Goal: Feedback & Contribution: Contribute content

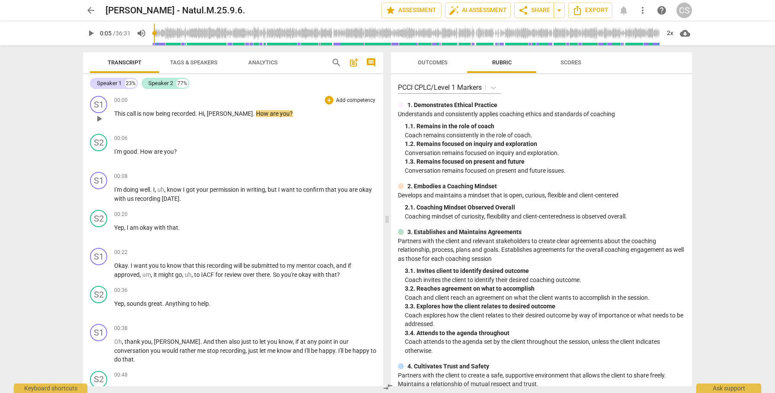
click at [98, 121] on span "play_arrow" at bounding box center [99, 119] width 10 height 10
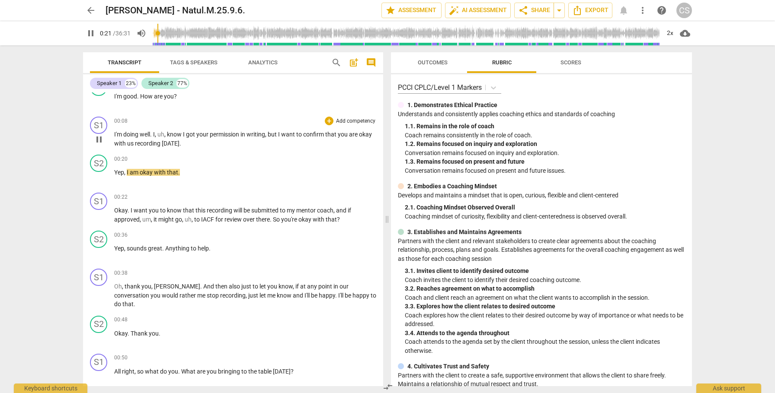
scroll to position [53, 0]
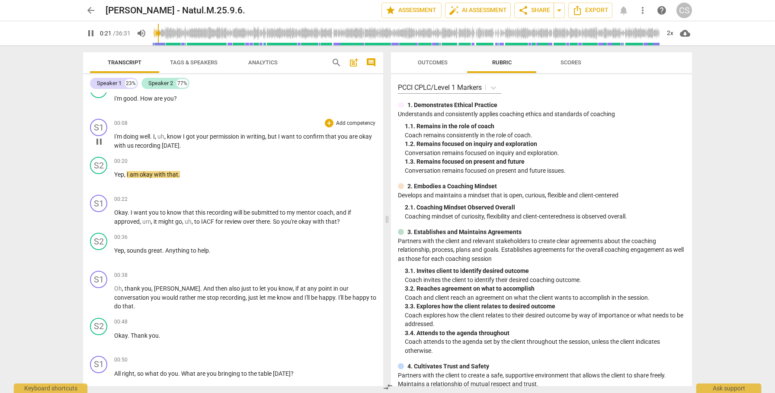
click at [99, 143] on span "pause" at bounding box center [99, 142] width 10 height 10
type input "22"
click at [352, 63] on span "post_add" at bounding box center [353, 62] width 10 height 10
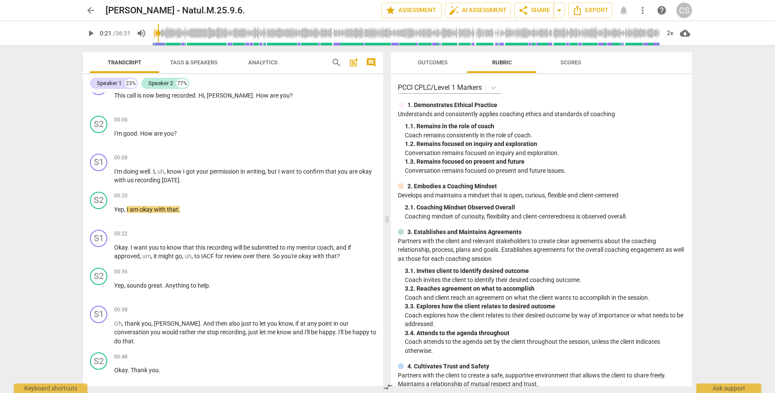
scroll to position [19, 0]
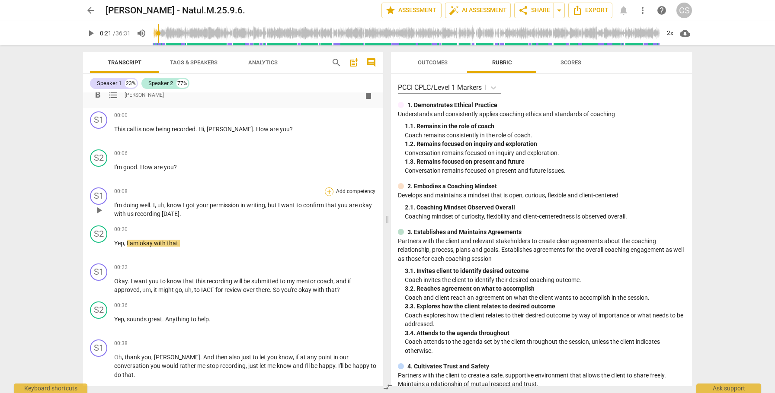
click at [328, 192] on div "+" at bounding box center [329, 192] width 9 height 9
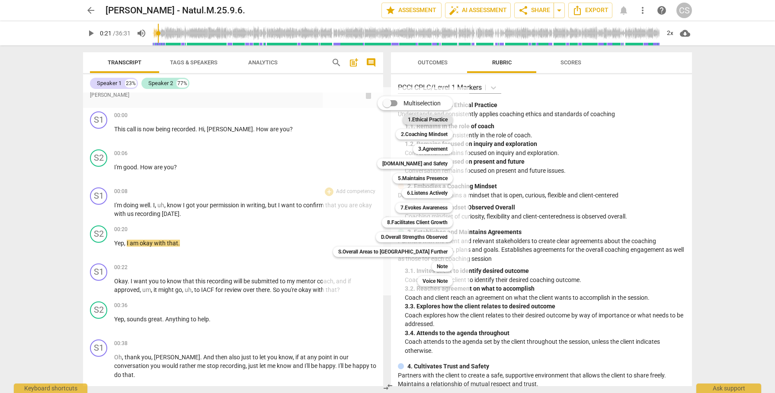
click at [408, 120] on b "1.Ethical Practice" at bounding box center [428, 120] width 40 height 10
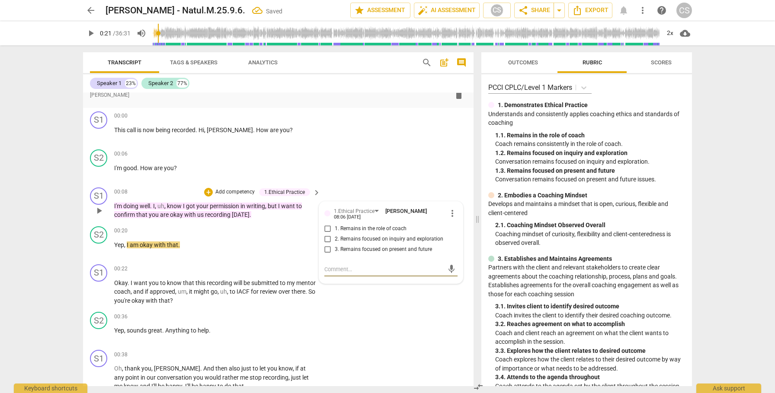
type textarea "b"
type textarea "be"
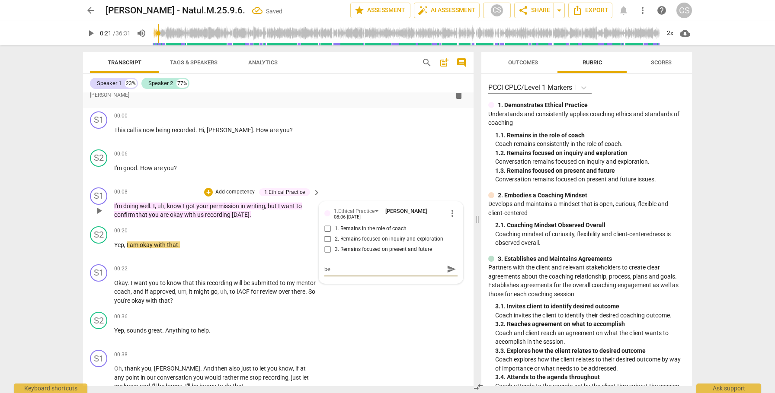
type textarea "be"
type textarea "be s"
type textarea "be su"
type textarea "be sur"
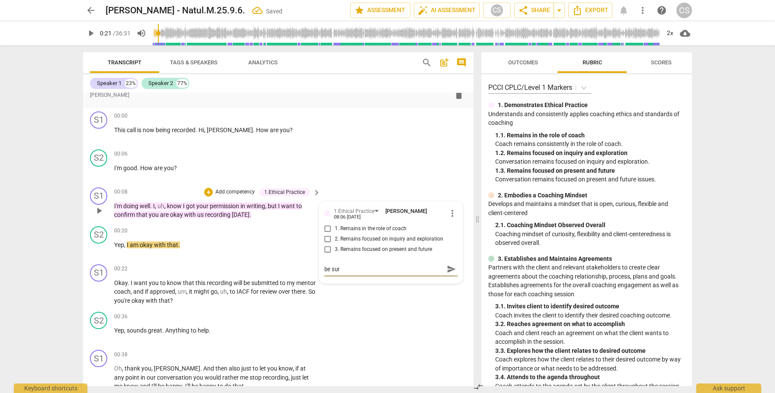
type textarea "be sure"
type textarea "be sure t"
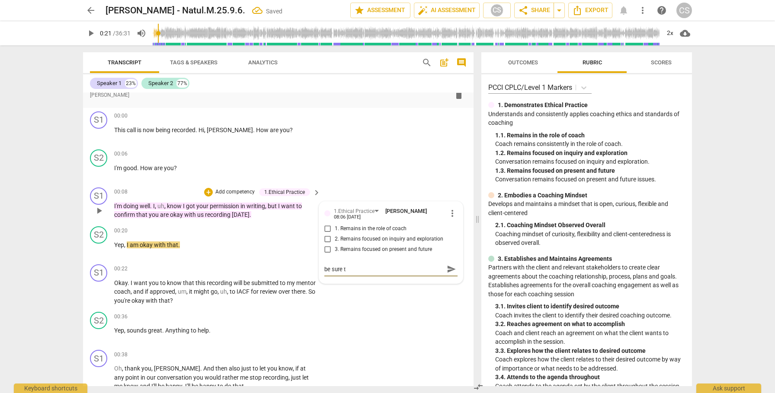
type textarea "be sure to"
type textarea "be sure to t"
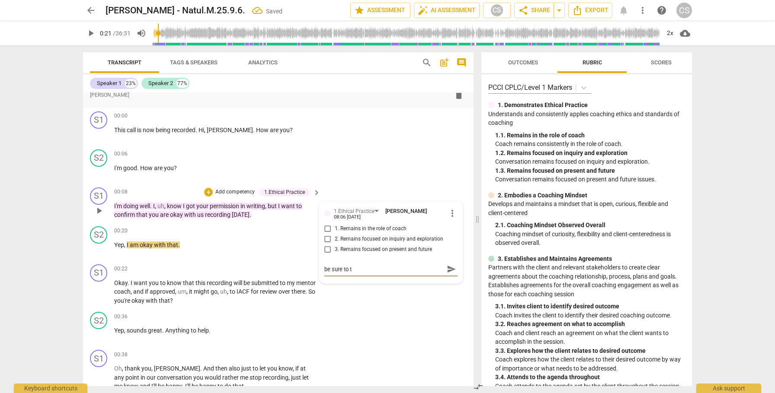
type textarea "be sure to te"
type textarea "be sure to tel"
type textarea "be sure to tell"
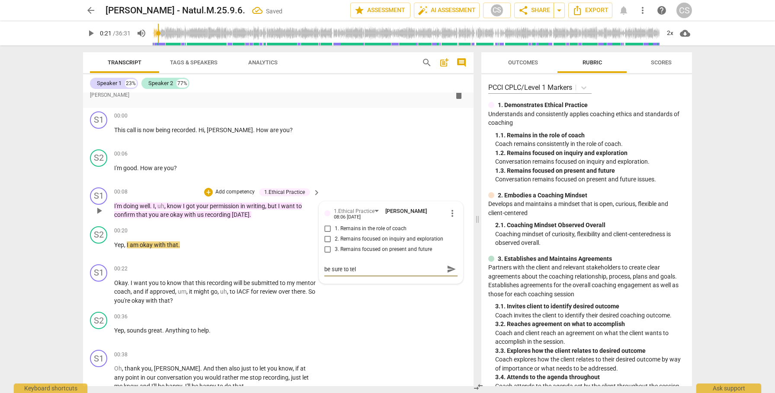
type textarea "be sure to tell"
type textarea "be sure to tell y"
type textarea "be sure to tell yo"
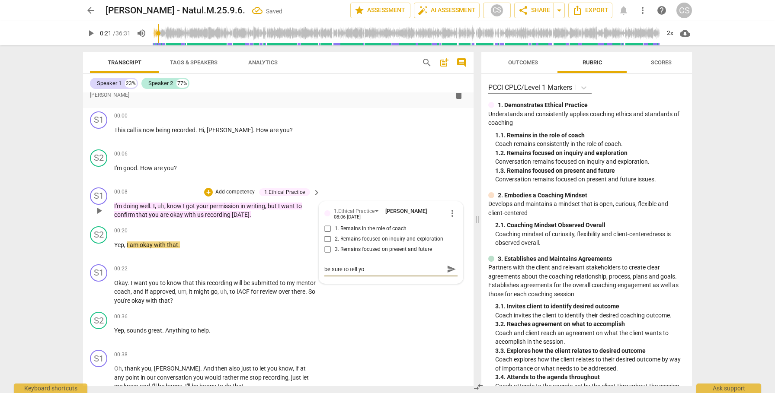
type textarea "be sure to tell you"
type textarea "be sure to tell your"
type textarea "be sure to tell your c"
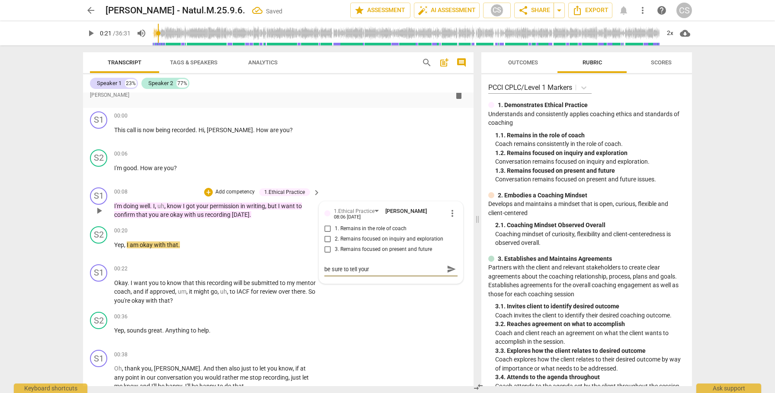
type textarea "be sure to tell your c"
type textarea "be sure to tell your cl"
type textarea "be sure to tell your cli"
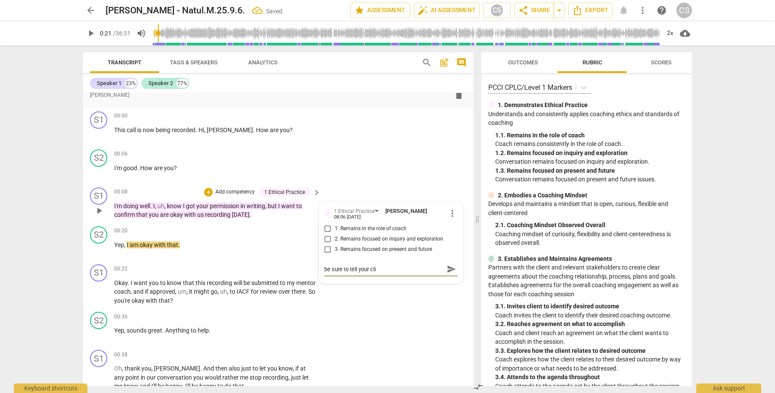
type textarea "be sure to tell your clie"
type textarea "be sure to tell your clien"
type textarea "be sure to tell your client"
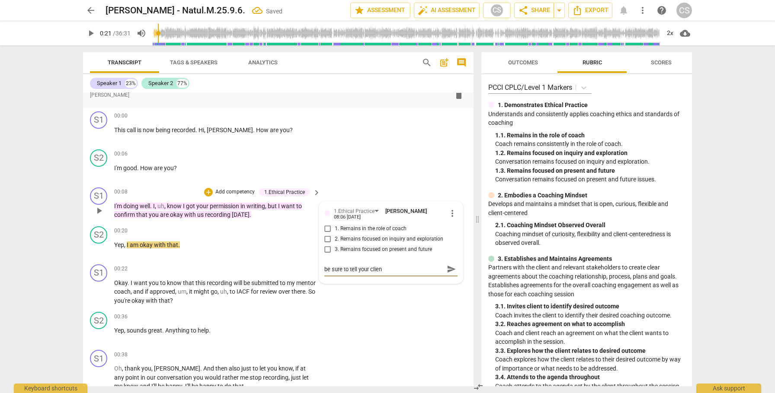
type textarea "be sure to tell your client"
type textarea "be sure to tell your client h"
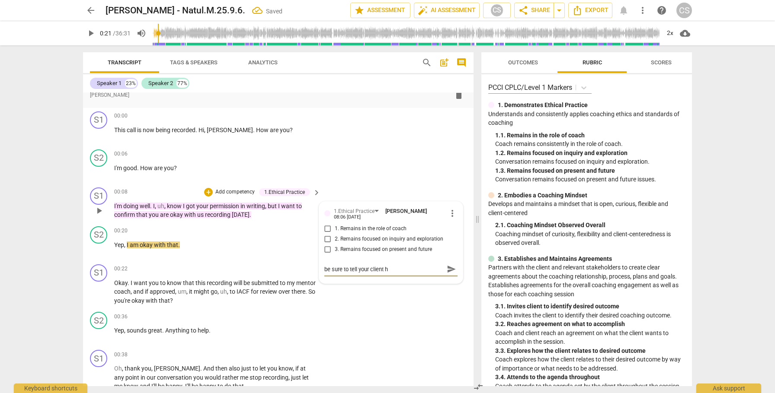
type textarea "be sure to tell your client ho"
type textarea "be sure to tell your client how"
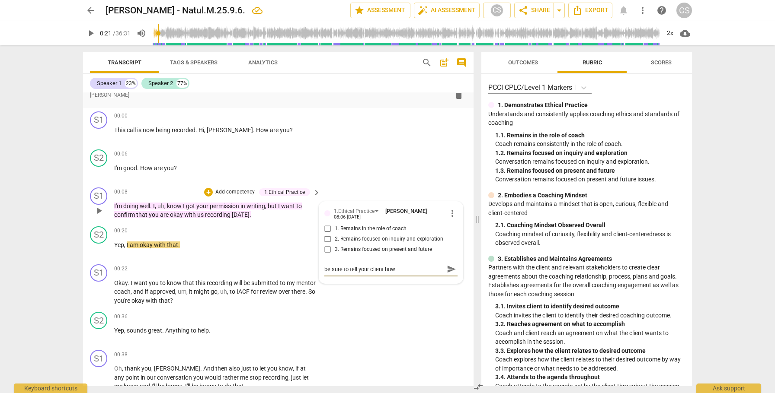
type textarea "be sure to tell your client how"
type textarea "be sure to tell your client how y"
type textarea "be sure to tell your client how yo"
type textarea "be sure to tell your client how you"
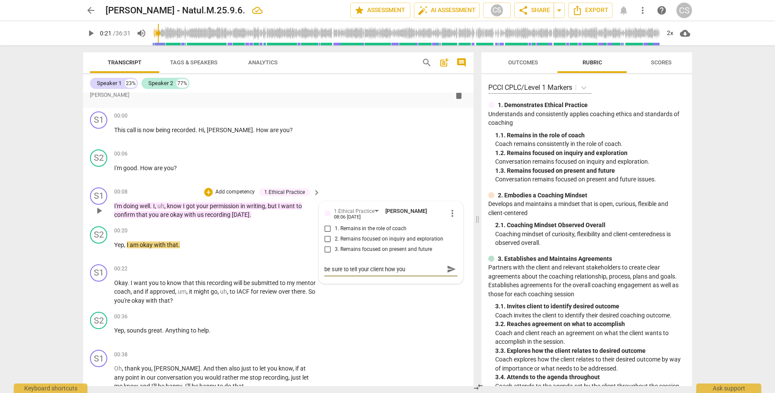
type textarea "be sure to tell your client how you"
type textarea "be sure to tell your client how you a"
type textarea "be sure to tell your client how you ar"
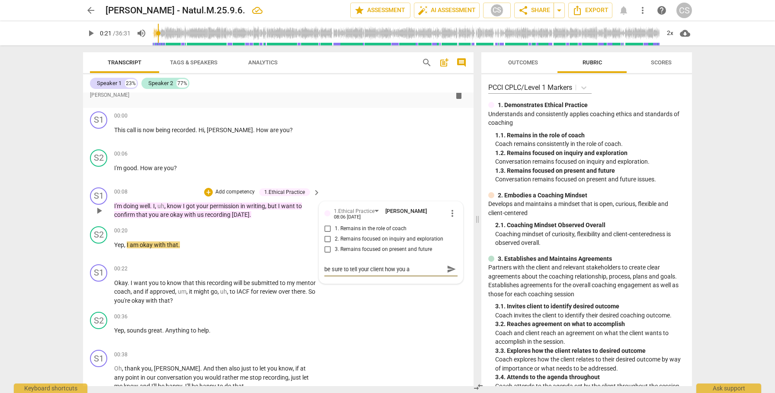
type textarea "be sure to tell your client how you ar"
type textarea "be sure to tell your client how you are"
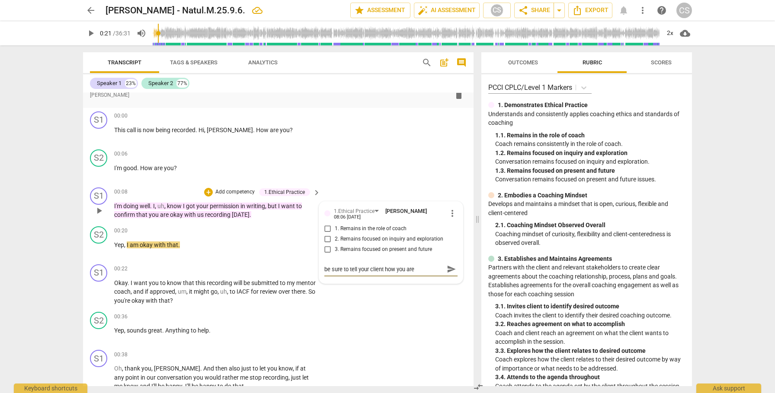
type textarea "be sure to tell your client how you are g"
type textarea "be sure to tell your client how you are go"
type textarea "be sure to tell your client how you are goi"
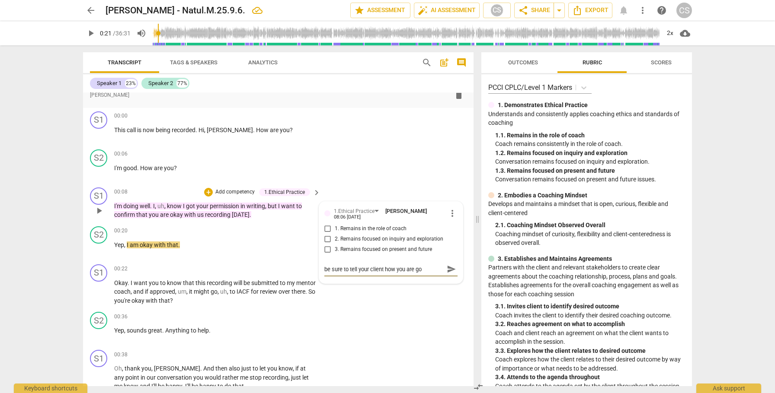
type textarea "be sure to tell your client how you are goi"
type textarea "be sure to tell your client how you are goin"
type textarea "be sure to tell your client how you are going"
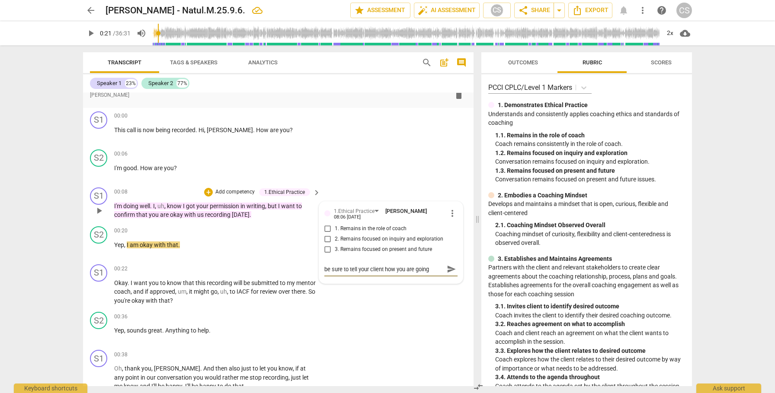
type textarea "be sure to tell your client how you are going"
type textarea "be sure to tell your client how you are going t"
type textarea "be sure to tell your client how you are going to"
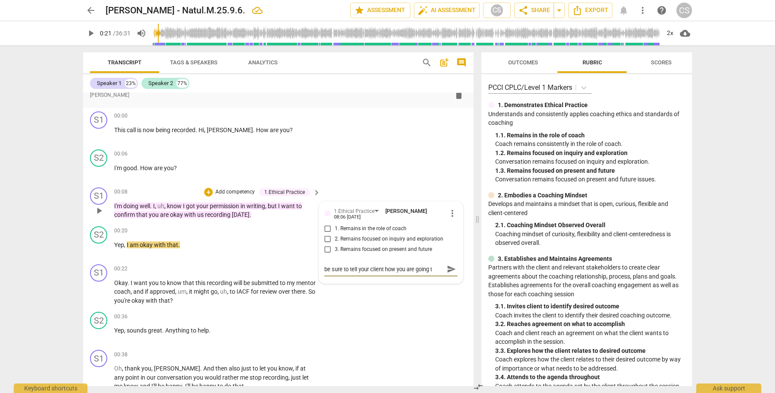
type textarea "be sure to tell your client how you are going to"
type textarea "be sure to tell your client how you are going to u"
type textarea "be sure to tell your client how you are going to [GEOGRAPHIC_DATA]"
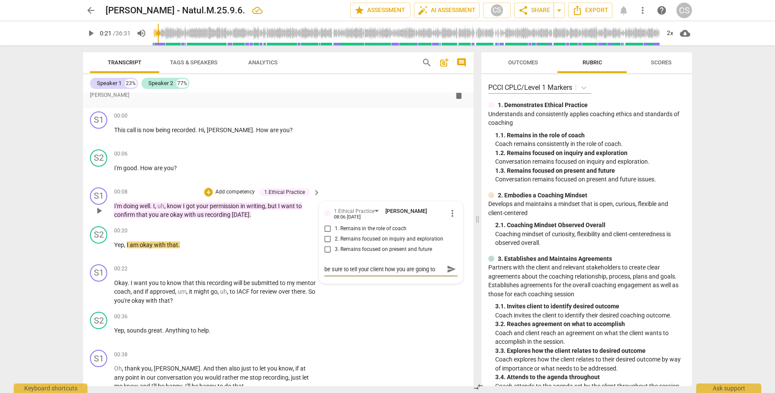
type textarea "be sure to tell your client how you are going to use"
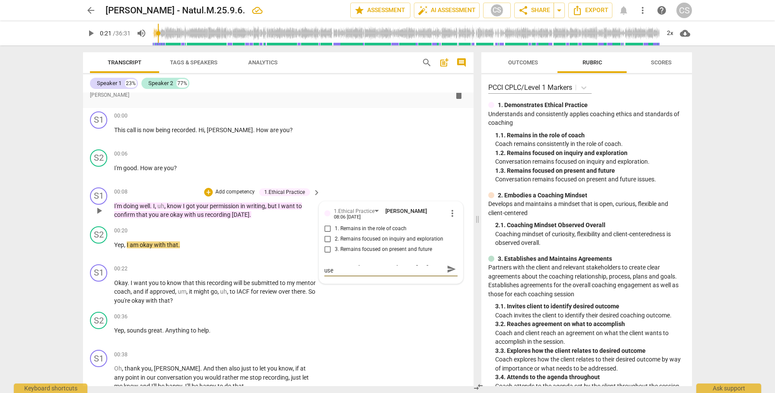
type textarea "be sure to tell your client how you are going to use t"
type textarea "be sure to tell your client how you are going to use th"
type textarea "be sure to tell your client how you are going to use the"
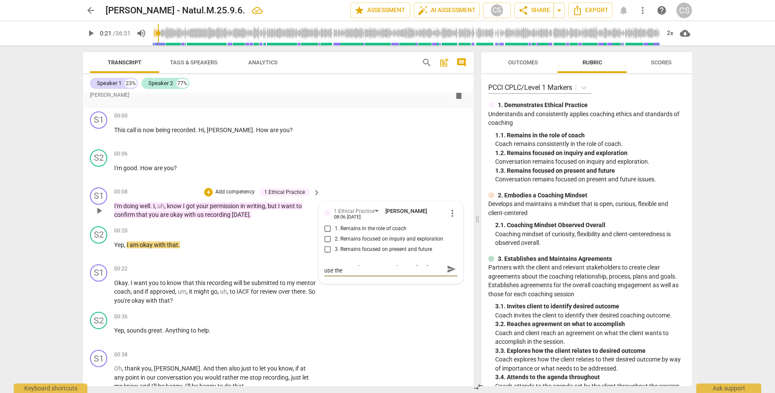
type textarea "be sure to tell your client how you are going to use the"
type textarea "be sure to tell your client how you are going to use the r"
type textarea "be sure to tell your client how you are going to use the re"
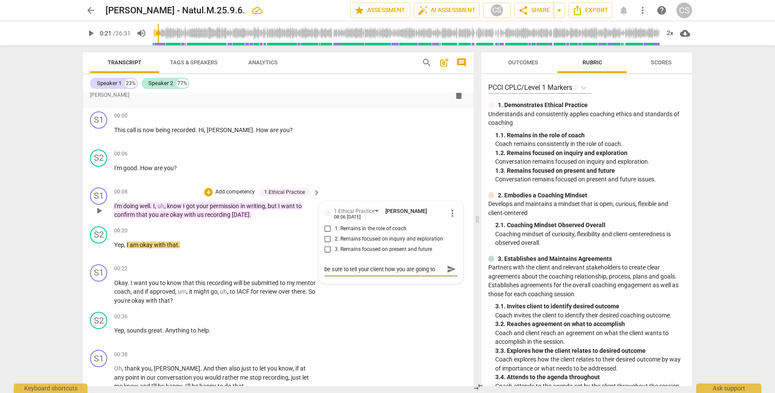
type textarea "be sure to tell your client how you are going to use the re"
type textarea "be sure to tell your client how you are going to use the rec"
type textarea "be sure to tell your client how you are going to use the reco"
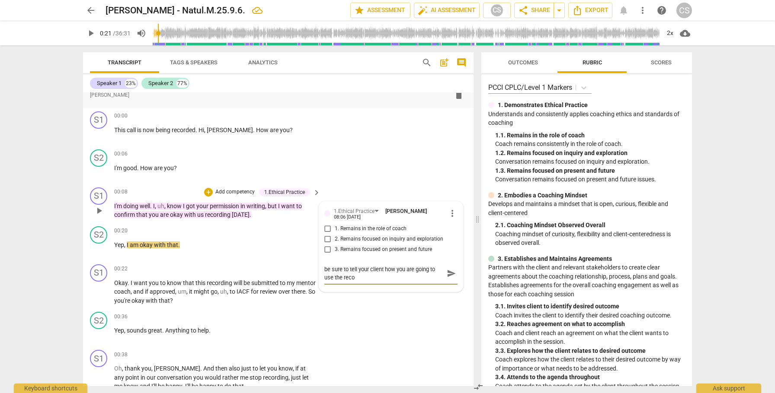
type textarea "be sure to tell your client how you are going to use the recor"
type textarea "be sure to tell your client how you are going to use the record"
type textarea "be sure to tell your client how you are going to use the recordi"
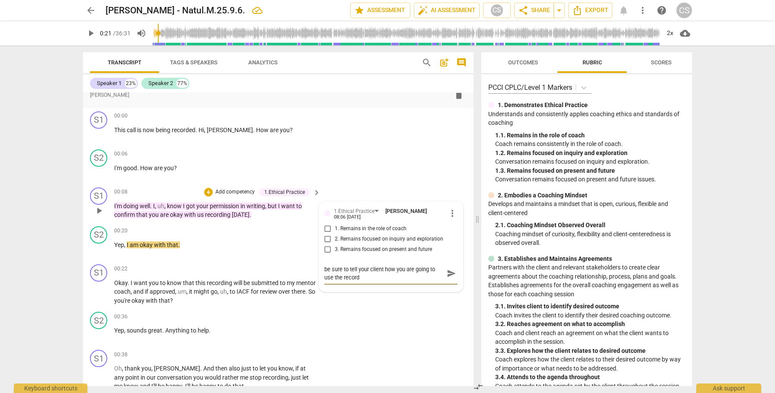
type textarea "be sure to tell your client how you are going to use the recordi"
type textarea "be sure to tell your client how you are going to use the recordin"
type textarea "be sure to tell your client how you are going to use the recording"
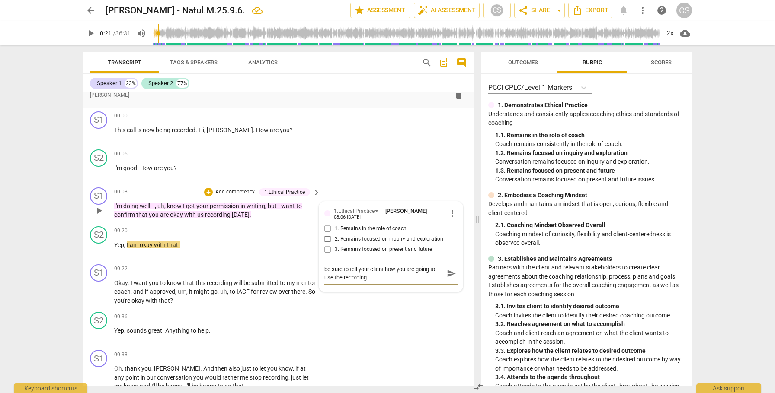
type textarea "be sure to tell your client how you are going to use the recording;"
type textarea "be sure to tell your client how you are going to use the recording; t"
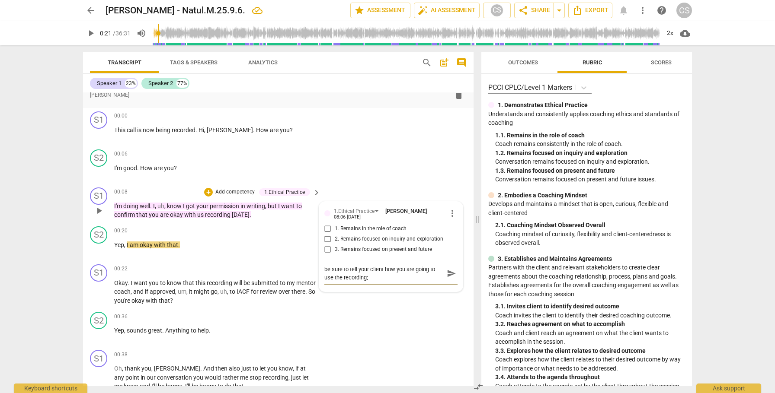
type textarea "be sure to tell your client how you are going to use the recording; t"
type textarea "be sure to tell your client how you are going to use the recording; th"
type textarea "be sure to tell your client how you are going to use the recording; thi"
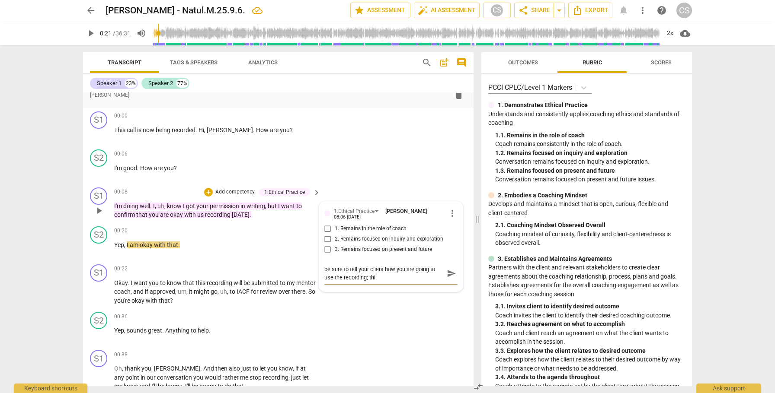
type textarea "be sure to tell your client how you are going to use the recording; this"
type textarea "be sure to tell your client how you are going to use the recording; this d"
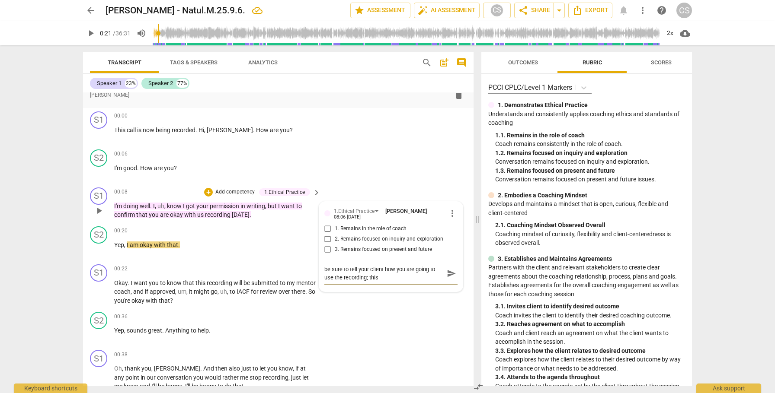
type textarea "be sure to tell your client how you are going to use the recording; this d"
type textarea "be sure to tell your client how you are going to use the recording; this do"
type textarea "be sure to tell your client how you are going to use the recording; this doe"
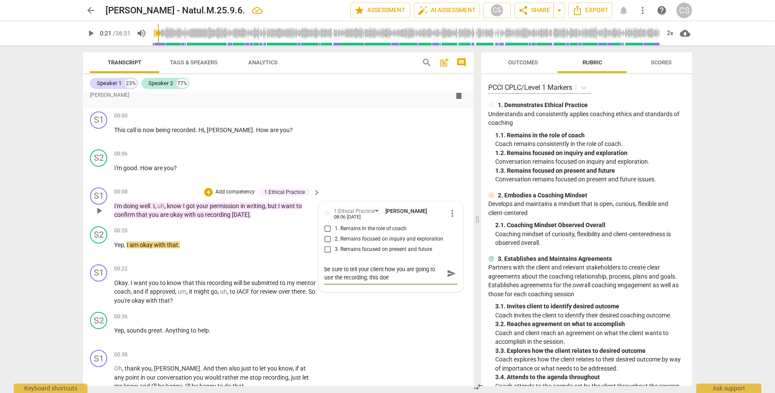
type textarea "be sure to tell your client how you are going to use the recording; this does"
type textarea "be sure to tell your client how you are going to use the recording; this doesn"
type textarea "be sure to tell your client how you are going to use the recording; this doesn'"
type textarea "be sure to tell your client how you are going to use the recording; this doesn't"
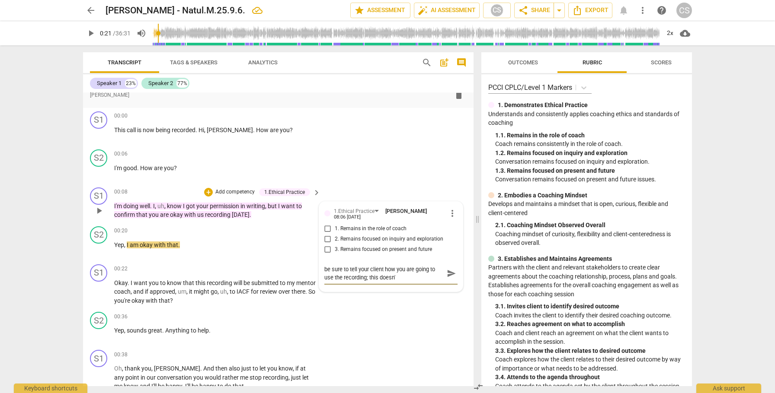
type textarea "be sure to tell your client how you are going to use the recording; this doesn't"
type textarea "be sure to tell your client how you are going to use the recording; this doesn'…"
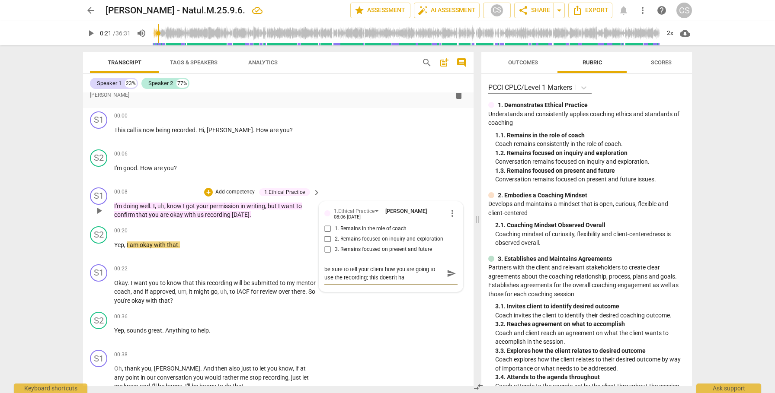
type textarea "be sure to tell your client how you are going to use the recording; this doesn'…"
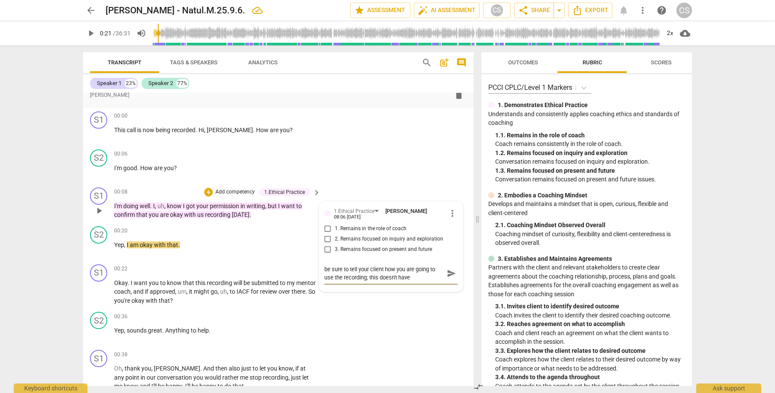
type textarea "be sure to tell your client how you are going to use the recording; this doesn'…"
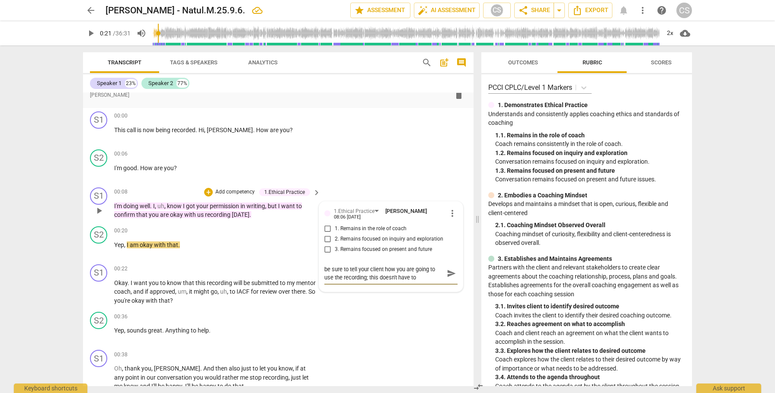
type textarea "be sure to tell your client how you are going to use the recording; this doesn'…"
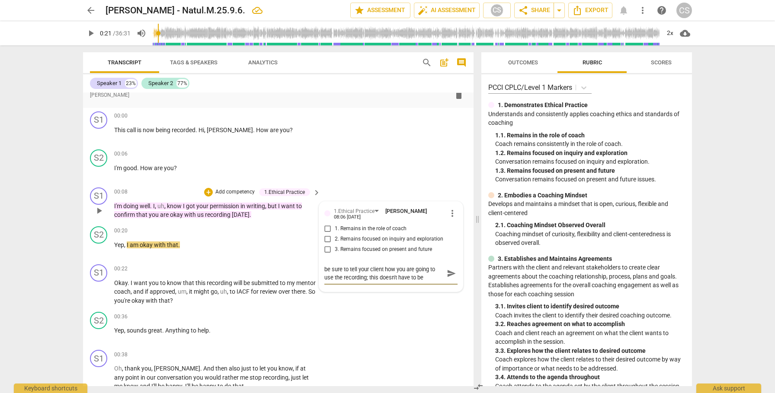
type textarea "be sure to tell your client how you are going to use the recording; this doesn'…"
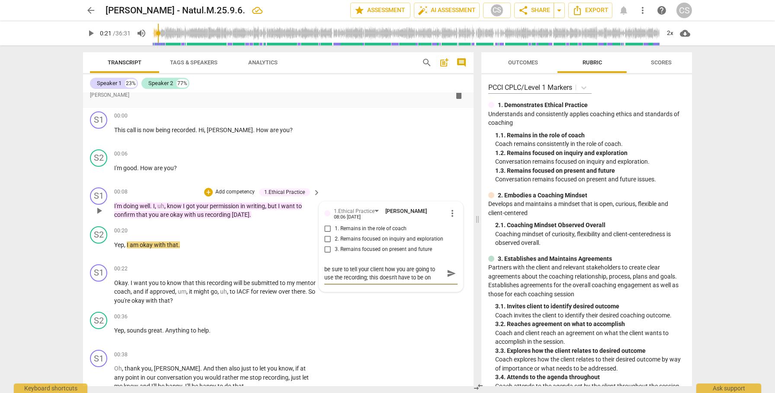
type textarea "be sure to tell your client how you are going to use the recording; this doesn'…"
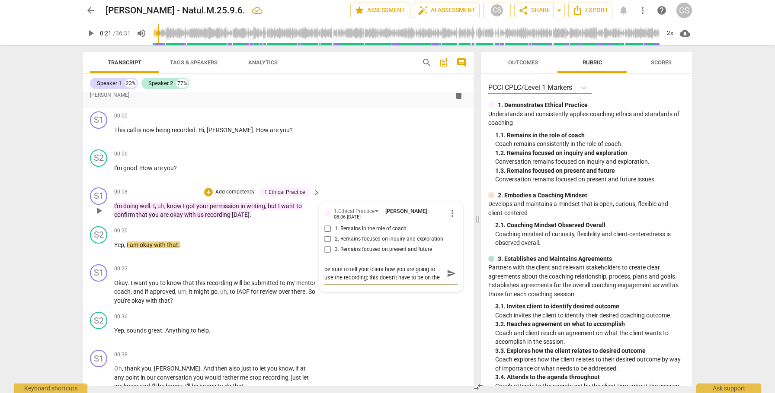
type textarea "be sure to tell your client how you are going to use the recording; this doesn'…"
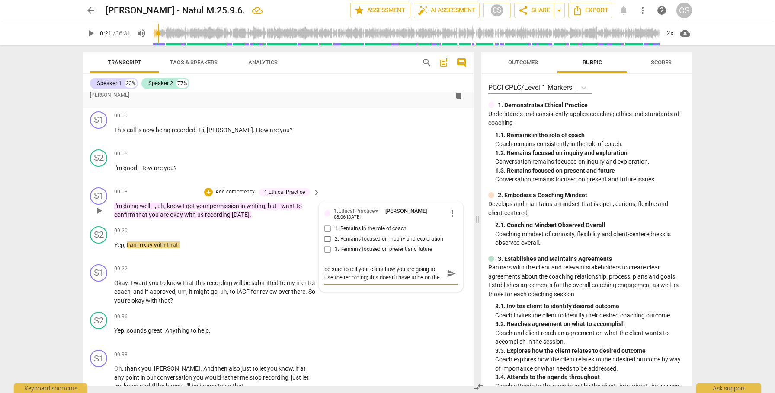
scroll to position [7, 0]
type textarea "be sure to tell your client how you are going to use the recording; this doesn'…"
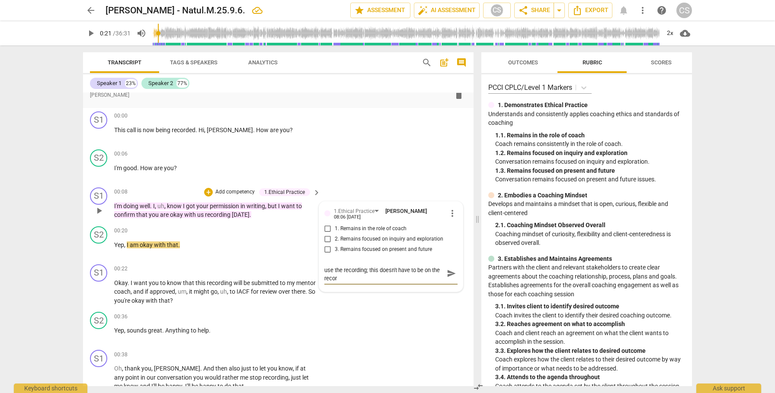
type textarea "be sure to tell your client how you are going to use the recording; this doesn'…"
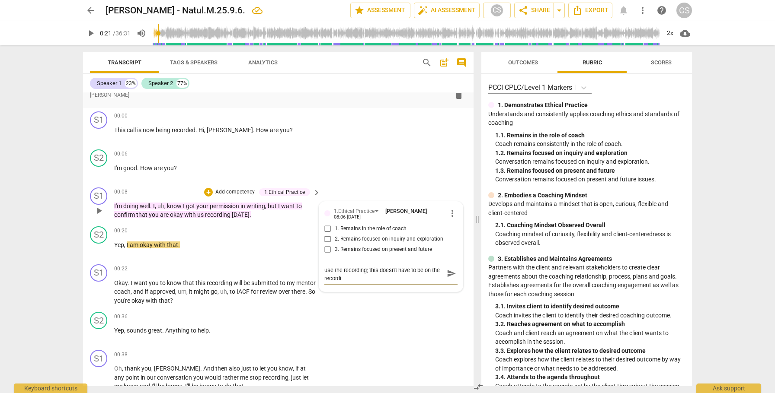
type textarea "be sure to tell your client how you are going to use the recording; this doesn'…"
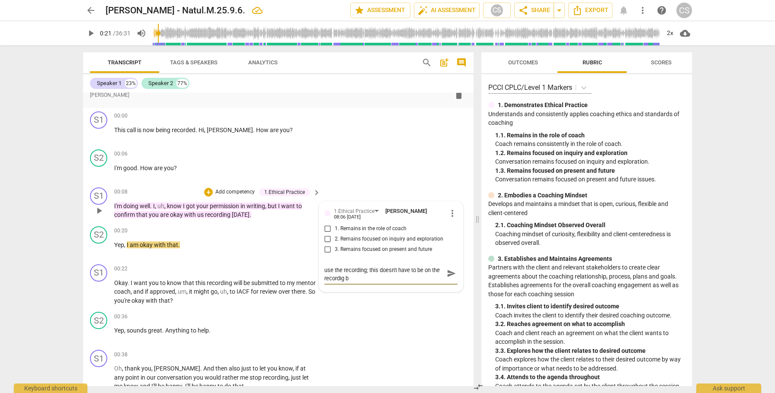
type textarea "be sure to tell your client how you are going to use the recording; this doesn'…"
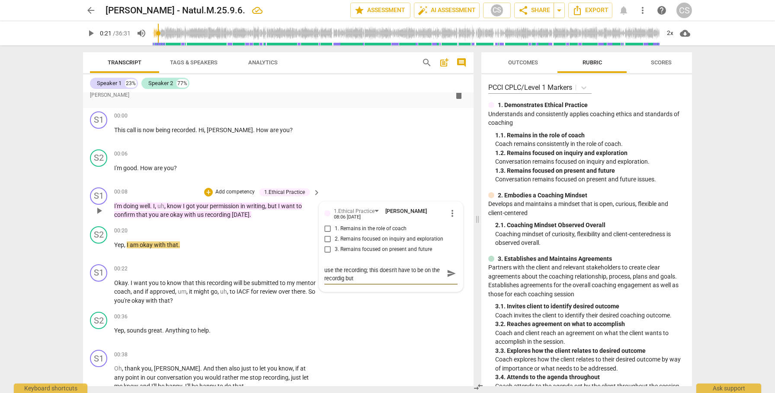
type textarea "be sure to tell your client how you are going to use the recording; this doesn'…"
click at [274, 281] on span "submitted" at bounding box center [265, 283] width 29 height 7
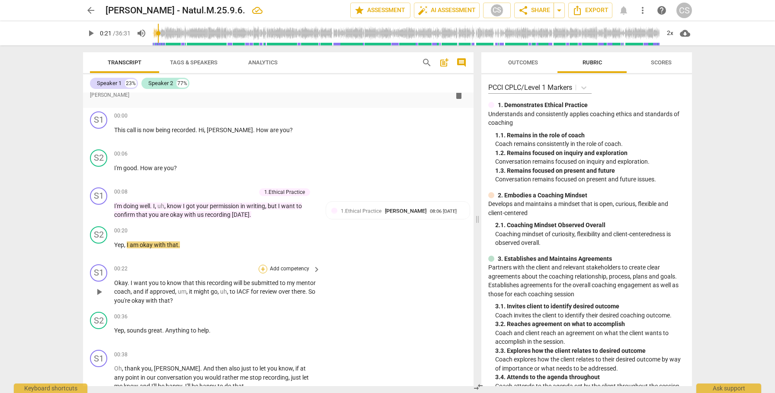
click at [262, 269] on div "+" at bounding box center [262, 269] width 9 height 9
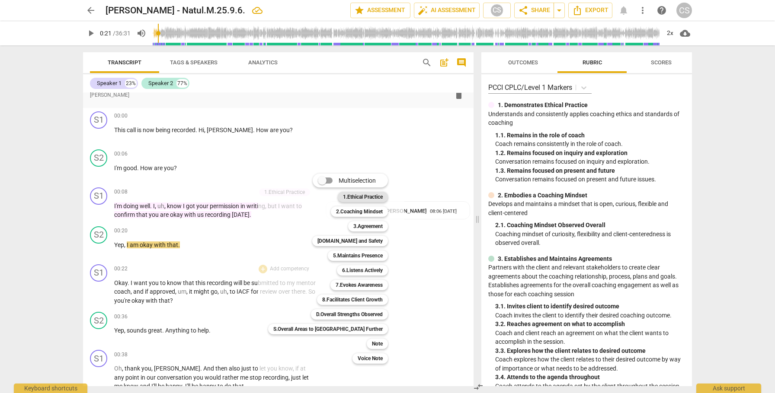
click at [343, 197] on b "1.Ethical Practice" at bounding box center [363, 197] width 40 height 10
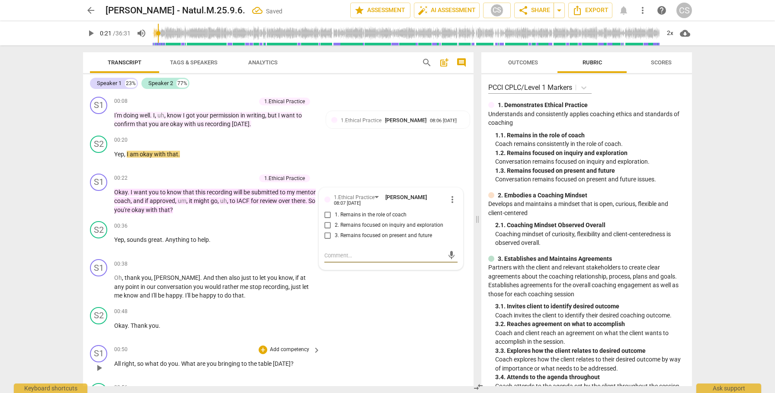
scroll to position [113, 0]
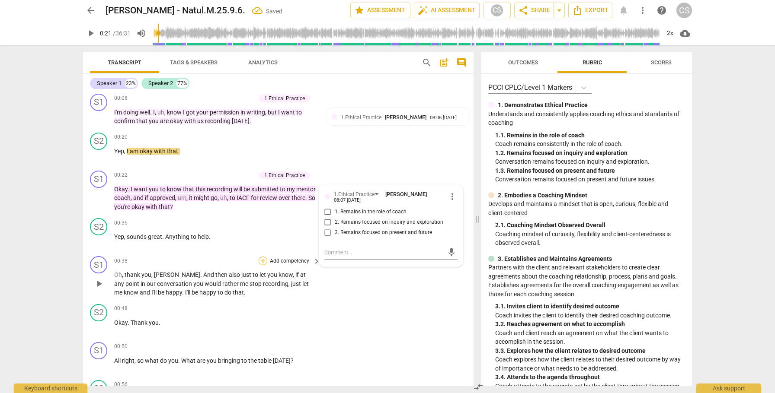
click at [260, 261] on div "+" at bounding box center [262, 261] width 9 height 9
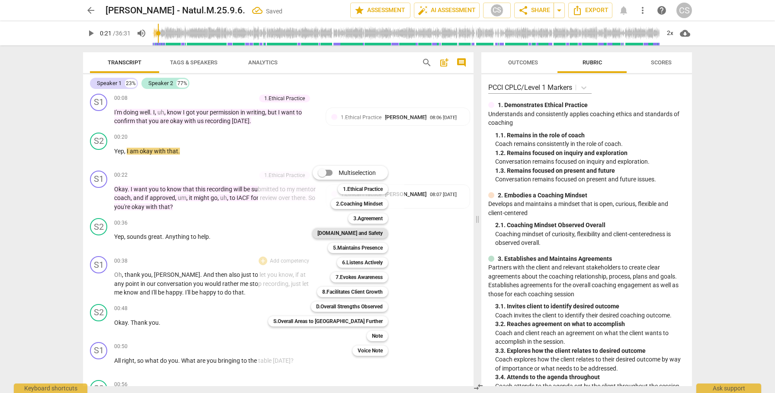
click at [339, 234] on b "[DOMAIN_NAME] and Safety" at bounding box center [349, 233] width 65 height 10
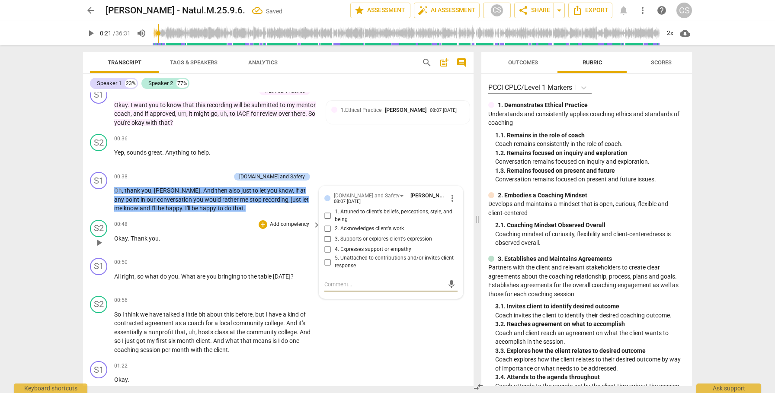
scroll to position [203, 0]
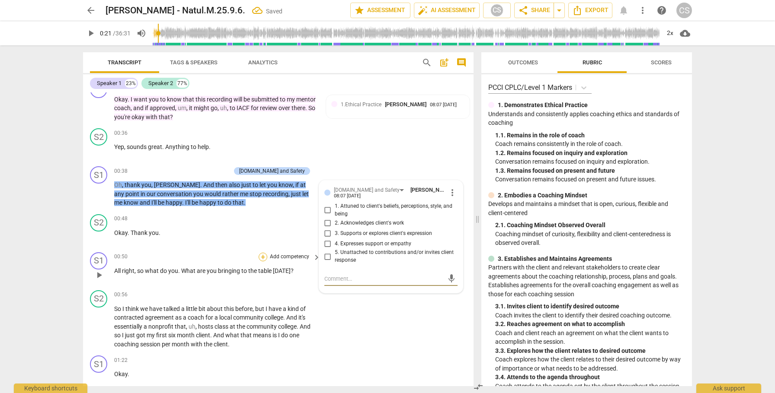
click at [261, 258] on div "+" at bounding box center [262, 257] width 9 height 9
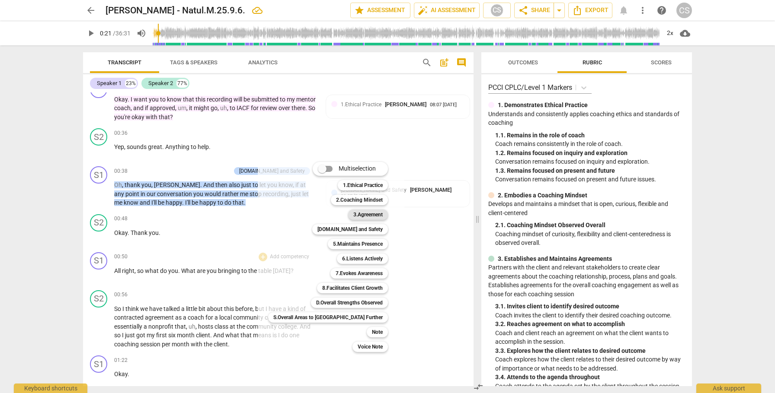
click at [353, 216] on b "3.Agreement" at bounding box center [367, 215] width 29 height 10
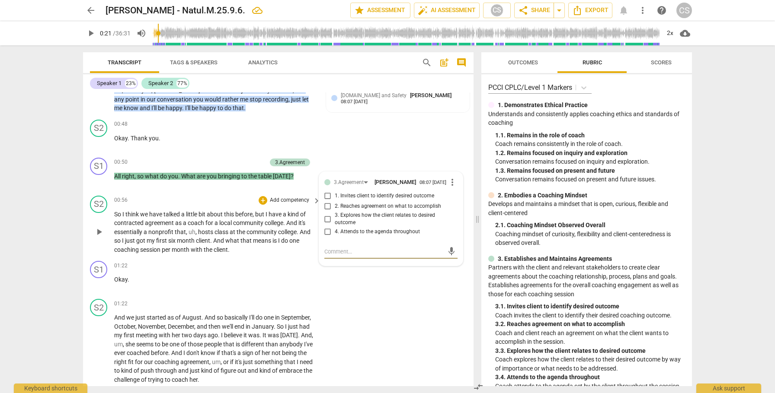
scroll to position [299, 0]
click at [93, 225] on div "play_arrow pause" at bounding box center [103, 231] width 22 height 39
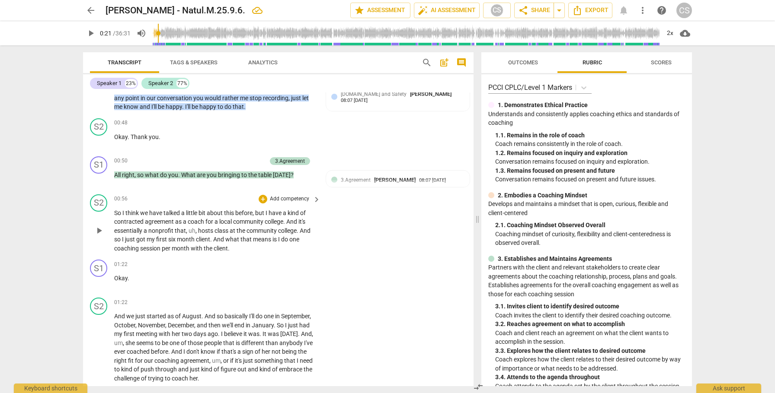
click at [98, 230] on span "play_arrow" at bounding box center [99, 231] width 10 height 10
click at [117, 212] on span "So" at bounding box center [118, 213] width 8 height 7
click at [99, 231] on span "pause" at bounding box center [99, 231] width 10 height 10
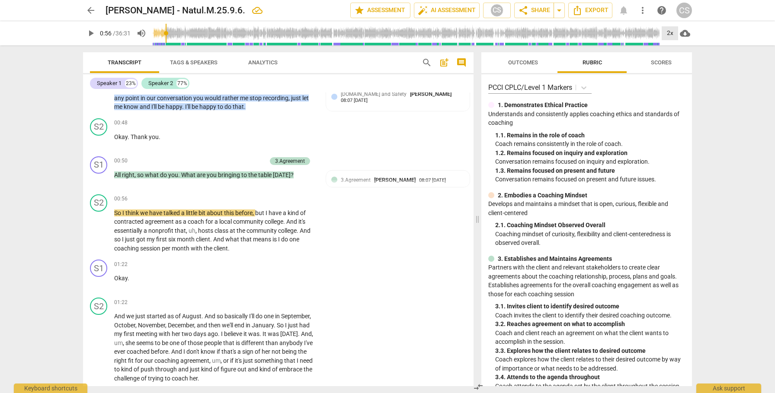
click at [670, 33] on div "2x" at bounding box center [669, 33] width 16 height 14
click at [669, 49] on li "1x" at bounding box center [675, 51] width 29 height 16
click at [670, 33] on div "1x" at bounding box center [669, 33] width 16 height 14
click at [670, 99] on li "2x" at bounding box center [675, 100] width 29 height 16
click at [99, 230] on span "play_arrow" at bounding box center [99, 231] width 10 height 10
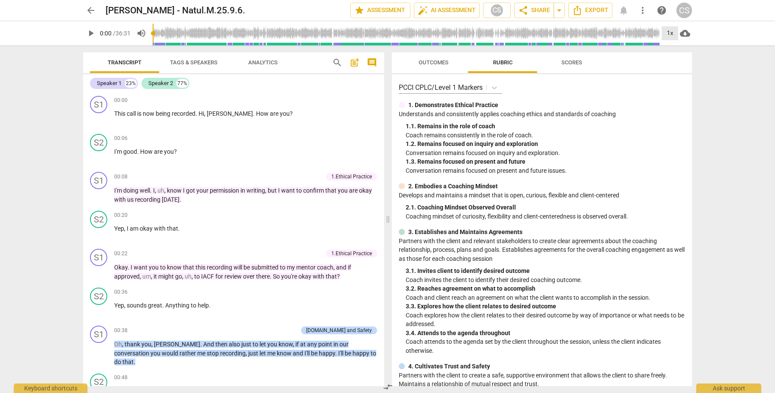
click at [666, 33] on div "1x" at bounding box center [669, 33] width 16 height 14
click at [667, 105] on li "2x" at bounding box center [675, 100] width 29 height 16
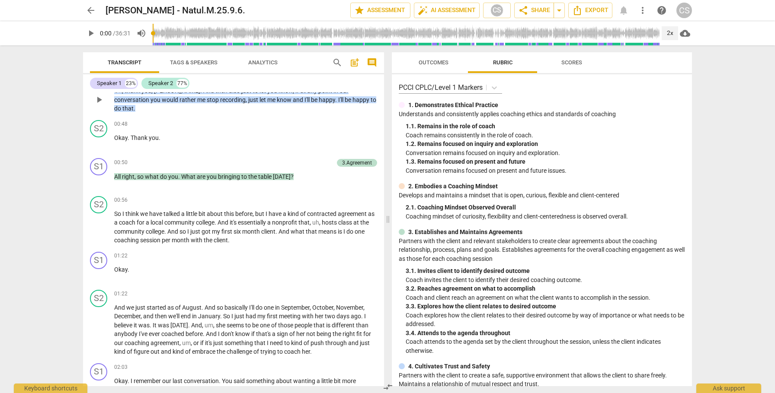
scroll to position [261, 0]
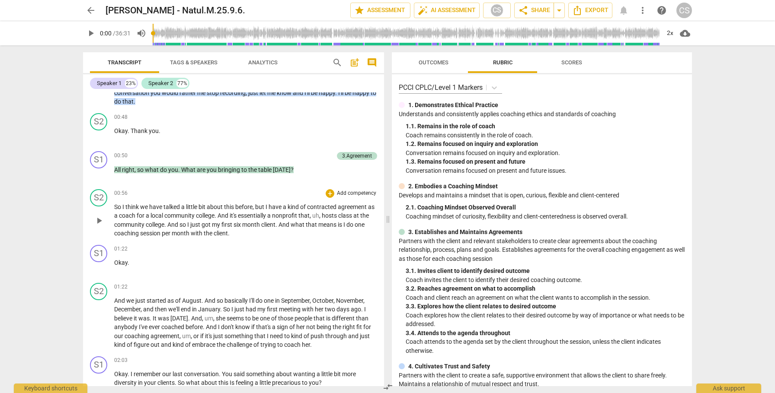
click at [102, 216] on span "play_arrow" at bounding box center [99, 221] width 10 height 10
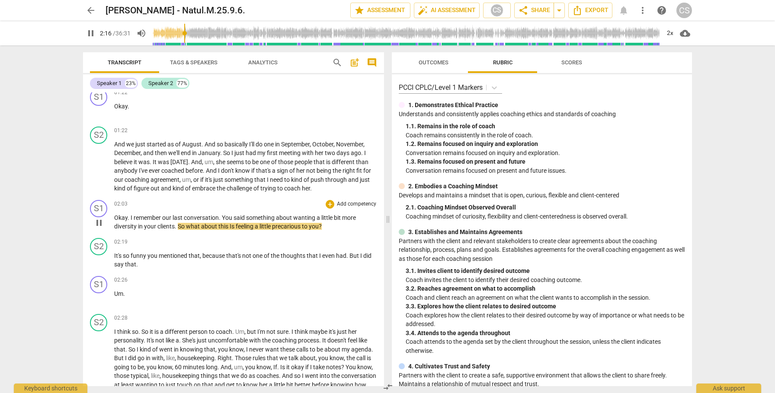
scroll to position [417, 0]
click at [330, 201] on div "+" at bounding box center [329, 205] width 9 height 9
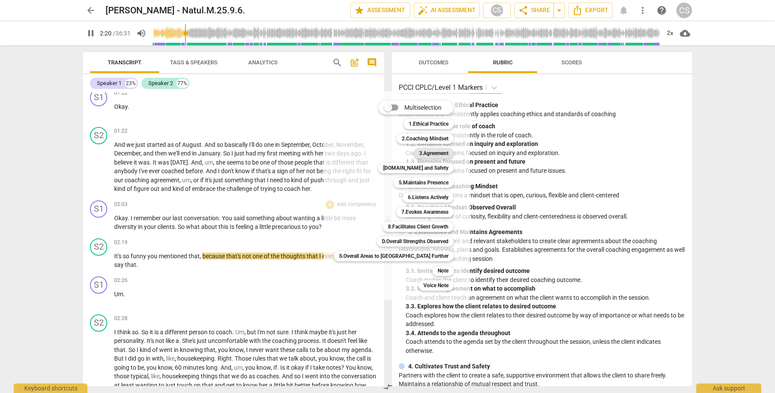
click at [419, 152] on b "3.Agreement" at bounding box center [433, 153] width 29 height 10
type input "141"
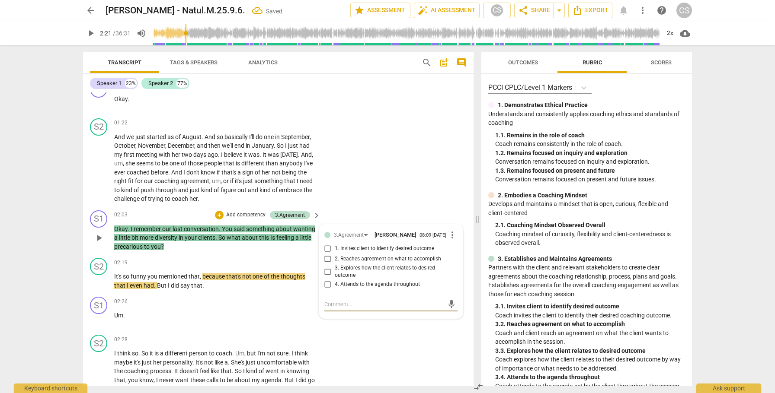
click at [326, 275] on input "3. Explores how the client relates to desired outcome" at bounding box center [328, 272] width 14 height 10
checkbox input "true"
click at [99, 282] on span "play_arrow" at bounding box center [99, 281] width 10 height 10
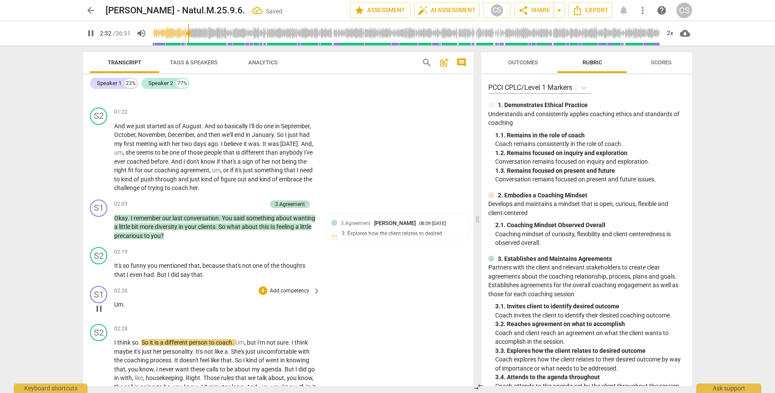
scroll to position [456, 0]
click at [399, 232] on div "3.Agreement Cindy Schmelzenbach 08:09 09-11-2025 3. Explores how the client rel…" at bounding box center [397, 233] width 133 height 31
type input "154"
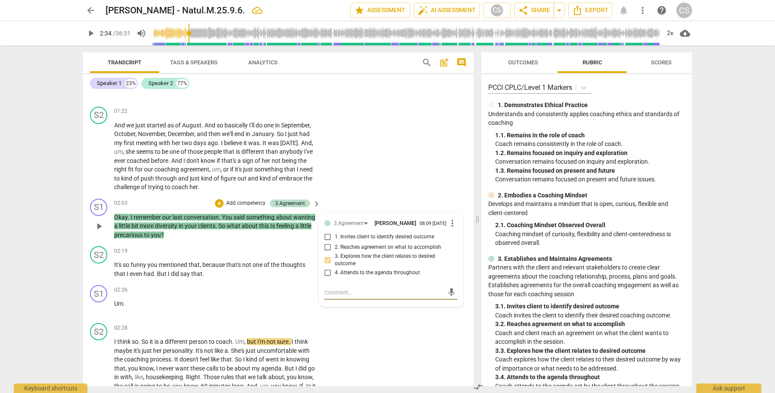
type textarea "b"
type textarea "be"
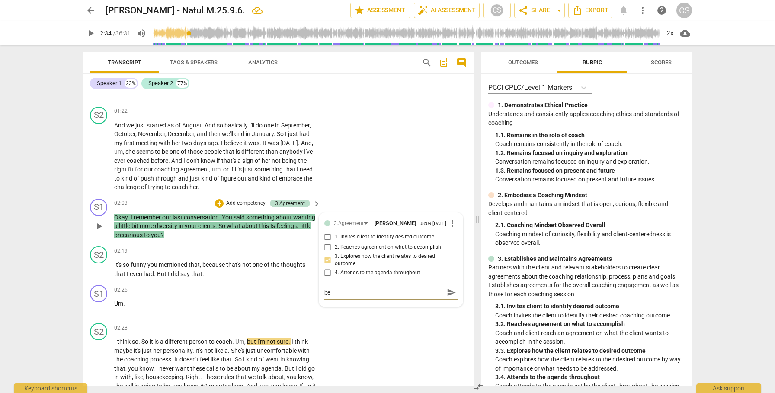
type textarea "be"
type textarea "be c"
type textarea "be ca"
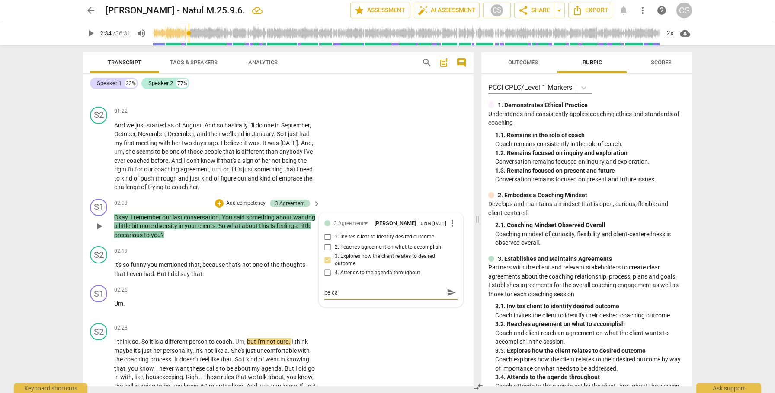
type textarea "be car"
type textarea "be care"
type textarea "be caref"
type textarea "be carefu"
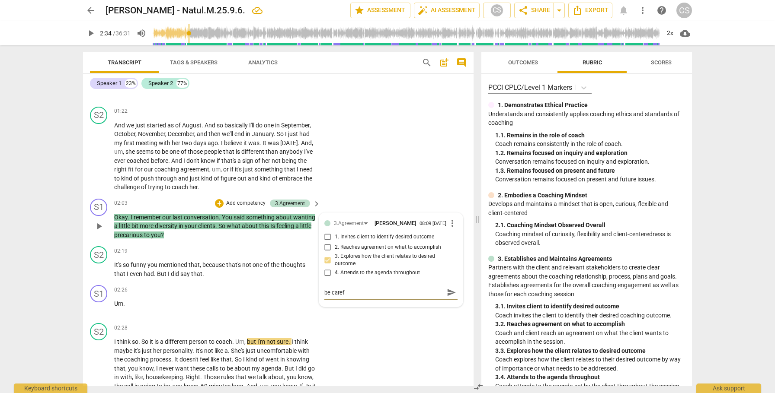
type textarea "be carefu"
type textarea "be careful"
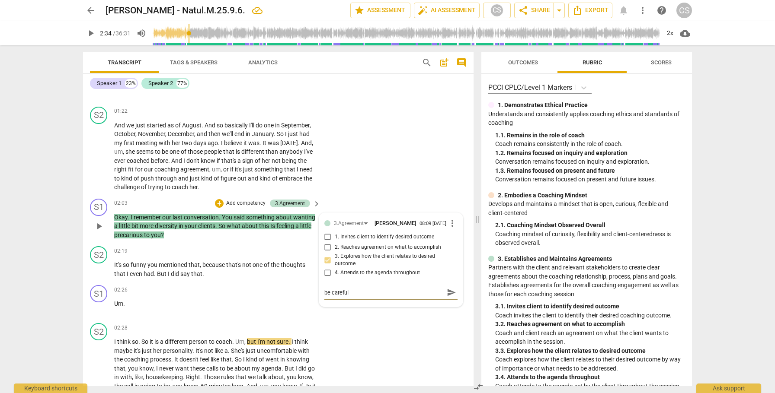
type textarea "be careful a"
type textarea "be careful ab"
type textarea "be careful abo"
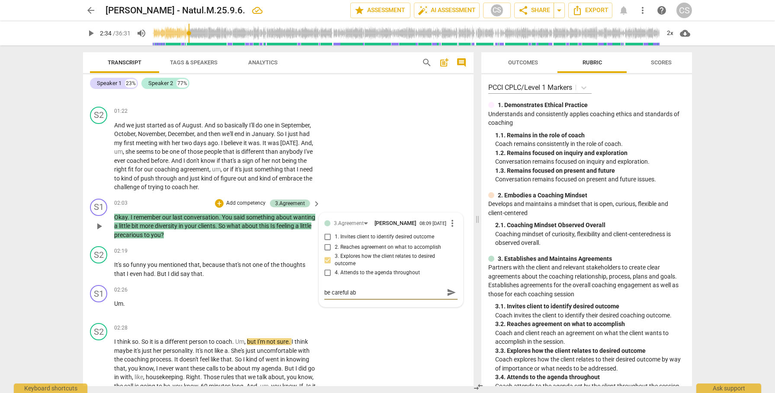
type textarea "be careful abo"
type textarea "be careful abou"
type textarea "be careful about"
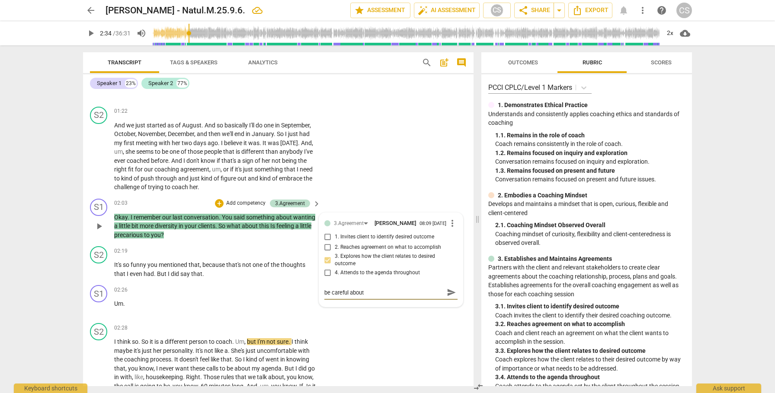
type textarea "be careful about"
type textarea "be careful about a"
type textarea "be careful about as"
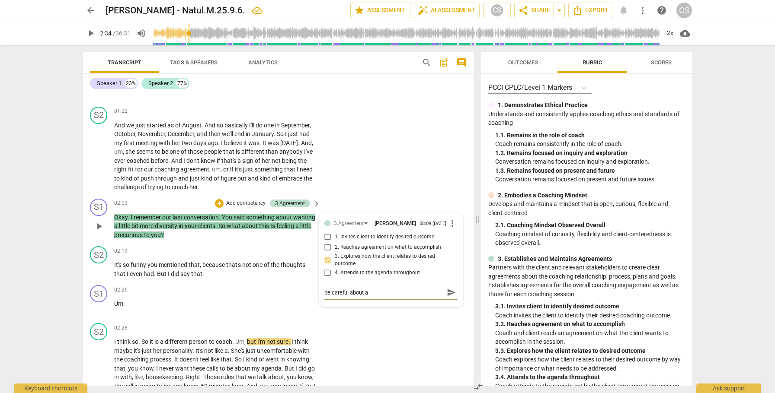
type textarea "be careful about as"
type textarea "be careful about ass"
type textarea "be careful about assi"
type textarea "be careful about assig"
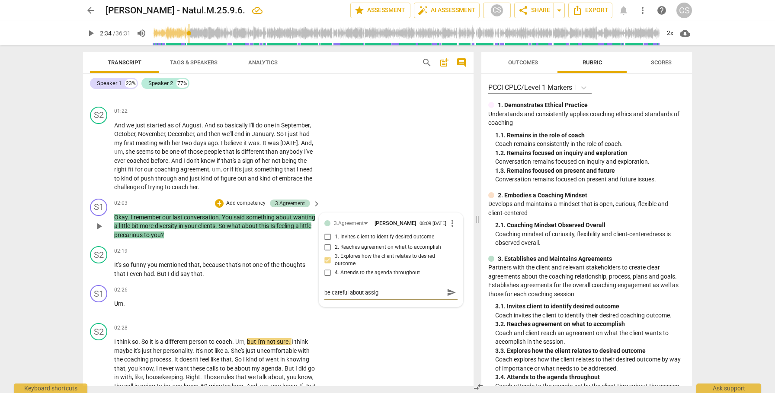
type textarea "be careful about assign"
type textarea "be careful about assigni"
type textarea "be careful about assignin"
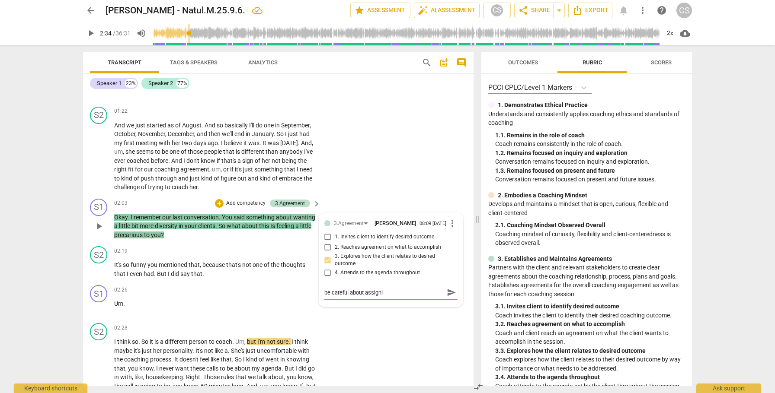
type textarea "be careful about assignin"
type textarea "be careful about assigning"
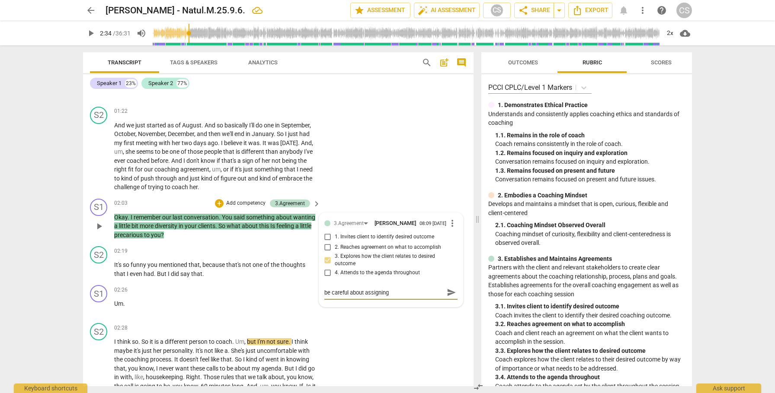
type textarea "be careful about assigning m"
type textarea "be careful about assigning me"
type textarea "be careful about assigning mea"
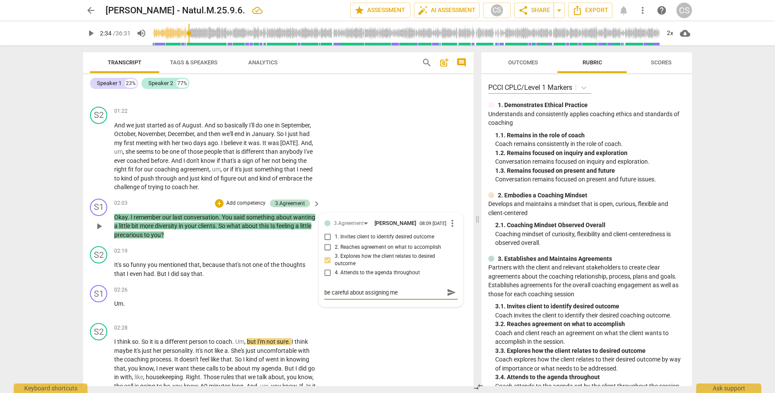
type textarea "be careful about assigning mea"
type textarea "be careful about assigning mean"
type textarea "be careful about assigning meand"
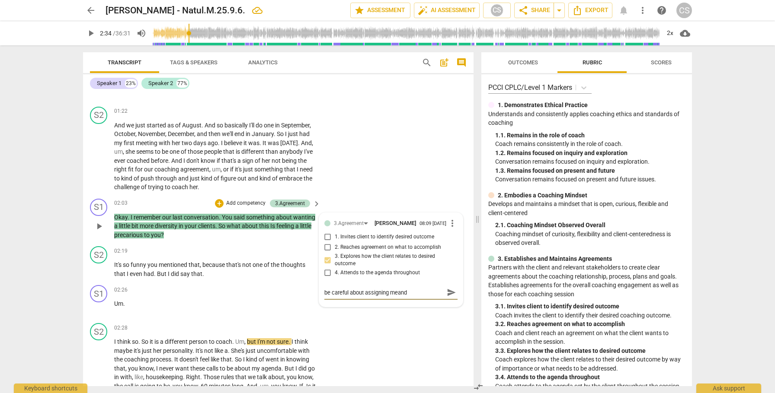
type textarea "be careful about assigning meandi"
type textarea "be careful about assigning meand"
type textarea "be careful about assigning mean"
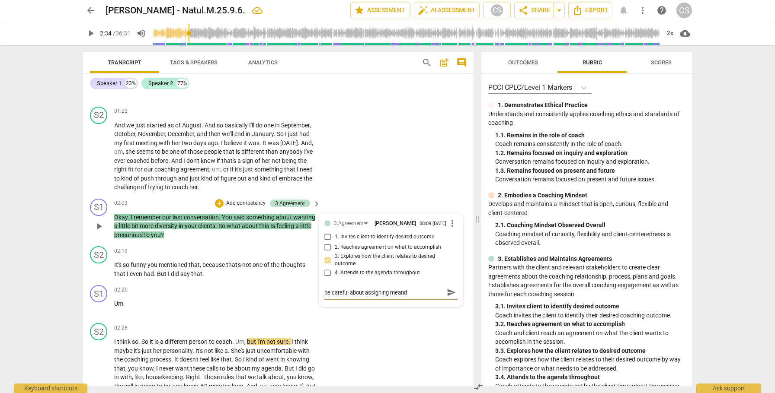
type textarea "be careful about assigning mean"
type textarea "be careful about assigning meani"
type textarea "be careful about assigning meanin"
type textarea "be careful about assigning meaning"
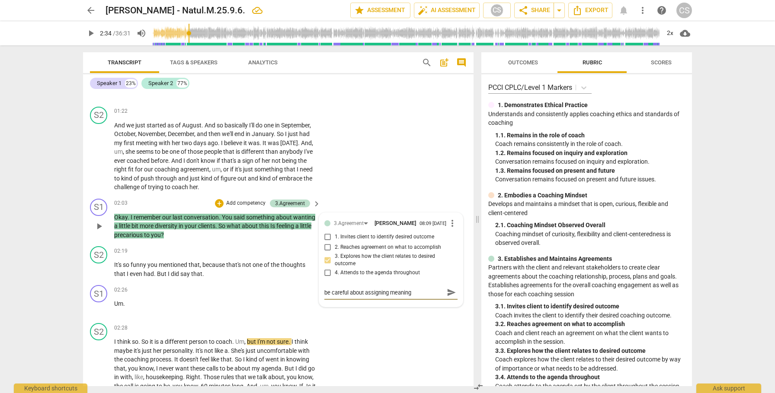
type textarea "be careful about assigning meaning"
type textarea "be careful about assigning meaning t"
type textarea "be careful about assigning meaning th"
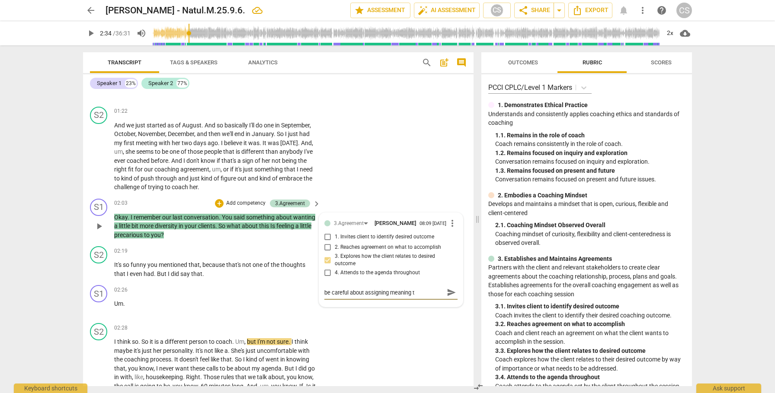
type textarea "be careful about assigning meaning th"
type textarea "be careful about assigning meaning the"
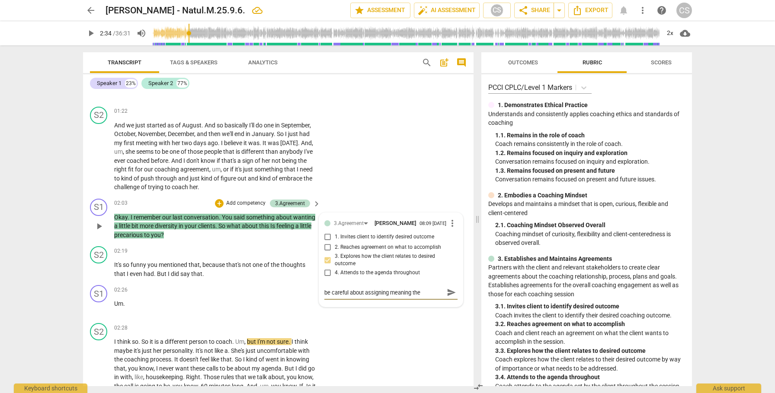
type textarea "be careful about assigning meaning the c"
type textarea "be careful about assigning meaning the ck"
type textarea "be careful about assigning meaning the cki"
type textarea "be careful about assigning meaning the ckie"
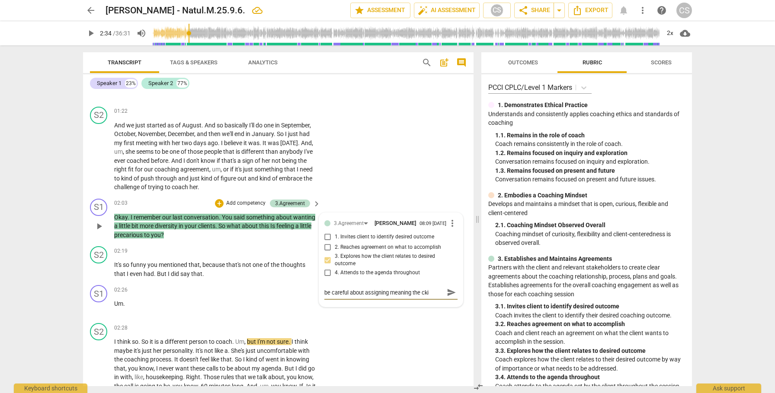
type textarea "be careful about assigning meaning the ckie"
type textarea "be careful about assigning meaning the ckieb"
type textarea "be careful about assigning meaning the ckie"
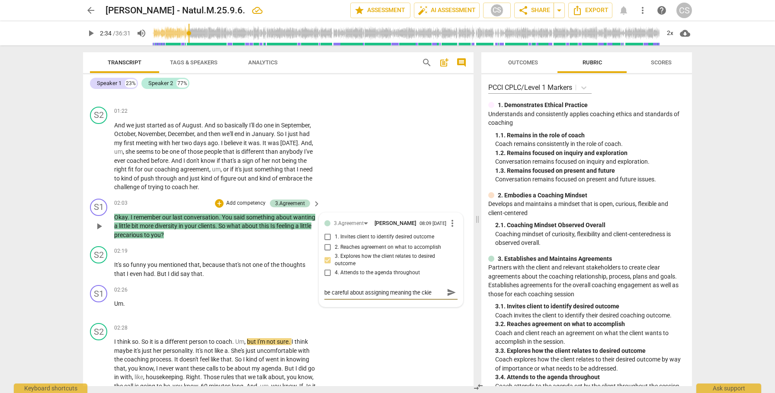
type textarea "be careful about assigning meaning the cki"
type textarea "be careful about assigning meaning the ck"
type textarea "be careful about assigning meaning the c"
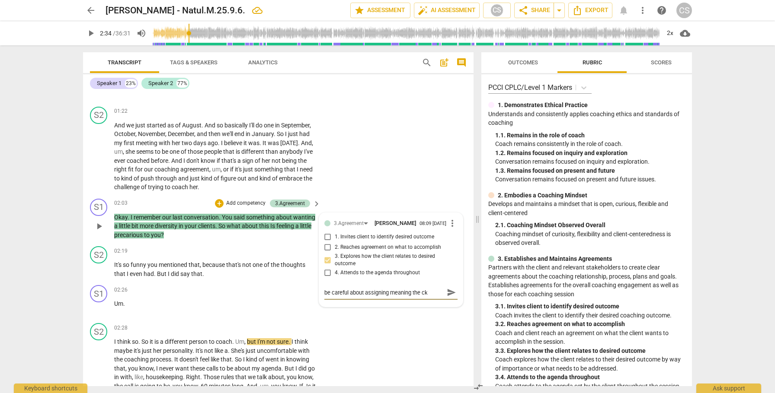
type textarea "be careful about assigning meaning the c"
type textarea "be careful about assigning meaning the cl"
type textarea "be careful about assigning meaning the cli"
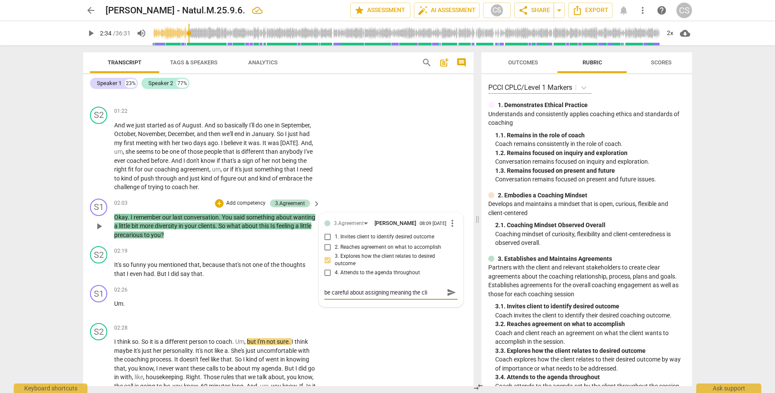
type textarea "be careful about assigning meaning the clie"
type textarea "be careful about assigning meaning the clien"
type textarea "be careful about assigning meaning the clienb"
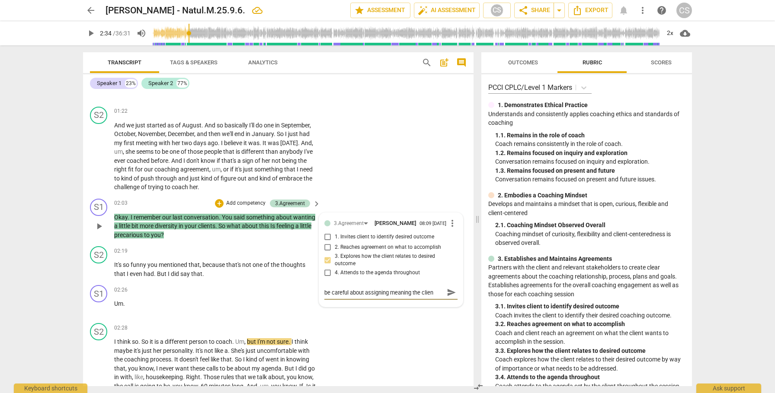
type textarea "be careful about assigning meaning the clienb"
type textarea "be careful about assigning meaning the clienbt"
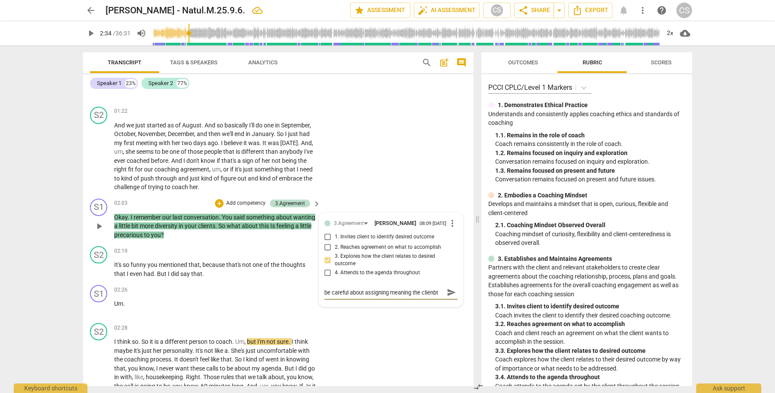
type textarea "be careful about assigning meaning the clienbt"
type textarea "be careful about assigning meaning the clienb"
type textarea "be careful about assigning meaning the clien"
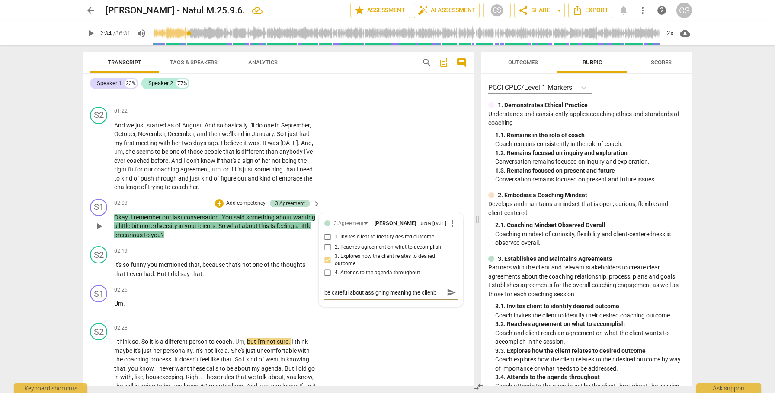
type textarea "be careful about assigning meaning the clien"
type textarea "be careful about assigning meaning the client"
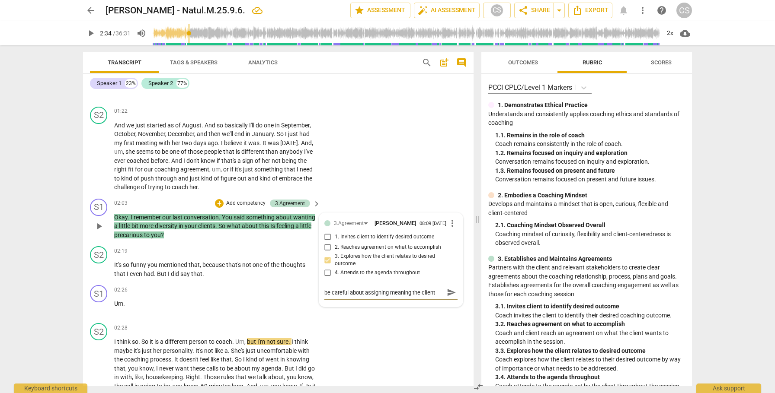
type textarea "be careful about assigning meaning the client h"
type textarea "be careful about assigning meaning the client ha"
type textarea "be careful about assigning meaning the client has"
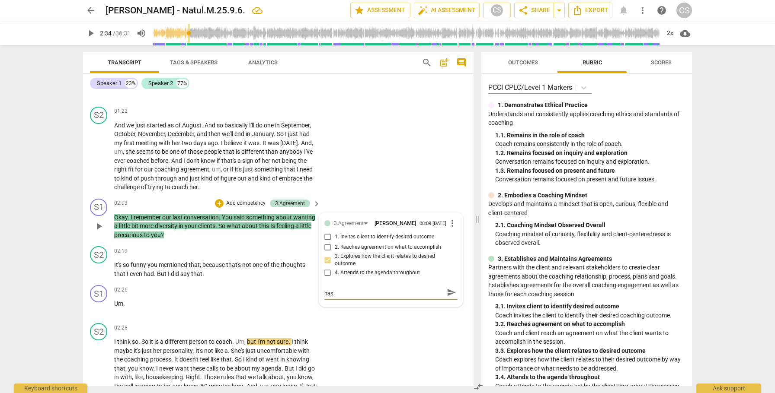
type textarea "be careful about assigning meaning the client hasn"
type textarea "be careful about assigning meaning the client hasn'"
type textarea "be careful about assigning meaning the client hasn't"
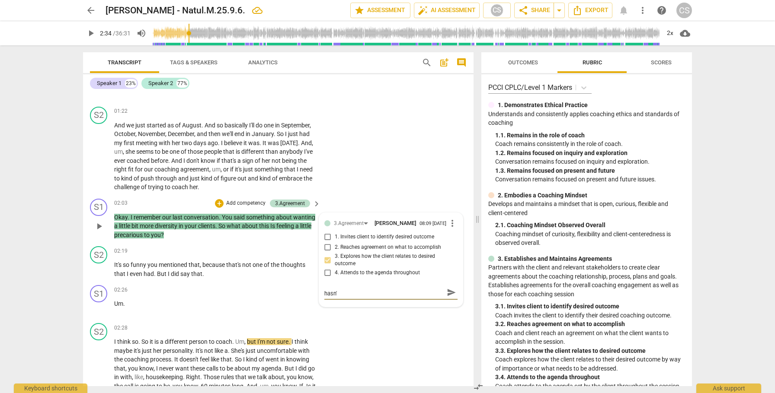
type textarea "be careful about assigning meaning the client hasn't"
type textarea "be careful about assigning meaning the client hasn't u"
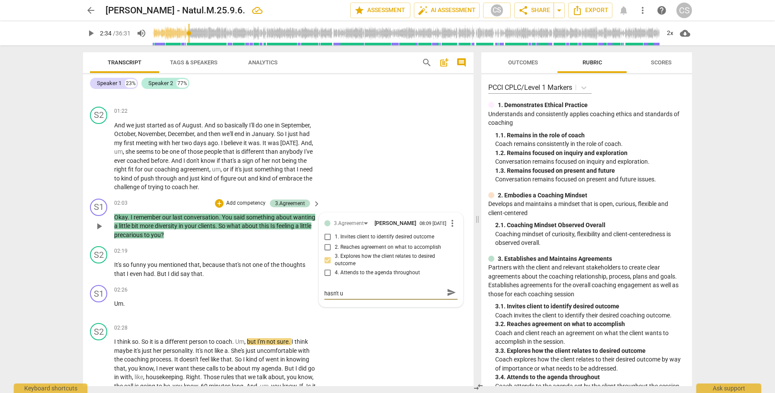
type textarea "be careful about assigning meaning the client hasn't us"
type textarea "be careful about assigning meaning the client hasn't use"
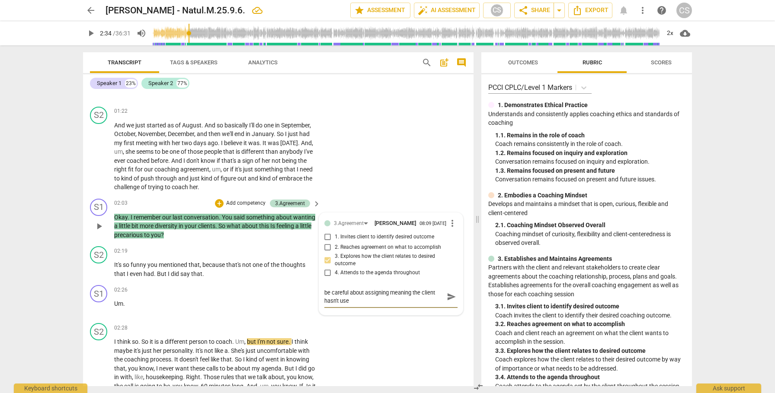
type textarea "be careful about assigning meaning the client hasn't used"
type textarea "be careful about assigning meaning the client hasn't used."
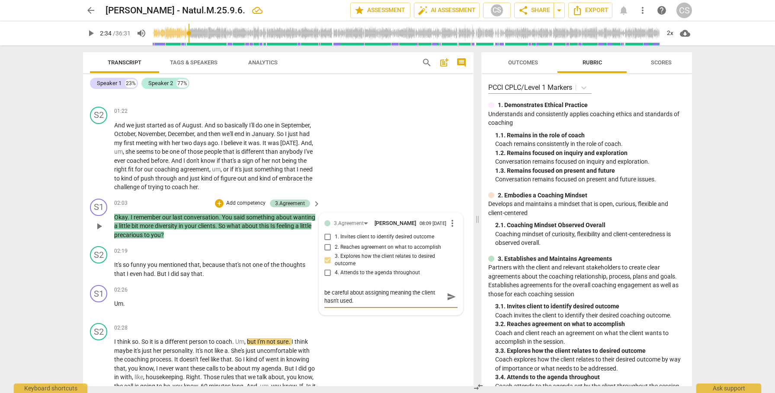
type textarea "be careful about assigning meaning the client hasn't used."
type textarea "be careful about assigning meaning the client hasn't used. m"
type textarea "be careful about assigning meaning the client hasn't used. mo"
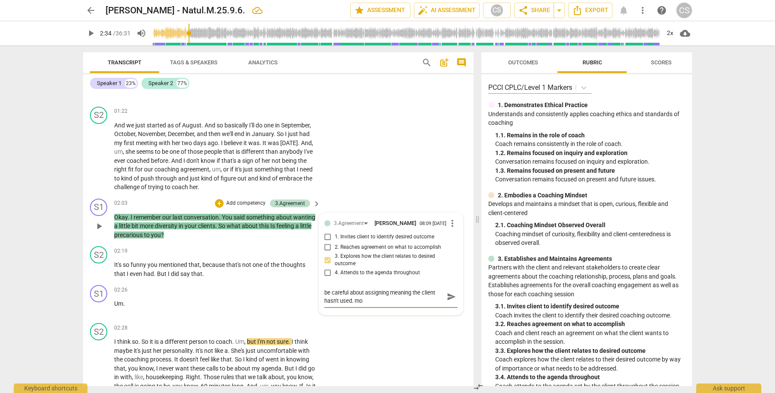
type textarea "be careful about assigning meaning the client hasn't used. mor"
type textarea "be careful about assigning meaning the client hasn't used. more"
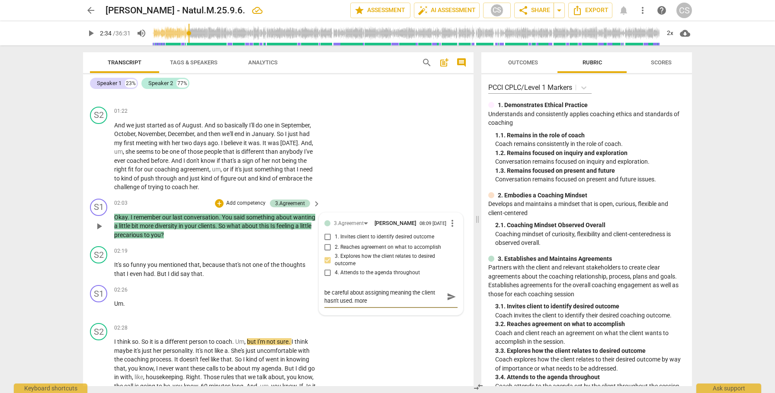
type textarea "be careful about assigning meaning the client hasn't used. more"
type textarea "be careful about assigning meaning the client hasn't used. more n"
type textarea "be careful about assigning meaning the client hasn't used. more ne"
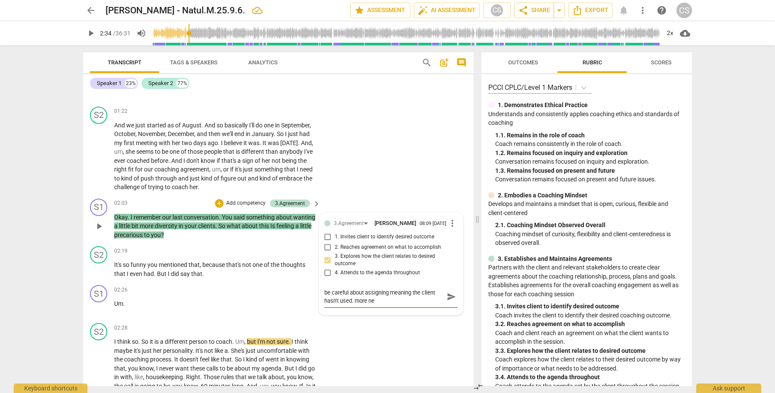
type textarea "be careful about assigning meaning the client hasn't used. more neu"
type textarea "be careful about assigning meaning the client hasn't used. more neut"
type textarea "be careful about assigning meaning the client hasn't used. more neutr"
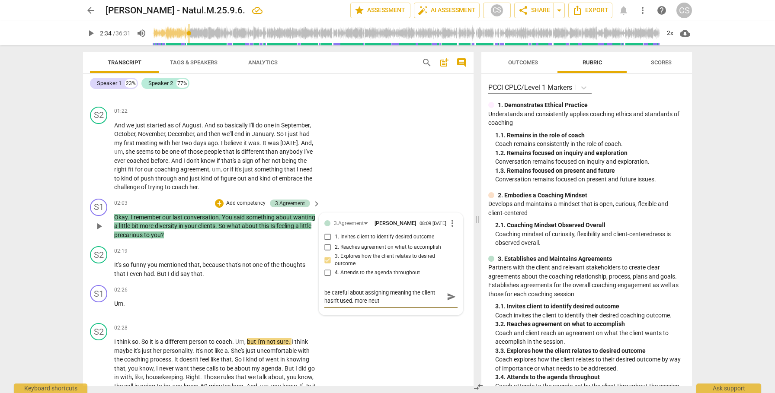
type textarea "be careful about assigning meaning the client hasn't used. more neutr"
type textarea "be careful about assigning meaning the client hasn't used. more neutra"
type textarea "be careful about assigning meaning the client hasn't used. more neutral"
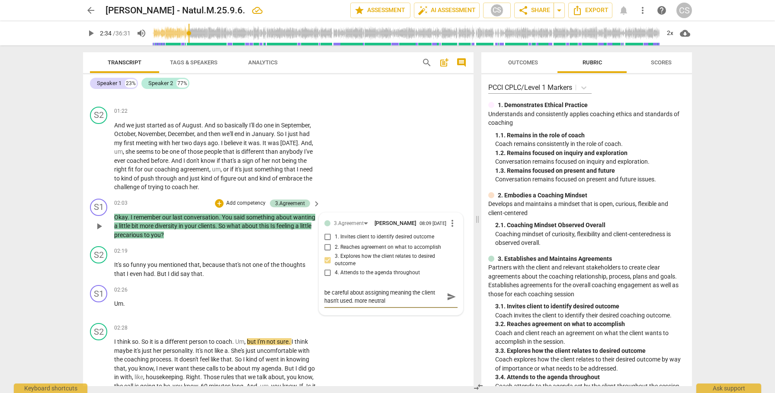
type textarea "be careful about assigning meaning the client hasn't used. more neutral"
type textarea "be careful about assigning meaning the client hasn't used. more neutral w"
type textarea "be careful about assigning meaning the client hasn't used. more neutral wo"
type textarea "be careful about assigning meaning the client hasn't used. more neutral wou"
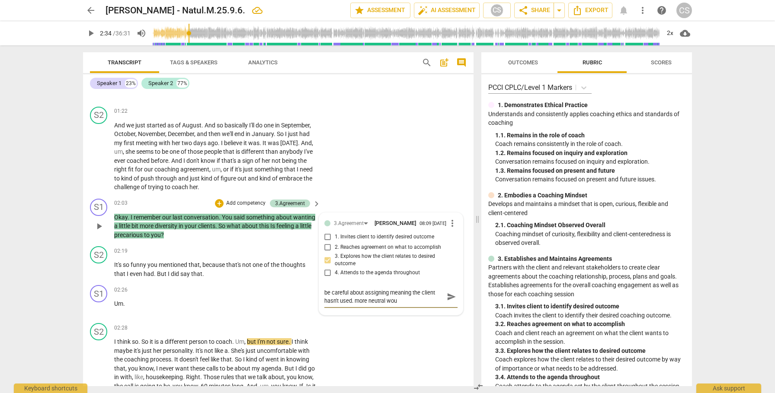
type textarea "be careful about assigning meaning the client hasn't used. more neutral woul"
type textarea "be careful about assigning meaning the client hasn't used. more neutral would"
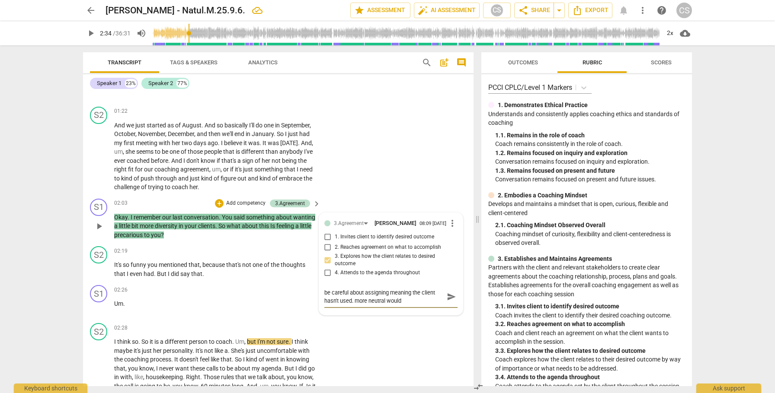
type textarea "be careful about assigning meaning the client hasn't used. more neutral would b"
type textarea "be careful about assigning meaning the client hasn't used. more neutral would be"
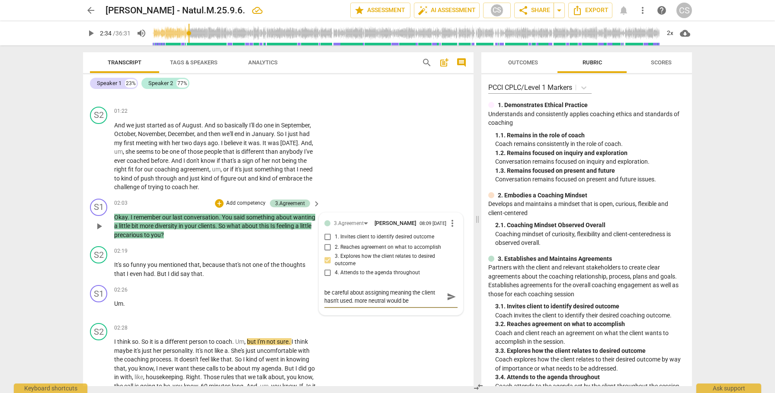
type textarea "be careful about assigning meaning the client hasn't used. more neutral would be"
type textarea "be careful about assigning meaning the client hasn't used. more neutral would b…"
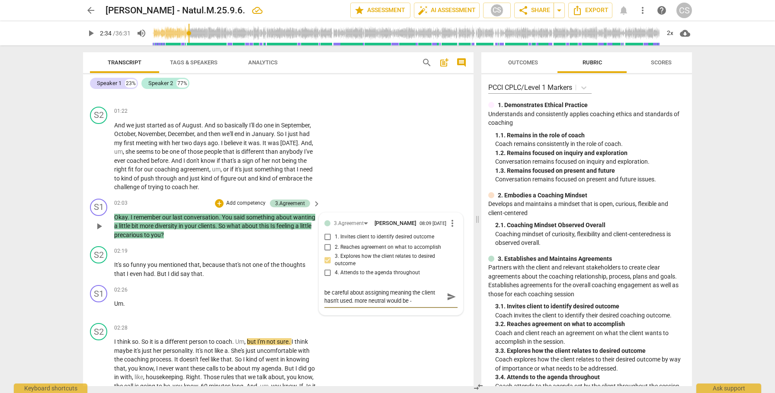
type textarea "be careful about assigning meaning the client hasn't used. more neutral would b…"
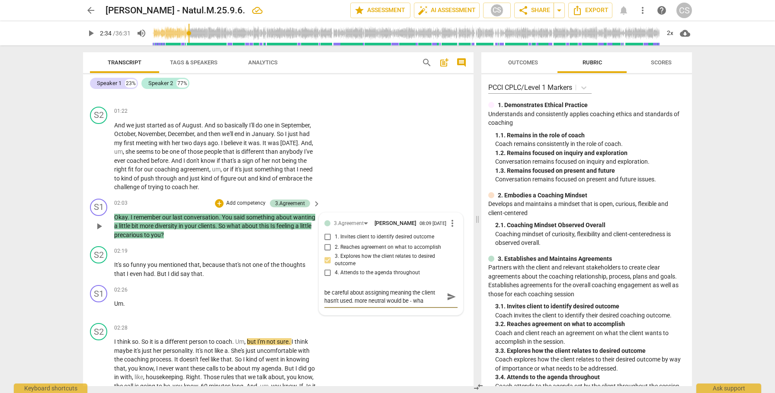
type textarea "be careful about assigning meaning the client hasn't used. more neutral would b…"
click at [449, 305] on span "send" at bounding box center [452, 301] width 10 height 10
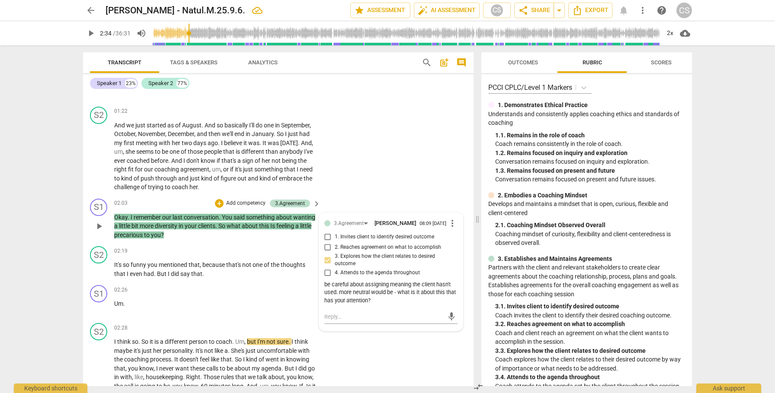
click at [379, 303] on div "be careful about assigning meaning the client hasn't used. more neutral would b…" at bounding box center [390, 293] width 133 height 24
click at [450, 225] on span "more_vert" at bounding box center [452, 223] width 10 height 10
click at [451, 226] on li "Edit" at bounding box center [459, 224] width 30 height 16
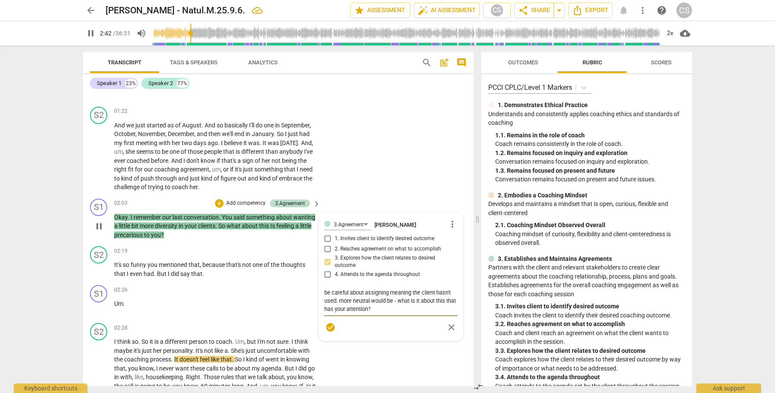
click at [378, 309] on textarea "be careful about assigning meaning the client hasn't used. more neutral would b…" at bounding box center [390, 301] width 133 height 25
click at [331, 327] on span "check_circle" at bounding box center [330, 327] width 10 height 10
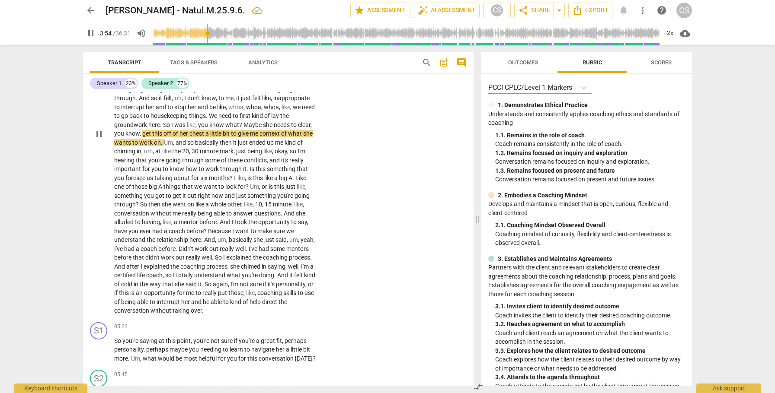
scroll to position [843, 0]
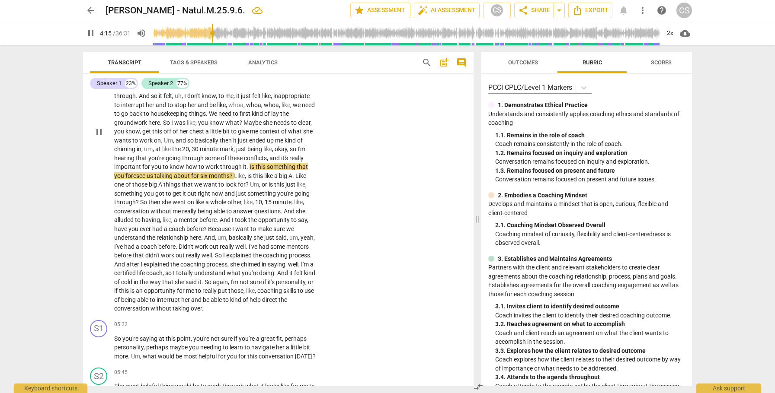
click at [396, 351] on div "S1 play_arrow pause 05:22 + Add competency keyboard_arrow_right So you're sayin…" at bounding box center [278, 341] width 390 height 48
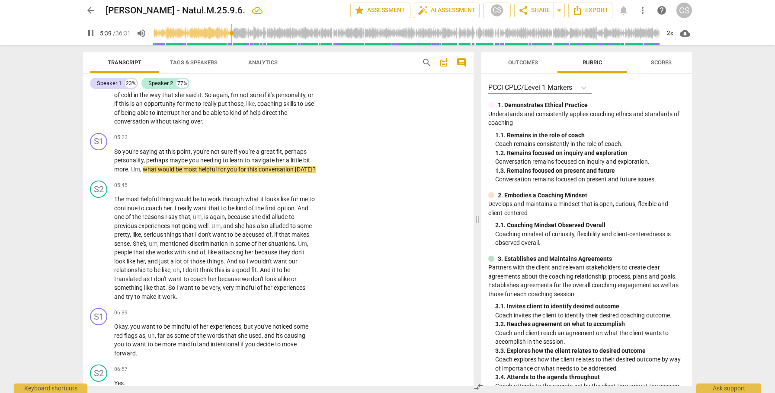
scroll to position [1019, 0]
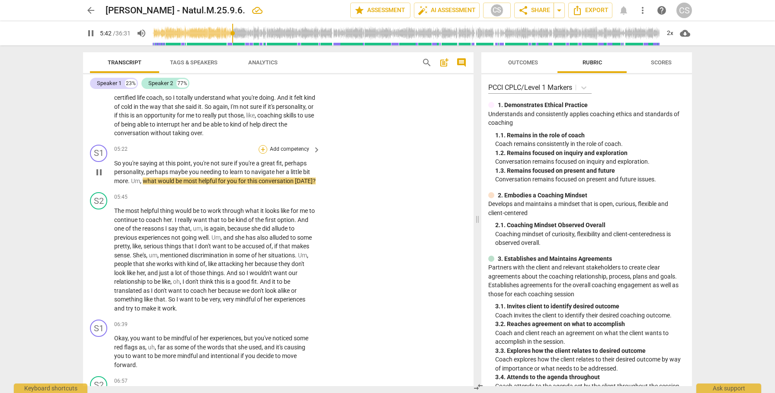
click at [262, 154] on div "+" at bounding box center [262, 149] width 9 height 9
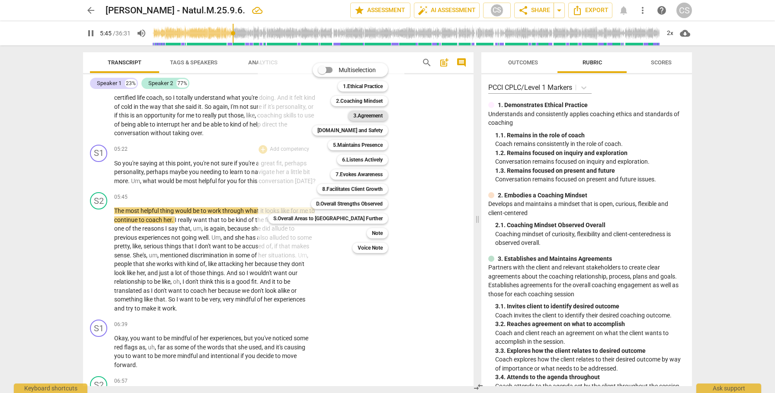
click at [353, 116] on b "3.Agreement" at bounding box center [367, 116] width 29 height 10
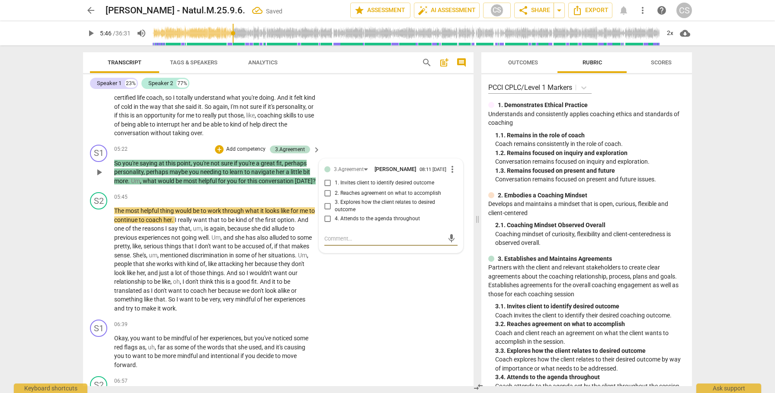
click at [327, 188] on input "1. Invites client to identify desired outcome" at bounding box center [328, 183] width 14 height 10
click at [102, 265] on span "play_arrow" at bounding box center [99, 260] width 10 height 10
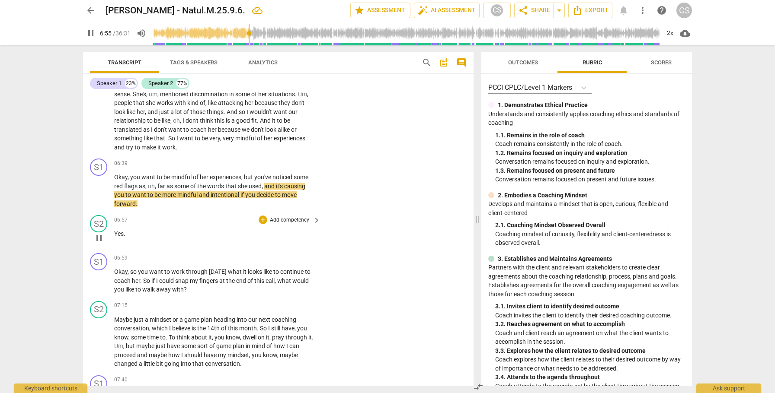
scroll to position [1174, 0]
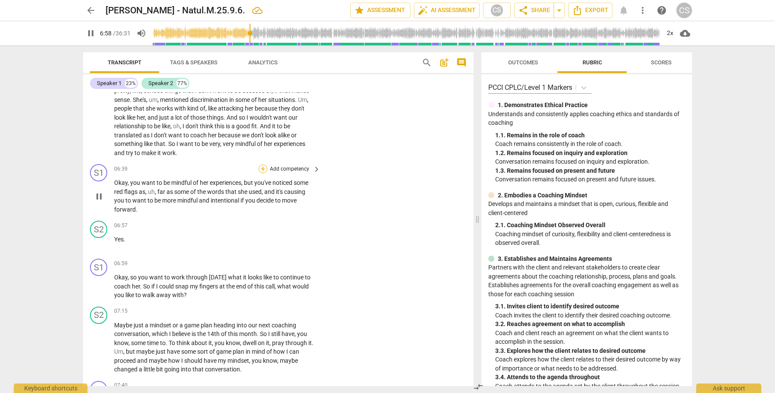
click at [260, 173] on div "+" at bounding box center [262, 169] width 9 height 9
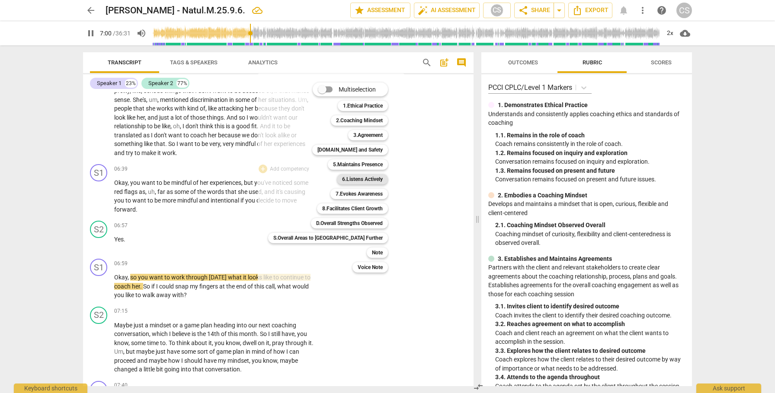
click at [342, 179] on b "6.Listens Actively" at bounding box center [362, 179] width 41 height 10
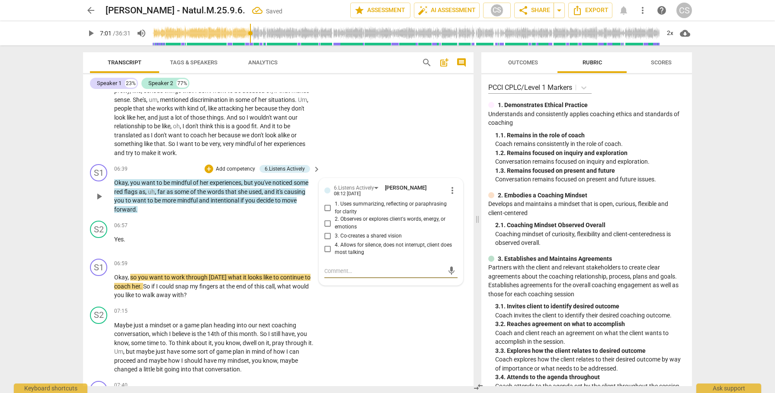
click at [326, 214] on input "1. Uses summarizing, reflecting or paraphrasing for clarity" at bounding box center [328, 208] width 14 height 10
click at [349, 275] on textarea at bounding box center [383, 271] width 119 height 8
click at [447, 284] on span "send" at bounding box center [452, 279] width 10 height 10
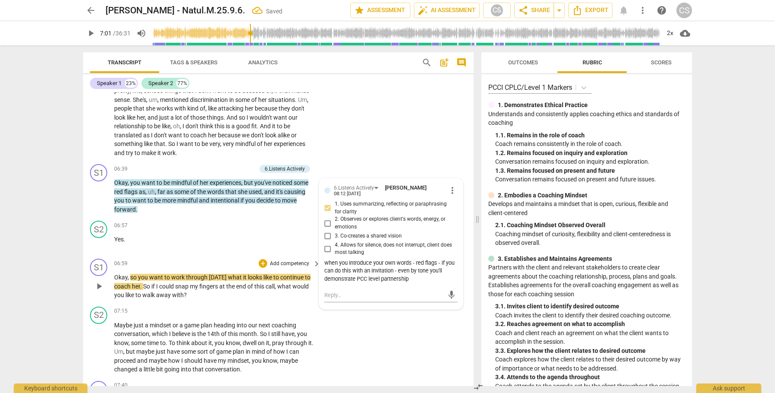
click at [100, 292] on span "play_arrow" at bounding box center [99, 286] width 10 height 10
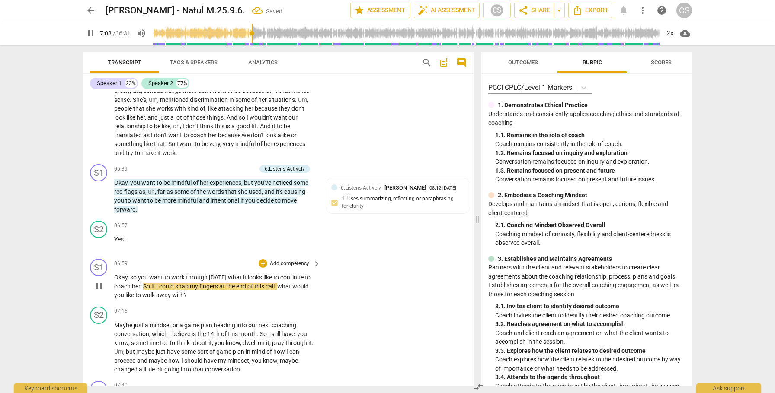
click at [100, 292] on span "pause" at bounding box center [99, 286] width 10 height 10
click at [91, 7] on span "arrow_back" at bounding box center [91, 10] width 10 height 10
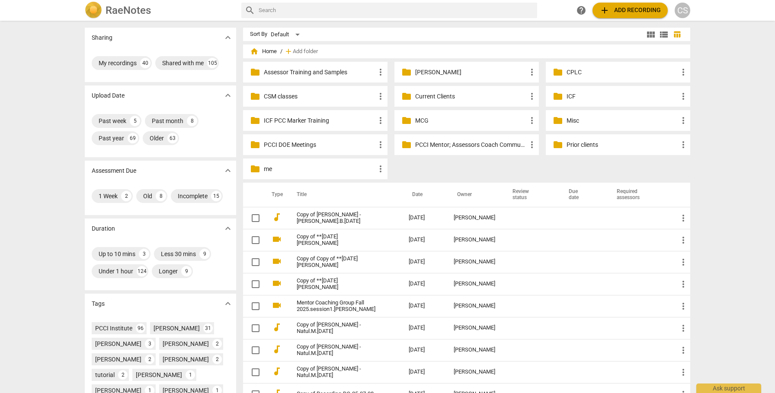
click at [434, 96] on p "Current Clients" at bounding box center [471, 96] width 112 height 9
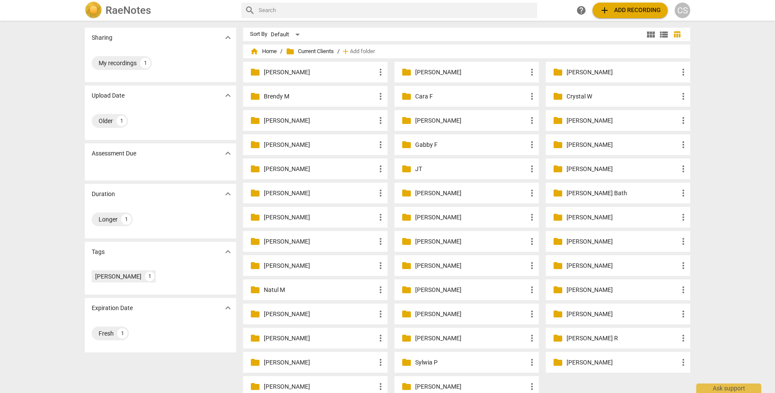
click at [269, 290] on p "Natul M" at bounding box center [320, 290] width 112 height 9
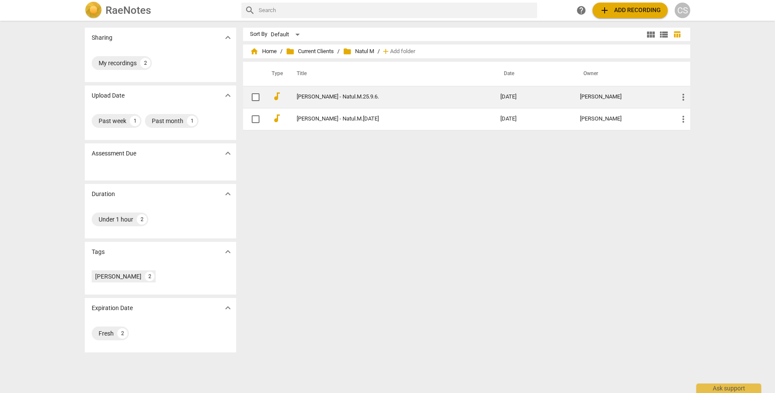
click at [338, 94] on link "[PERSON_NAME] - Natul.M.25.9.6." at bounding box center [383, 97] width 172 height 6
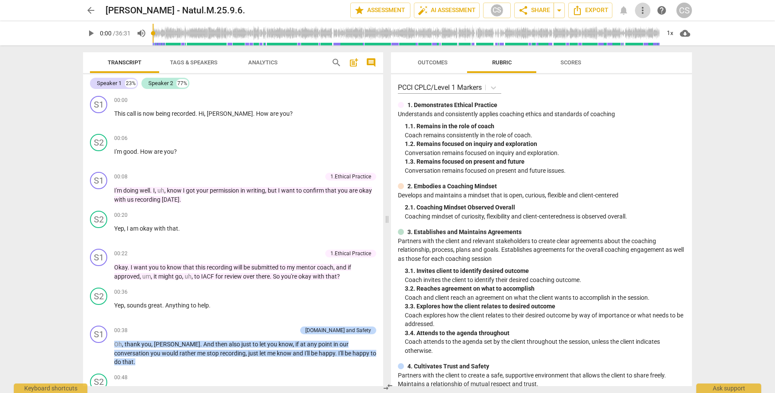
click at [642, 10] on span "more_vert" at bounding box center [642, 10] width 10 height 10
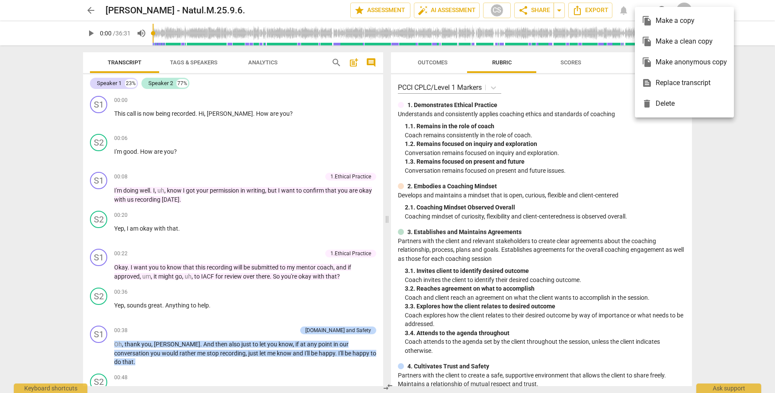
click at [657, 38] on div "file_copy Make a clean copy" at bounding box center [683, 41] width 85 height 21
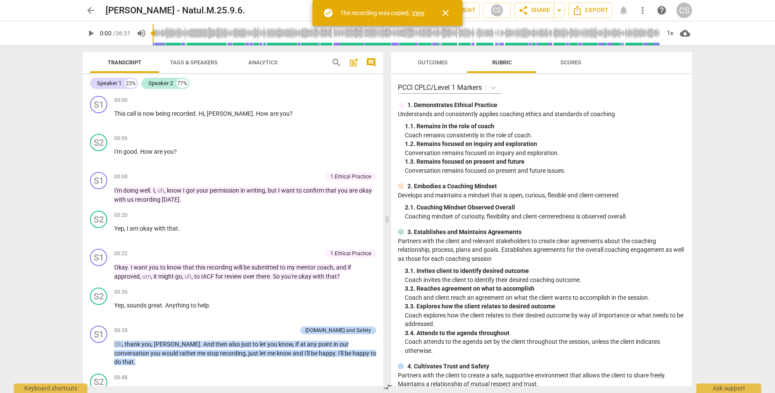
click at [415, 12] on link "View" at bounding box center [418, 13] width 13 height 7
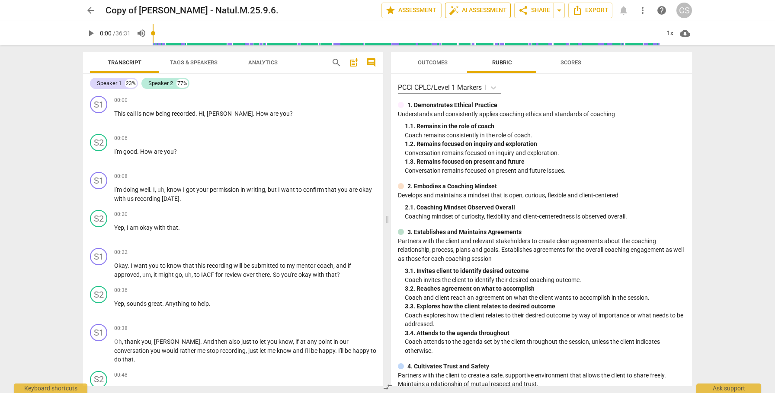
click at [486, 9] on span "auto_fix_high AI Assessment" at bounding box center [478, 10] width 58 height 10
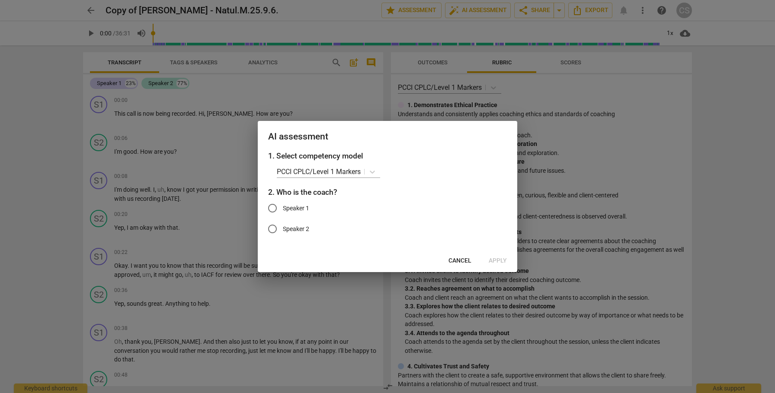
click at [273, 207] on input "Speaker 1" at bounding box center [272, 208] width 21 height 21
click at [497, 260] on span "Apply" at bounding box center [497, 261] width 18 height 9
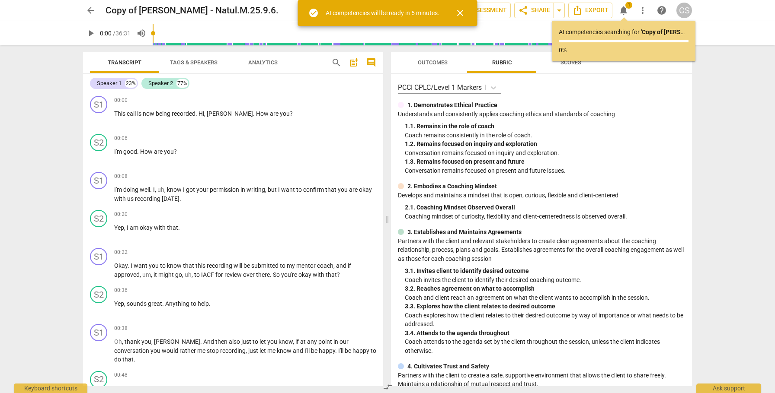
click at [90, 9] on span "arrow_back" at bounding box center [91, 10] width 10 height 10
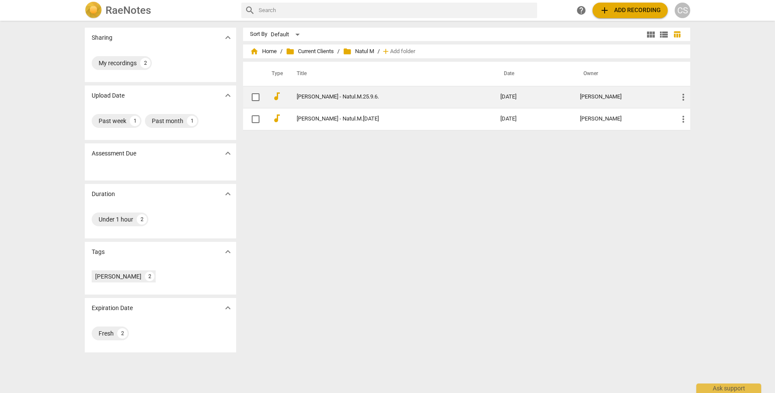
click at [337, 97] on link "[PERSON_NAME] - Natul.M.25.9.6." at bounding box center [383, 97] width 172 height 6
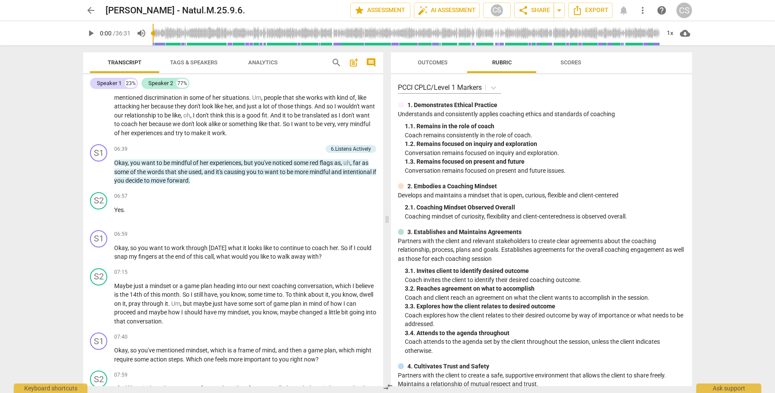
scroll to position [1034, 0]
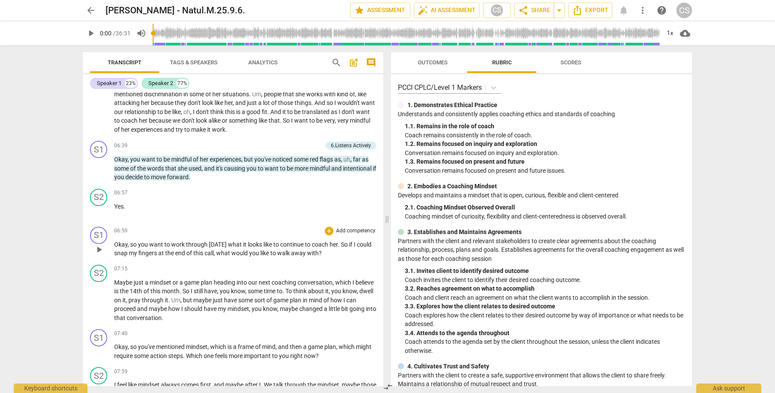
click at [102, 249] on span "play_arrow" at bounding box center [99, 250] width 10 height 10
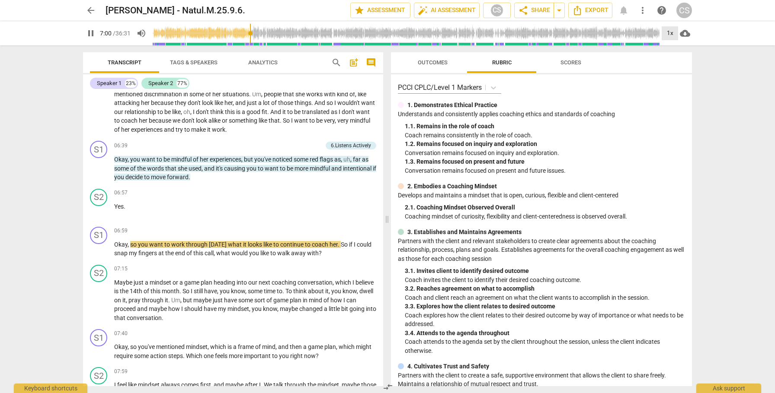
click at [670, 35] on div "1x" at bounding box center [669, 33] width 16 height 14
click at [664, 101] on li "2x" at bounding box center [675, 100] width 29 height 16
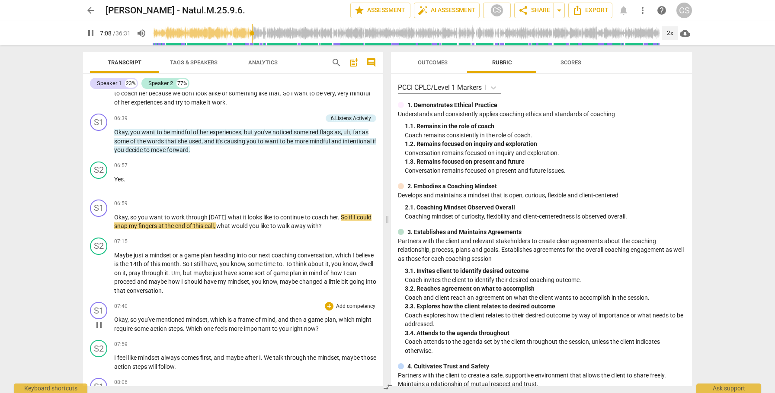
scroll to position [1063, 0]
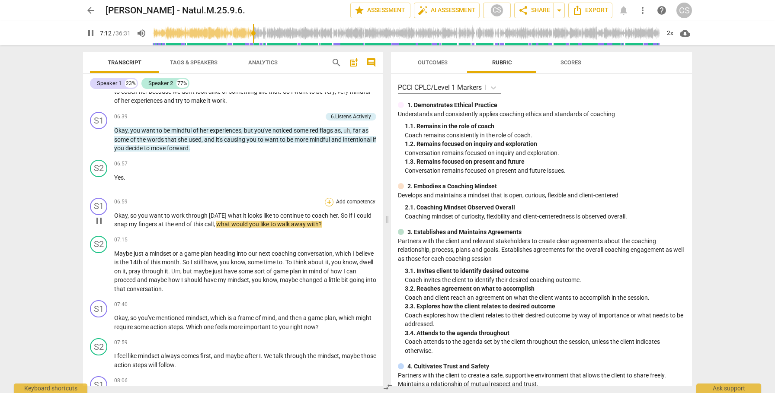
click at [326, 201] on div "+" at bounding box center [329, 202] width 9 height 9
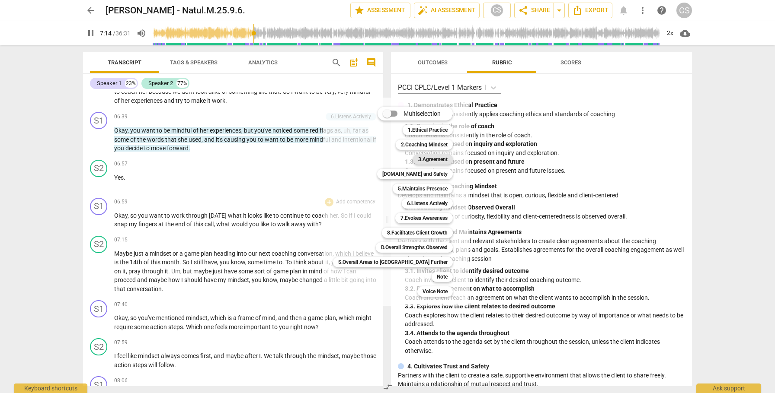
click at [418, 161] on b "3.Agreement" at bounding box center [432, 159] width 29 height 10
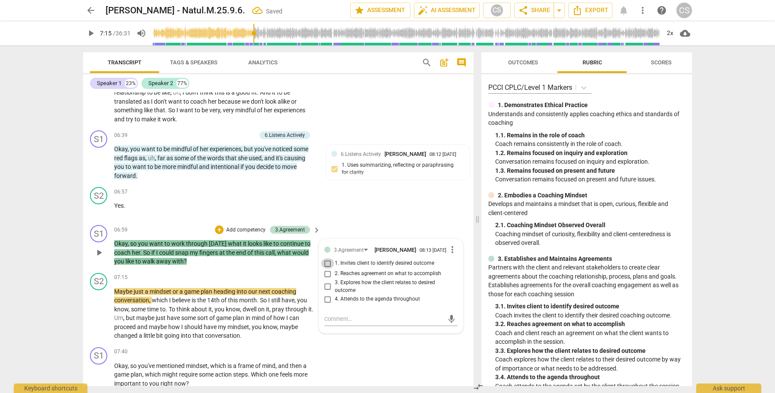
click at [328, 269] on input "1. Invites client to identify desired outcome" at bounding box center [328, 263] width 14 height 10
click at [99, 319] on span "play_arrow" at bounding box center [99, 314] width 10 height 10
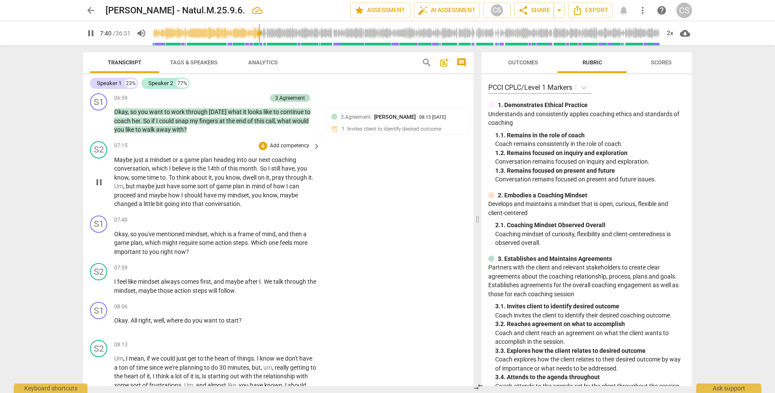
scroll to position [1342, 0]
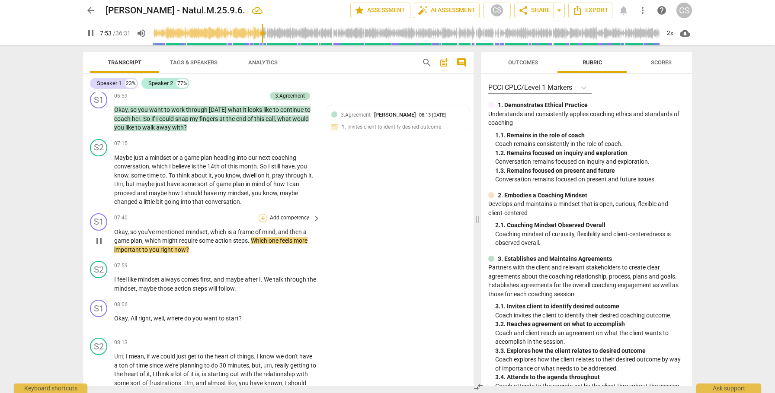
click at [263, 223] on div "+" at bounding box center [262, 218] width 9 height 9
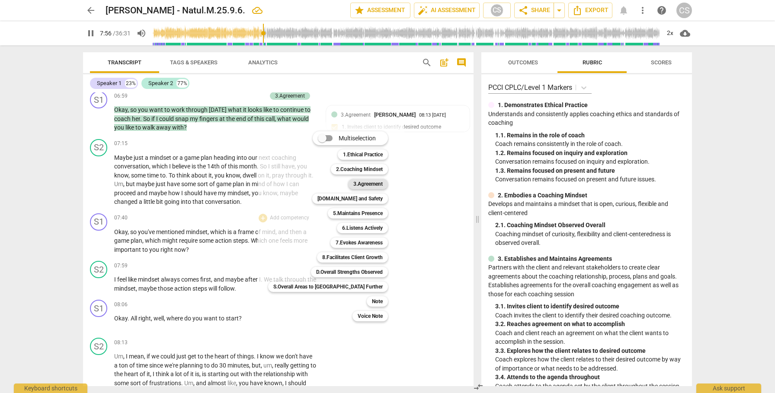
click at [353, 186] on b "3.Agreement" at bounding box center [367, 184] width 29 height 10
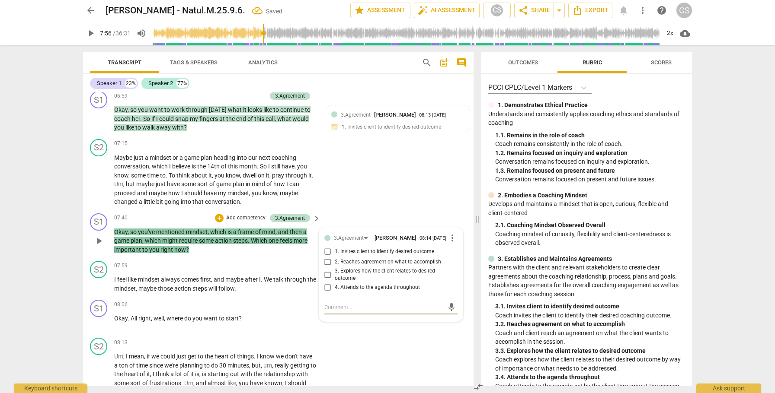
click at [326, 257] on input "1. Invites client to identify desired outcome" at bounding box center [328, 252] width 14 height 10
click at [98, 290] on span "play_arrow" at bounding box center [99, 284] width 10 height 10
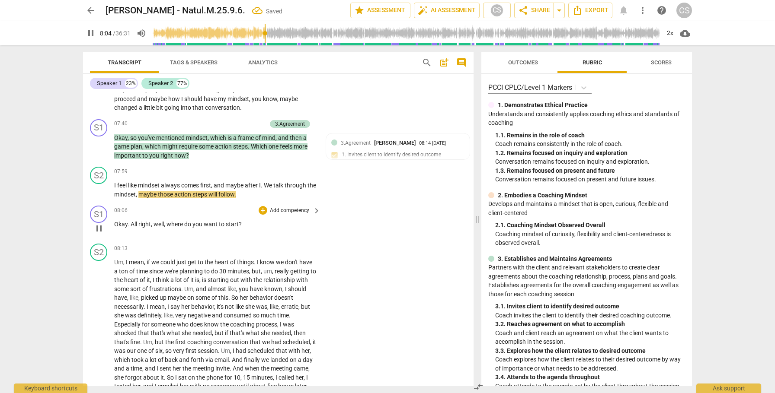
scroll to position [1439, 0]
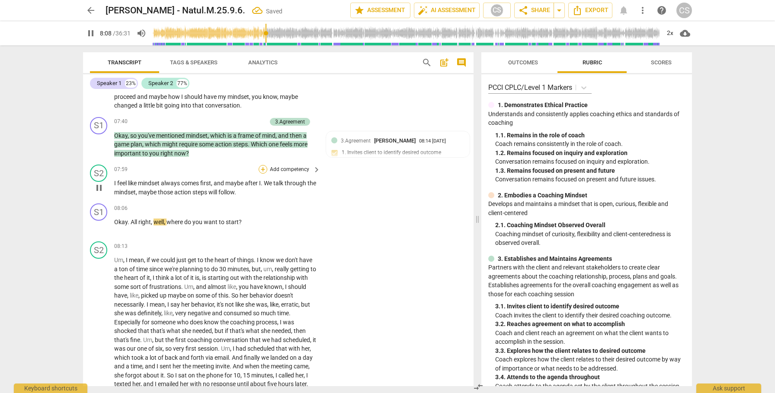
click at [263, 174] on div "+" at bounding box center [262, 169] width 9 height 9
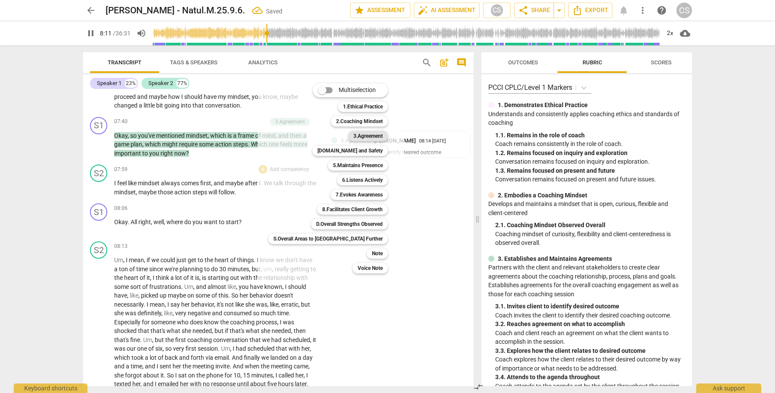
click at [353, 137] on b "3.Agreement" at bounding box center [367, 136] width 29 height 10
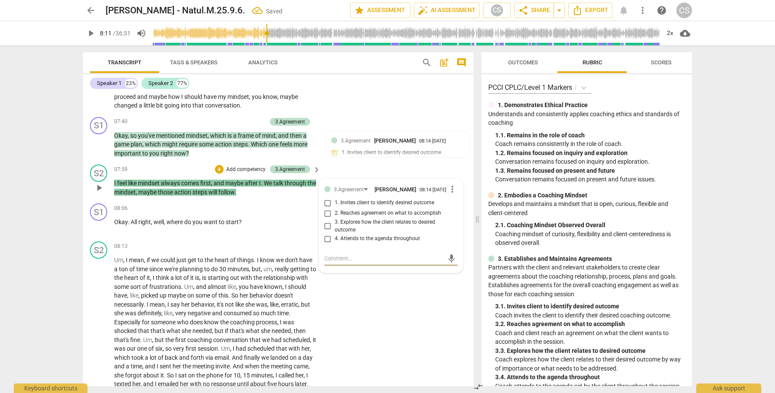
click at [326, 219] on input "2. Reaches agreement on what to accomplish" at bounding box center [328, 213] width 14 height 10
click at [361, 263] on textarea at bounding box center [383, 259] width 119 height 8
click at [450, 268] on span "send" at bounding box center [452, 263] width 10 height 10
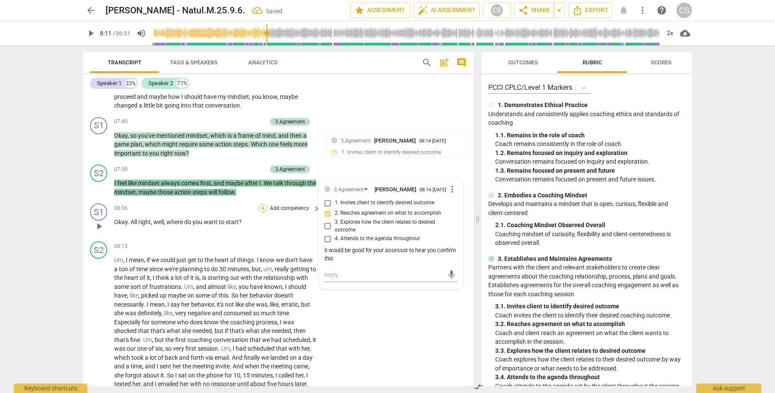
click at [264, 213] on div "+" at bounding box center [262, 208] width 9 height 9
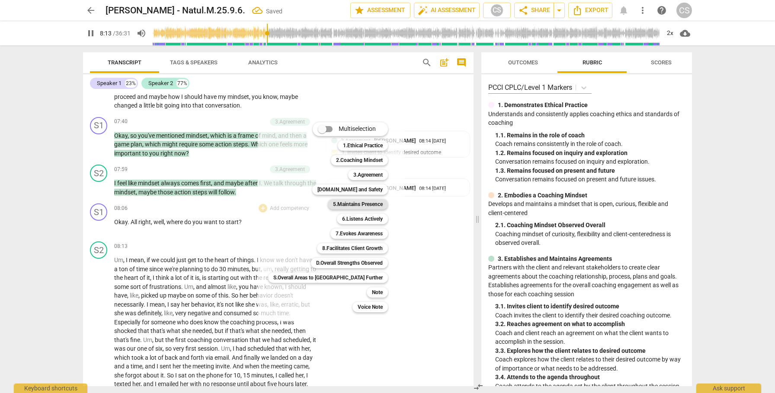
click at [333, 205] on b "5.Maintains Presence" at bounding box center [358, 204] width 50 height 10
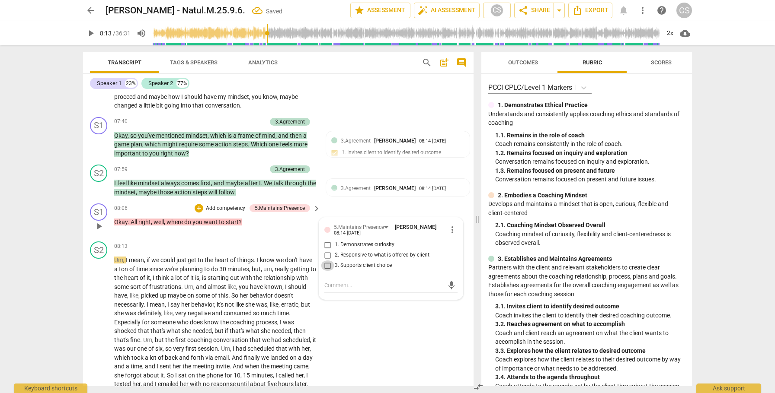
click at [325, 271] on input "3. Supports client choice" at bounding box center [328, 266] width 14 height 10
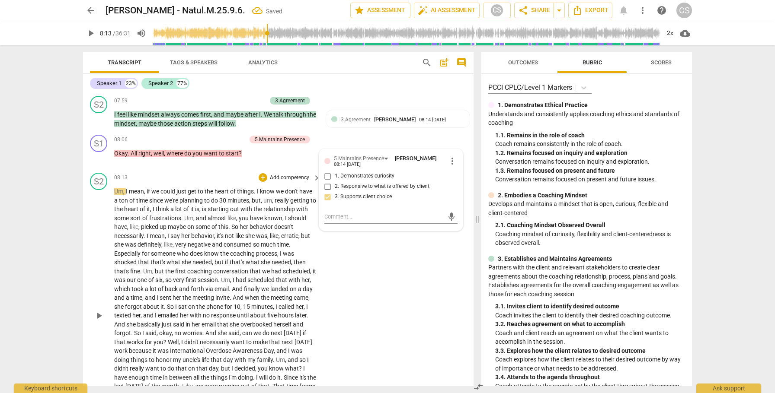
scroll to position [1509, 0]
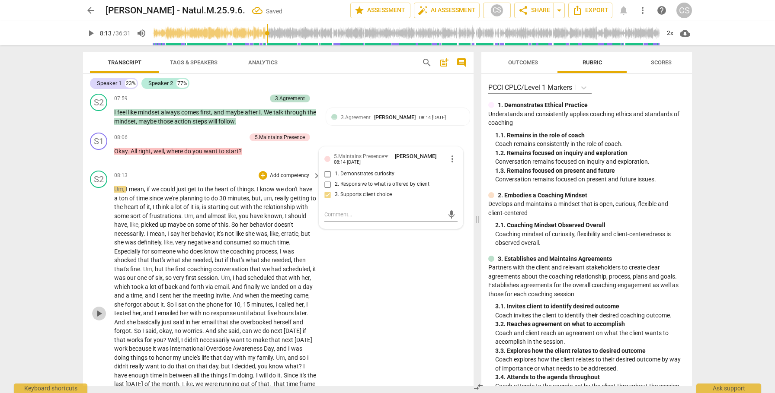
click at [99, 319] on span "play_arrow" at bounding box center [99, 314] width 10 height 10
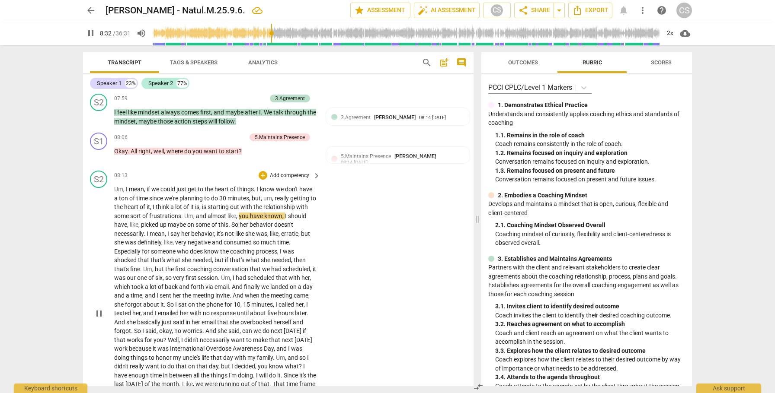
click at [99, 319] on span "pause" at bounding box center [99, 314] width 10 height 10
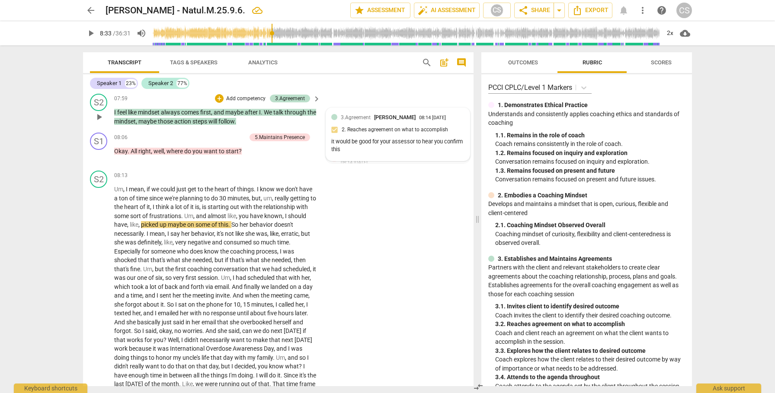
click at [422, 154] on div "it would be good for your assessor to hear you confirm this" at bounding box center [397, 146] width 133 height 16
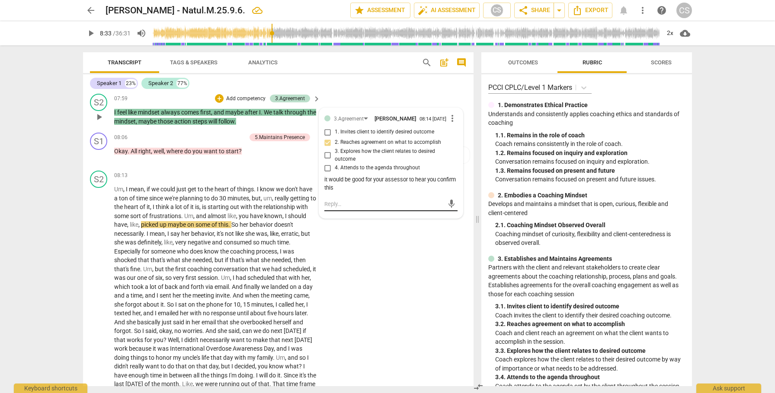
click at [390, 208] on textarea at bounding box center [383, 204] width 119 height 8
click at [447, 213] on span "send" at bounding box center [452, 209] width 10 height 10
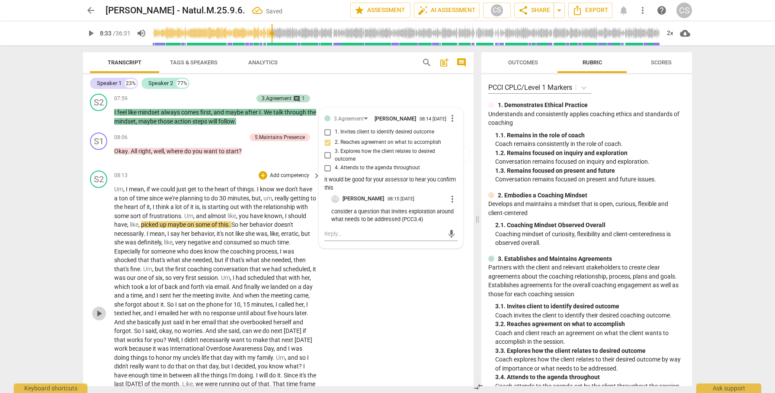
click at [95, 319] on span "play_arrow" at bounding box center [99, 314] width 10 height 10
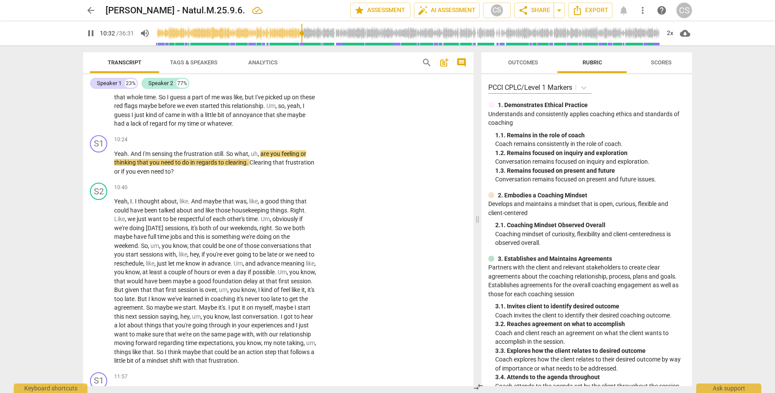
scroll to position [1825, 0]
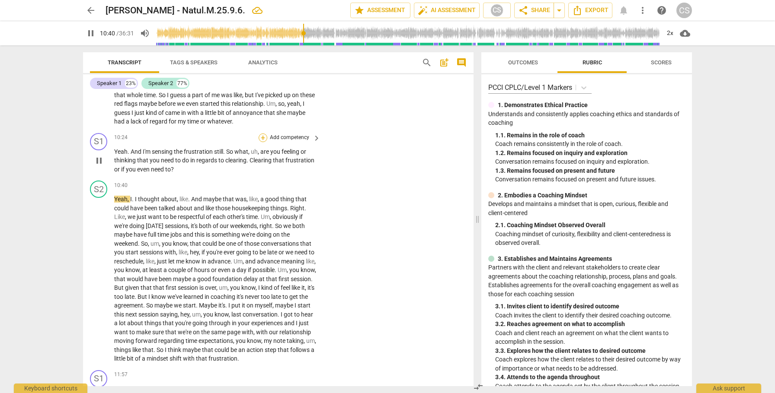
click at [262, 142] on div "+" at bounding box center [262, 138] width 9 height 9
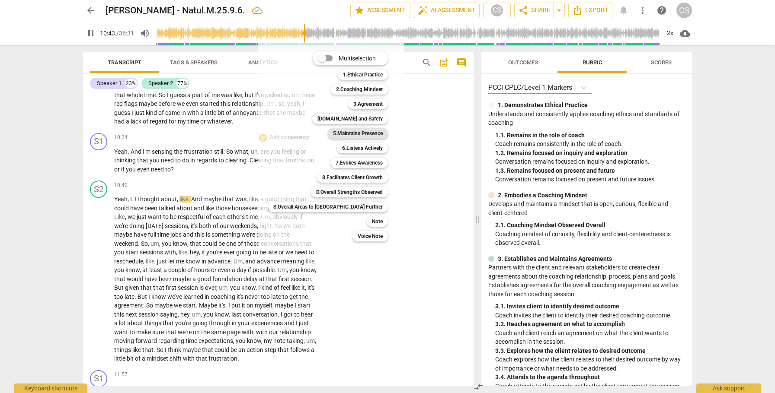
click at [333, 135] on b "5.Maintains Presence" at bounding box center [358, 133] width 50 height 10
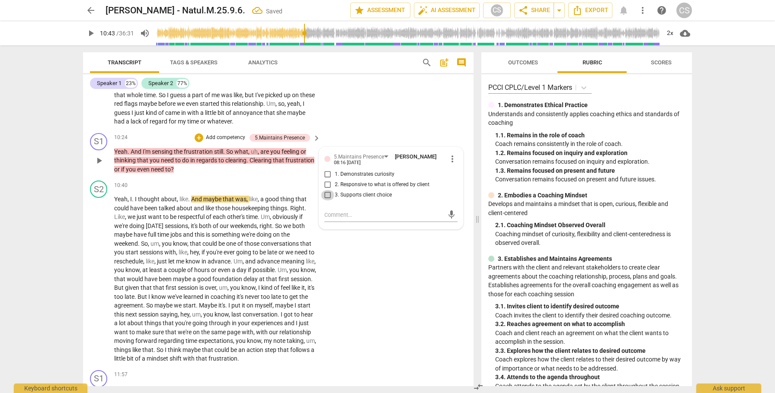
click at [325, 201] on input "3. Supports client choice" at bounding box center [328, 195] width 14 height 10
click at [327, 190] on input "2. Responsive to what is offered by client" at bounding box center [328, 185] width 14 height 10
click at [198, 142] on div "+" at bounding box center [199, 138] width 9 height 9
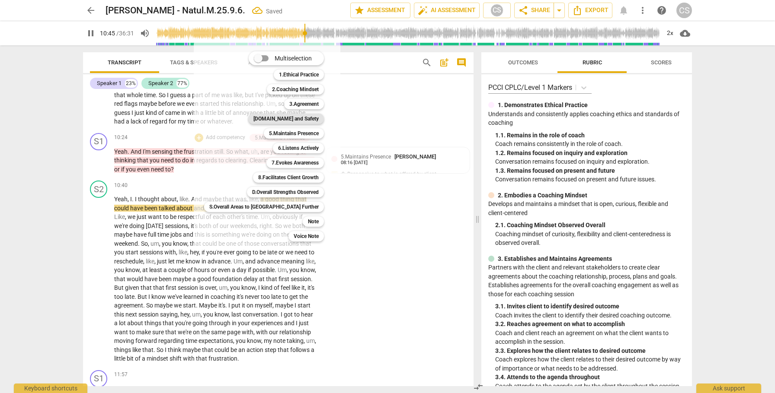
click at [279, 118] on b "[DOMAIN_NAME] and Safety" at bounding box center [285, 119] width 65 height 10
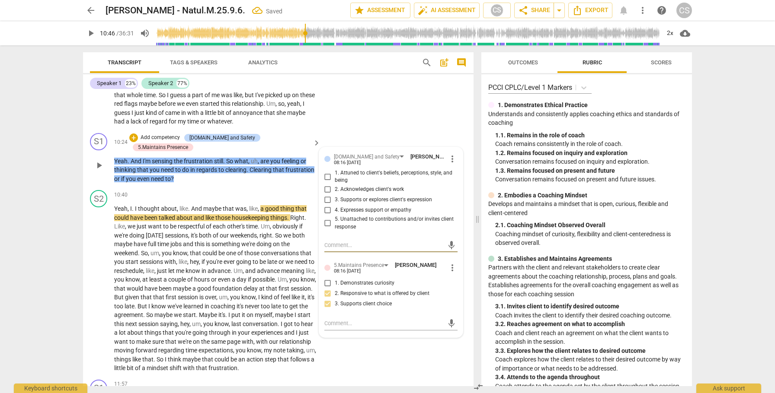
click at [327, 205] on input "3. Supports or explores client's expression" at bounding box center [328, 200] width 14 height 10
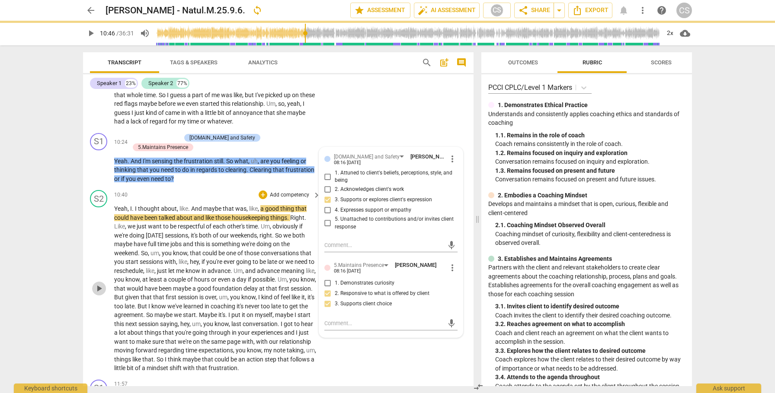
click at [99, 291] on span "play_arrow" at bounding box center [99, 289] width 10 height 10
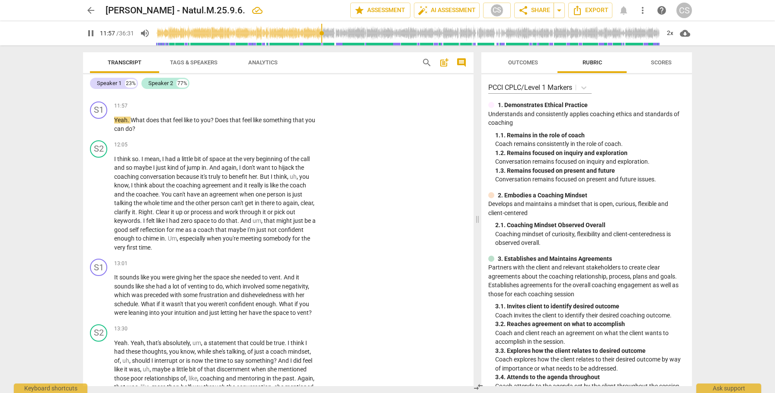
scroll to position [2105, 0]
click at [261, 109] on div "+" at bounding box center [262, 105] width 9 height 9
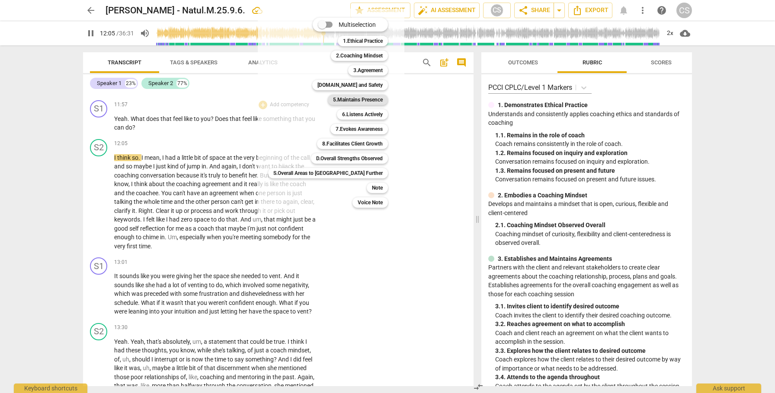
click at [333, 101] on b "5.Maintains Presence" at bounding box center [358, 100] width 50 height 10
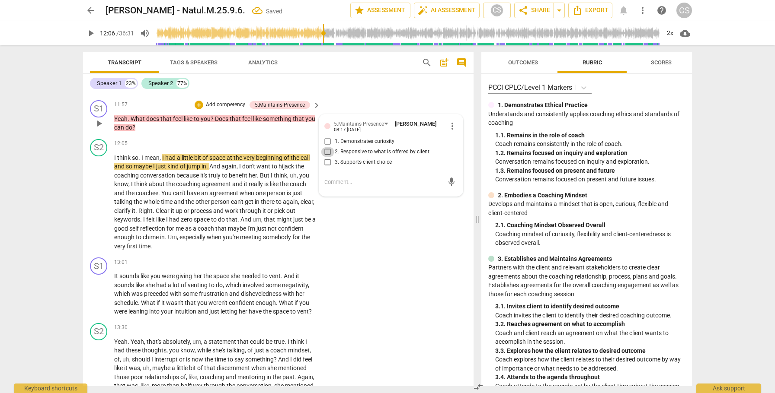
click at [326, 157] on input "2. Responsive to what is offered by client" at bounding box center [328, 152] width 14 height 10
click at [198, 109] on div "+" at bounding box center [199, 105] width 9 height 9
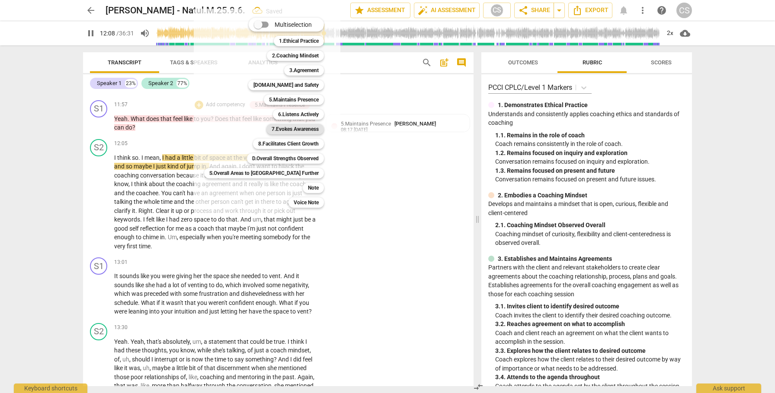
click at [271, 130] on b "7.Evokes Awareness" at bounding box center [294, 129] width 47 height 10
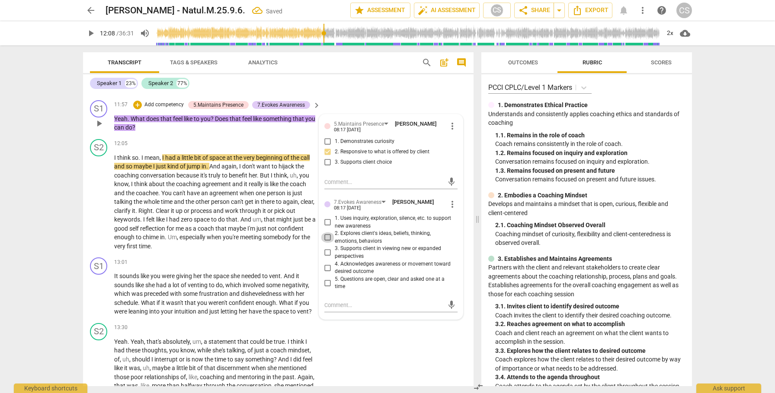
click at [327, 243] on input "2. Explores client's ideas, beliefs, thinking, emotions, behaviors" at bounding box center [328, 238] width 14 height 10
click at [97, 207] on span "play_arrow" at bounding box center [99, 202] width 10 height 10
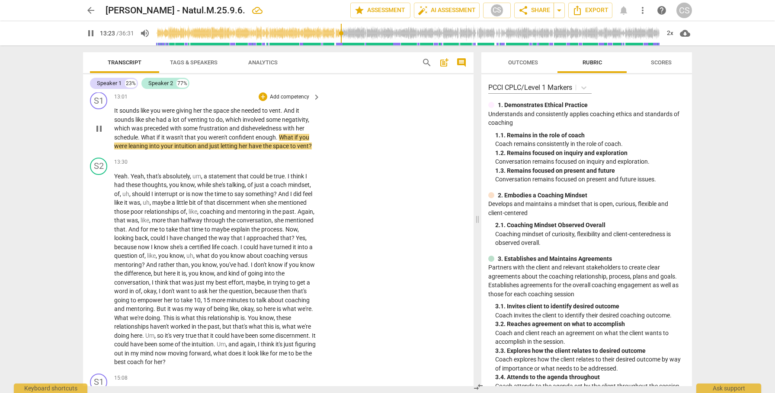
scroll to position [2270, 0]
click at [262, 102] on div "+" at bounding box center [262, 97] width 9 height 9
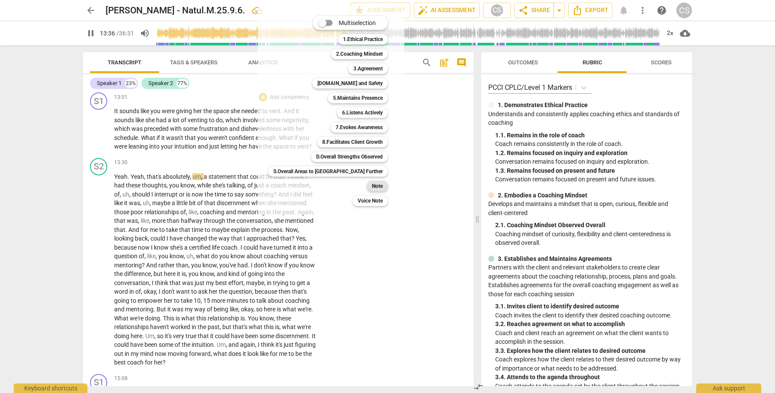
click at [372, 187] on b "Note" at bounding box center [377, 186] width 11 height 10
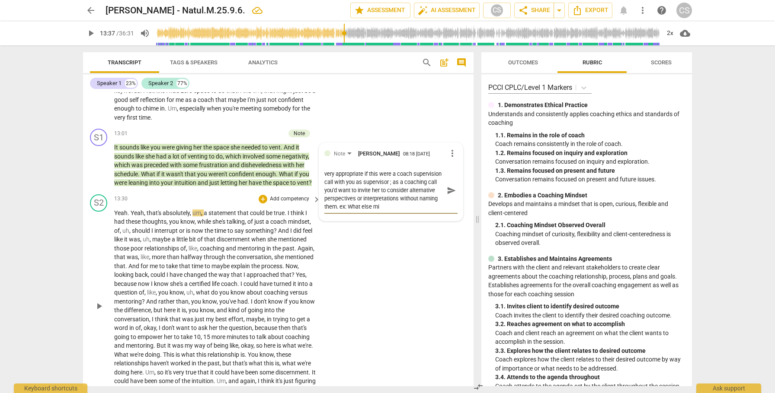
scroll to position [8, 0]
click at [424, 217] on textarea "this is sharp intuition on your part and would be very appropriate if this were…" at bounding box center [383, 194] width 119 height 49
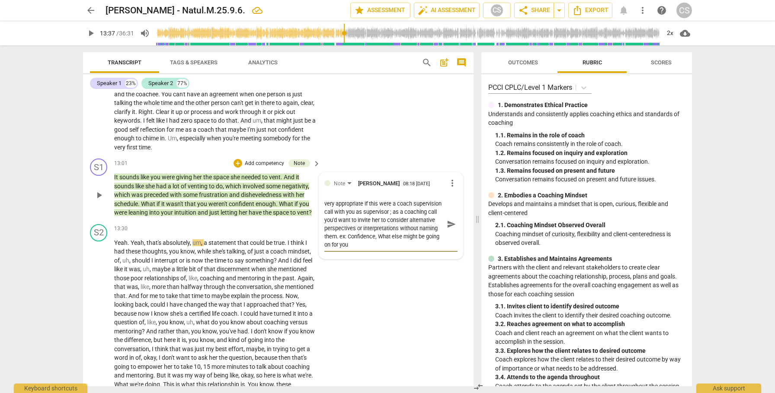
scroll to position [2204, 0]
click at [338, 249] on textarea "this is sharp intuition on your part and would be very appropriate if this were…" at bounding box center [383, 223] width 119 height 49
click at [378, 248] on textarea "this is sharp intuition on your part and would be very appropriate if this were…" at bounding box center [383, 223] width 119 height 49
click at [451, 233] on span "send" at bounding box center [452, 228] width 10 height 10
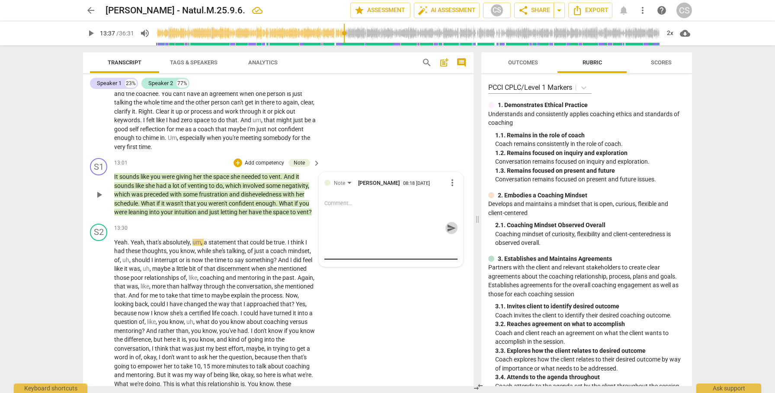
scroll to position [0, 0]
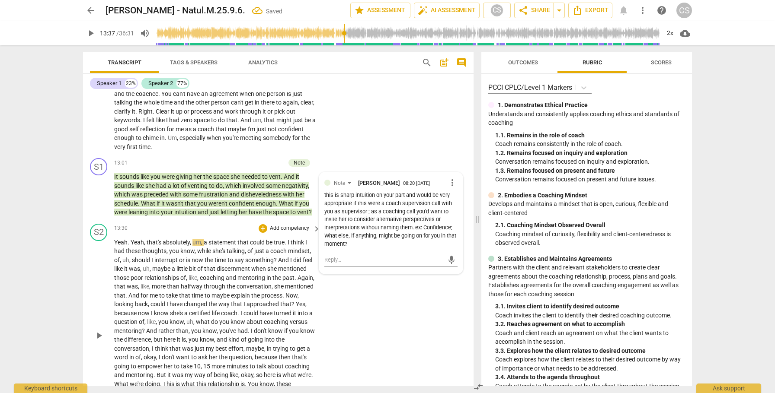
click at [99, 341] on span "play_arrow" at bounding box center [99, 336] width 10 height 10
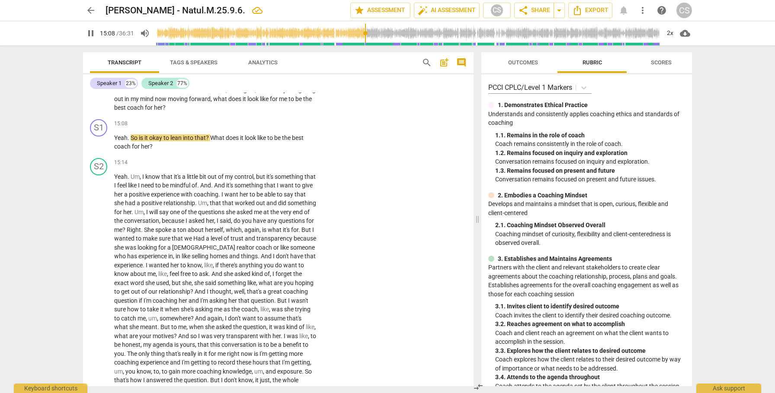
scroll to position [2528, 0]
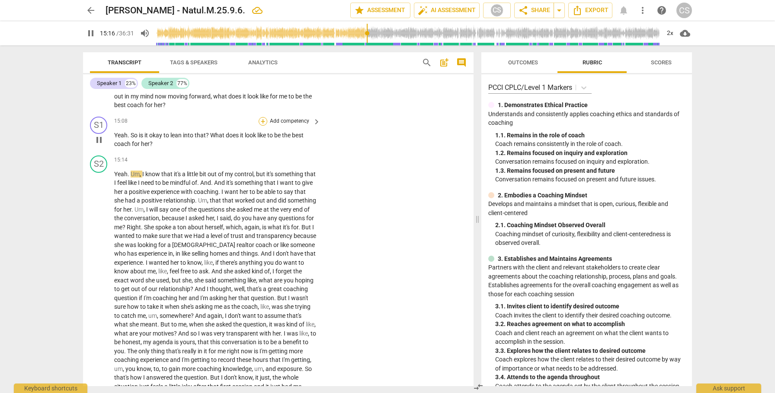
click at [262, 126] on div "+" at bounding box center [262, 121] width 9 height 9
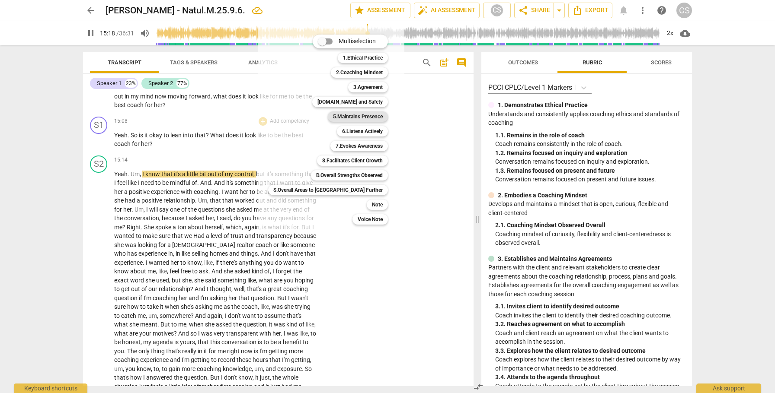
click at [333, 118] on b "5.Maintains Presence" at bounding box center [358, 117] width 50 height 10
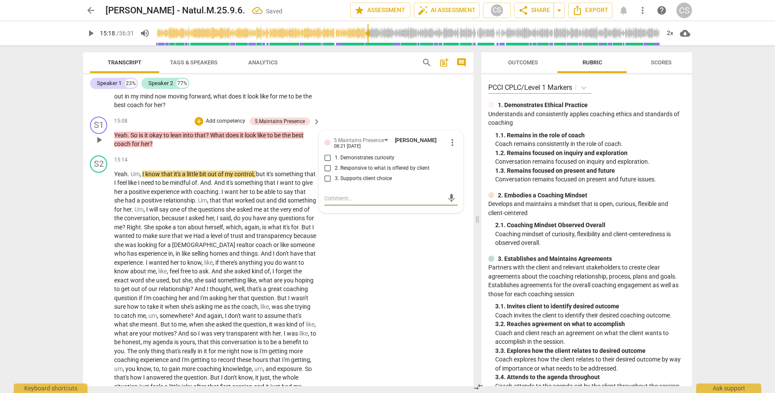
click at [326, 184] on input "3. Supports client choice" at bounding box center [328, 179] width 14 height 10
click at [199, 126] on div "+" at bounding box center [199, 121] width 9 height 9
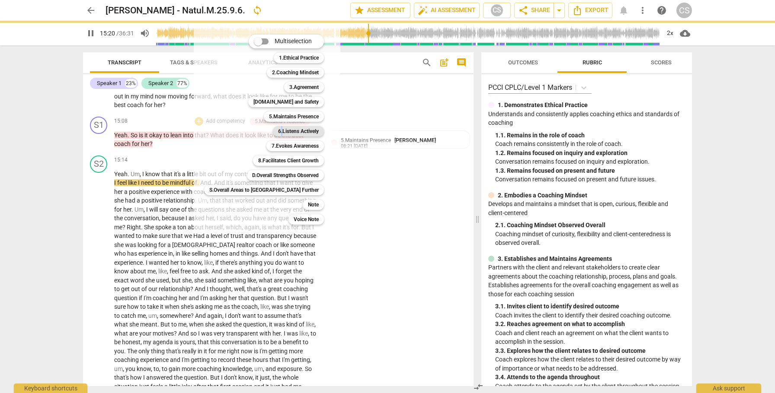
click at [278, 130] on b "6.Listens Actively" at bounding box center [298, 131] width 41 height 10
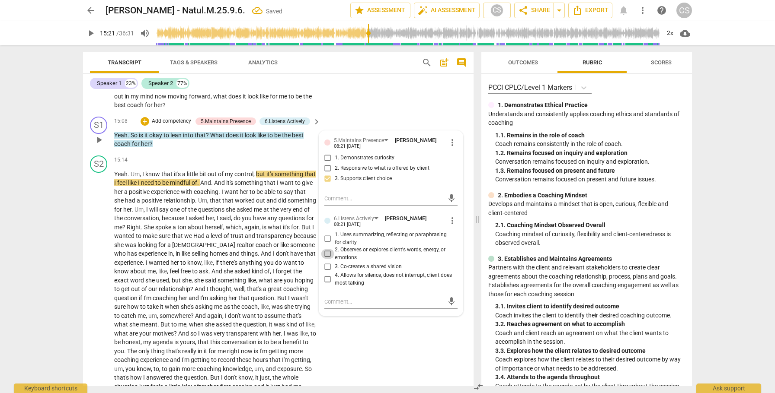
click at [325, 259] on input "2. Observes or explores client's words, energy, or emotions" at bounding box center [328, 254] width 14 height 10
click at [143, 126] on div "+" at bounding box center [144, 121] width 9 height 9
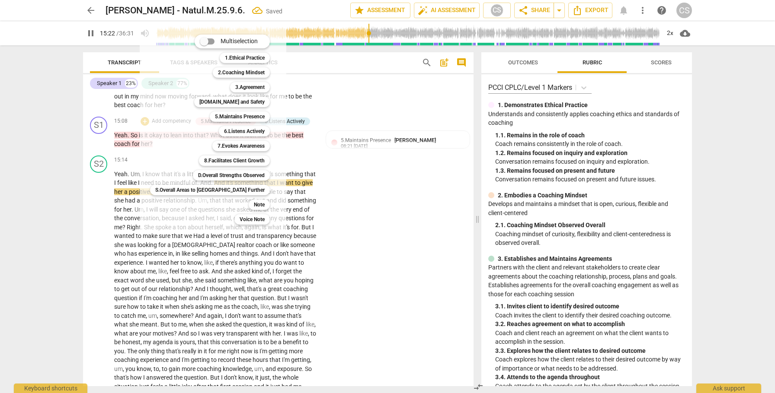
click at [418, 171] on div at bounding box center [387, 196] width 775 height 393
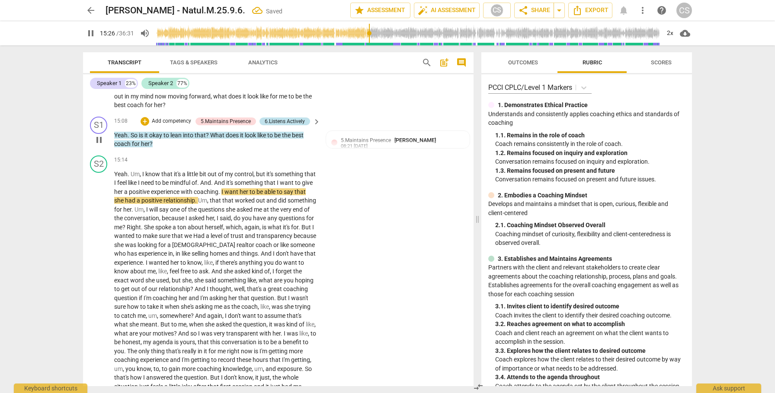
click at [291, 125] on div "6.Listens Actively" at bounding box center [285, 122] width 40 height 8
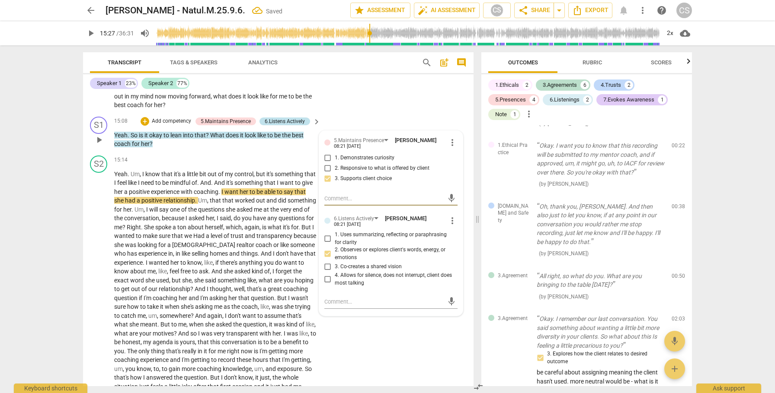
click at [291, 125] on div "6.Listens Actively" at bounding box center [285, 122] width 40 height 8
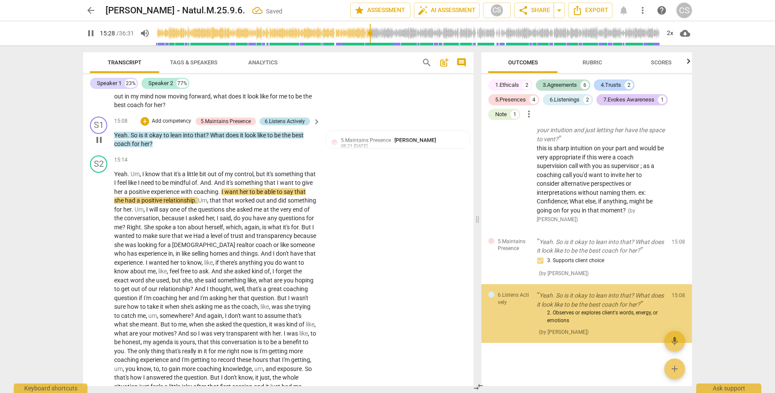
scroll to position [1140, 0]
click at [286, 125] on div "6.Listens Actively" at bounding box center [285, 122] width 40 height 8
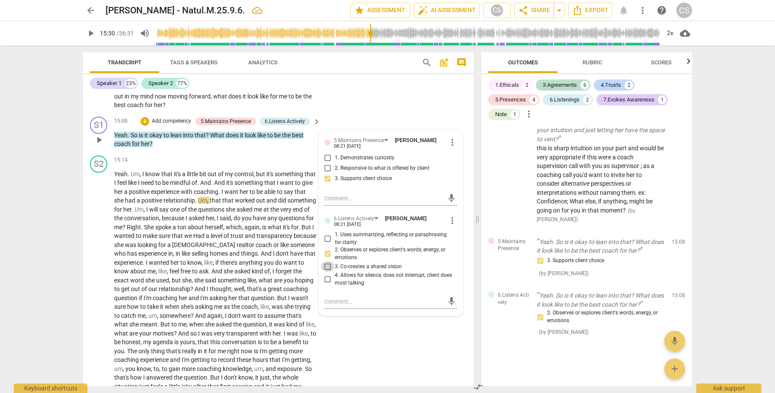
click at [326, 272] on input "3. Co-creates a shared vision" at bounding box center [328, 267] width 14 height 10
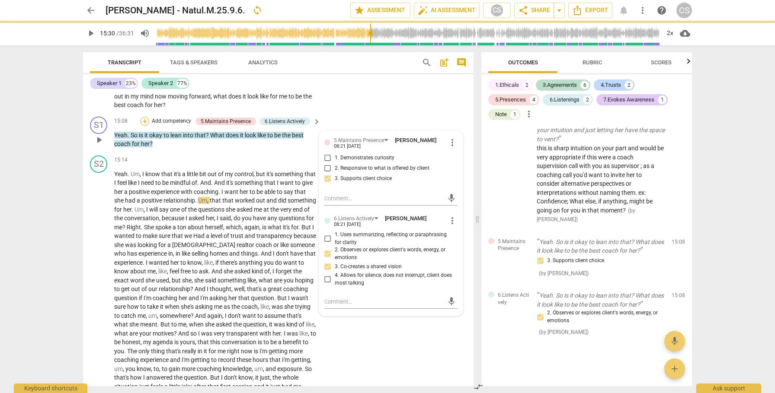
click at [143, 126] on div "+" at bounding box center [144, 121] width 9 height 9
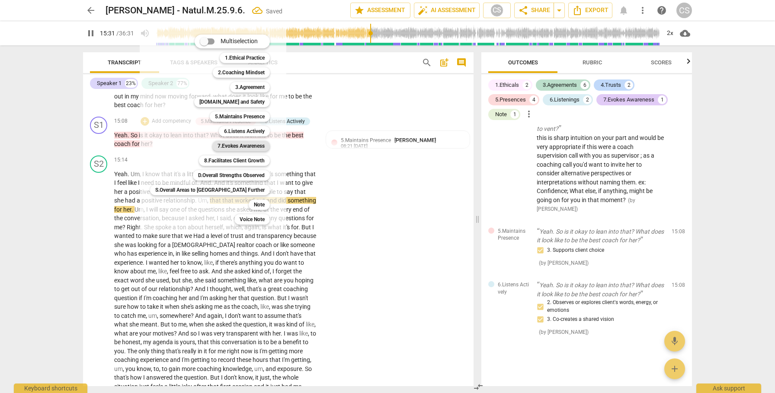
click at [217, 145] on b "7.Evokes Awareness" at bounding box center [240, 146] width 47 height 10
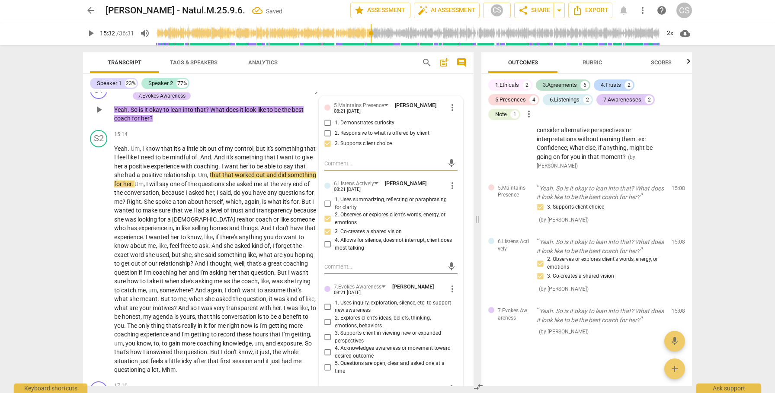
scroll to position [2563, 0]
click at [326, 342] on input "3. Supports client in viewing new or expanded perspectives" at bounding box center [328, 337] width 14 height 10
click at [98, 265] on span "play_arrow" at bounding box center [99, 259] width 10 height 10
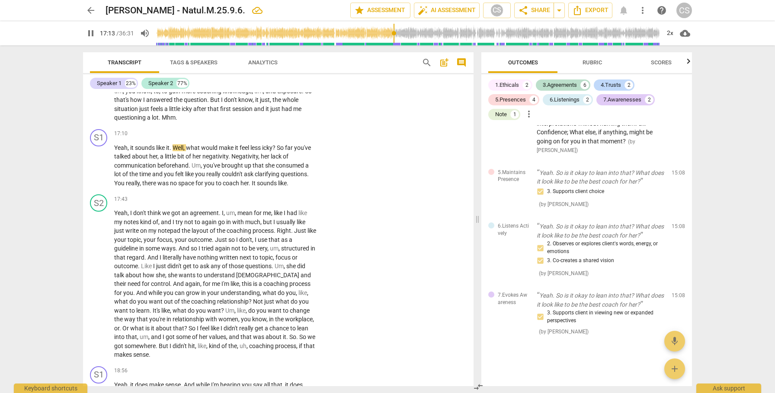
scroll to position [2817, 0]
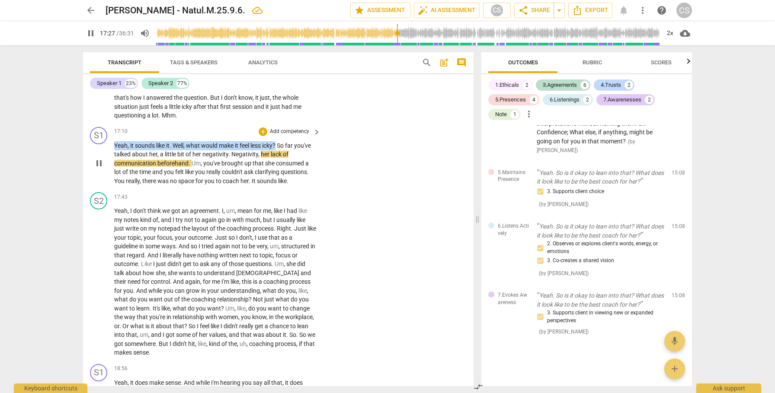
drag, startPoint x: 115, startPoint y: 153, endPoint x: 278, endPoint y: 153, distance: 163.0
click at [278, 153] on p "Yeah , it sounds like it . Well , what would make it feel less icky ? So far yo…" at bounding box center [215, 163] width 202 height 45
click at [288, 141] on div "+" at bounding box center [288, 142] width 9 height 9
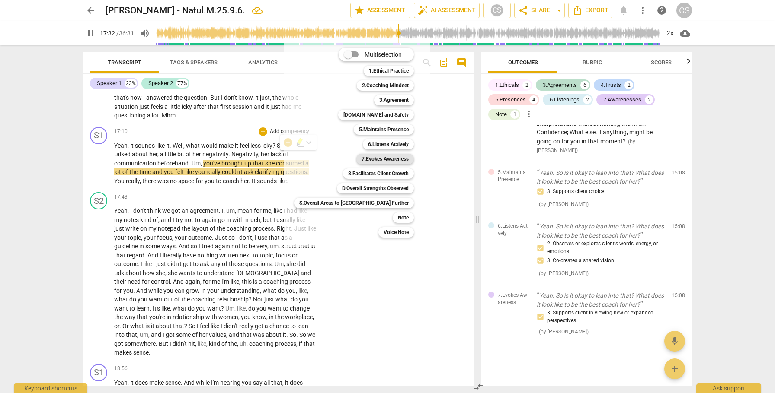
click at [361, 157] on b "7.Evokes Awareness" at bounding box center [384, 159] width 47 height 10
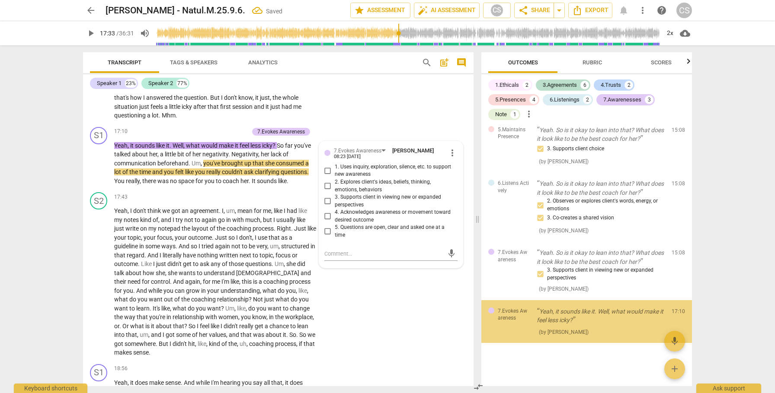
scroll to position [1252, 0]
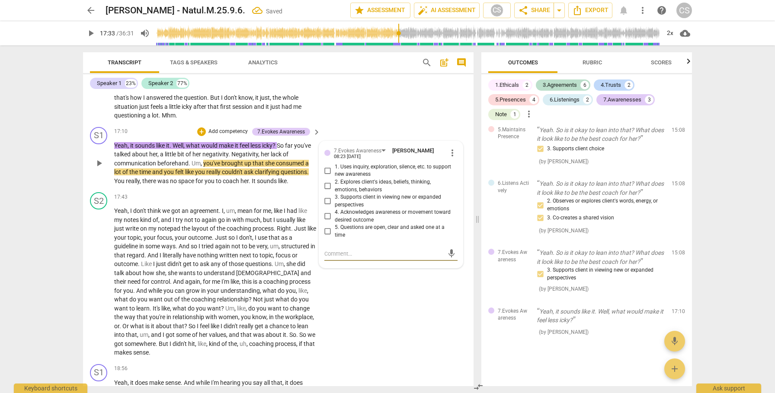
click at [326, 237] on input "5. Questions are open, clear and asked one at a time" at bounding box center [328, 231] width 14 height 10
click at [339, 258] on textarea at bounding box center [383, 254] width 119 height 8
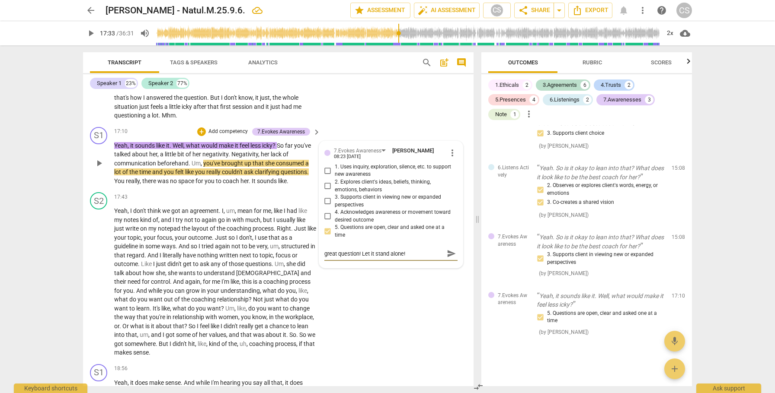
click at [326, 237] on input "5. Questions are open, clear and asked one at a time" at bounding box center [328, 231] width 14 height 10
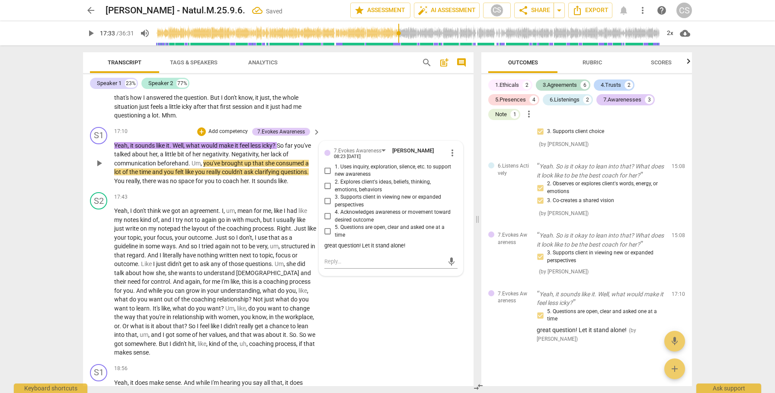
click at [326, 237] on input "5. Questions are open, clear and asked one at a time" at bounding box center [328, 231] width 14 height 10
click at [200, 136] on div "+" at bounding box center [201, 132] width 9 height 9
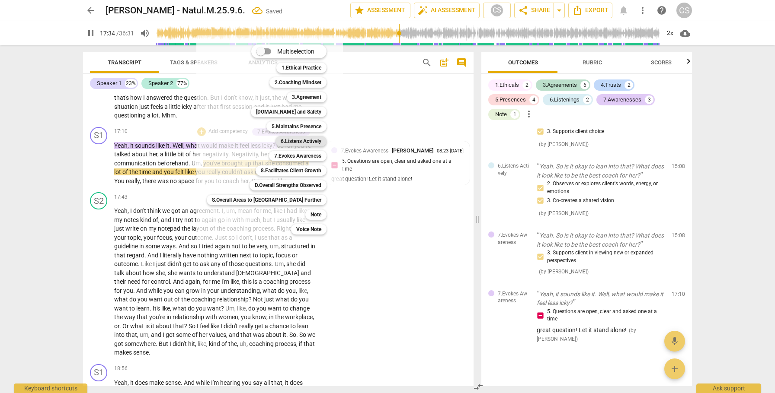
click at [281, 141] on b "6.Listens Actively" at bounding box center [301, 141] width 41 height 10
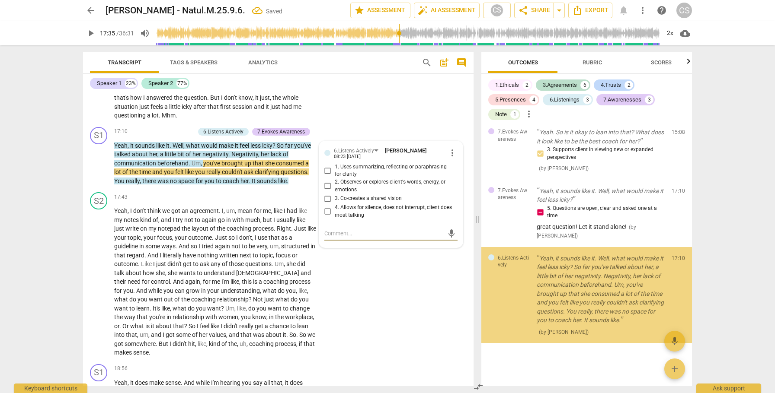
scroll to position [1373, 0]
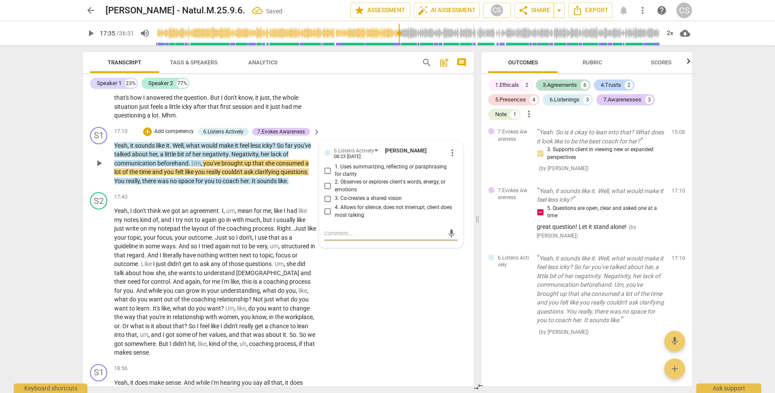
click at [326, 191] on input "2. Observes or explores client's words, energy, or emotions" at bounding box center [328, 186] width 14 height 10
click at [100, 169] on span "play_arrow" at bounding box center [99, 163] width 10 height 10
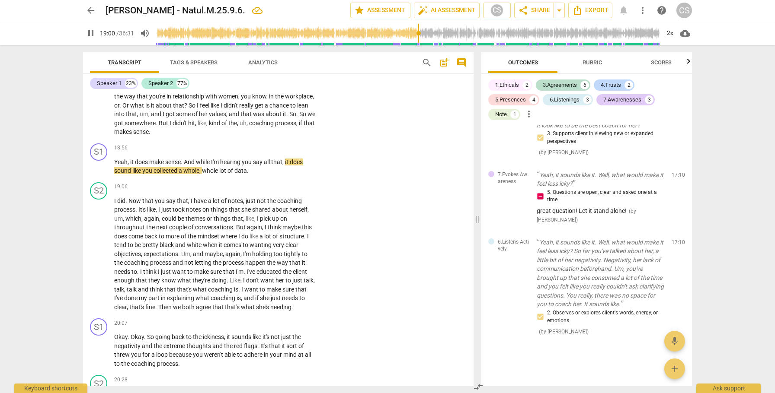
scroll to position [3035, 0]
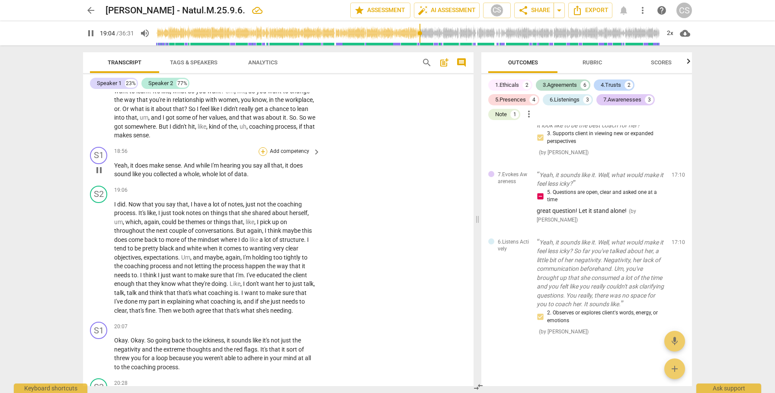
click at [262, 156] on div "+" at bounding box center [262, 151] width 9 height 9
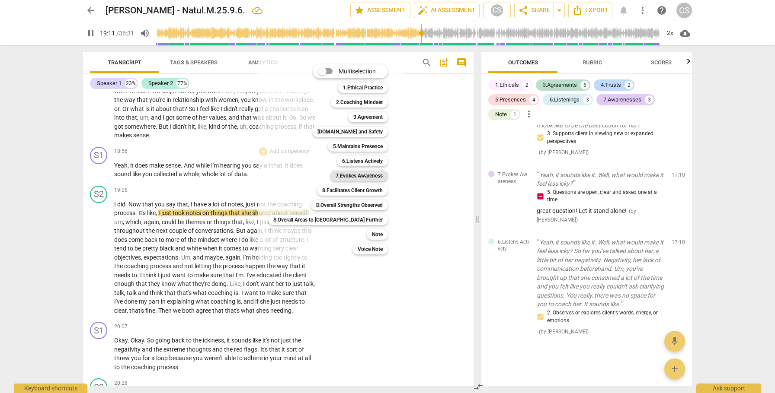
click at [335, 176] on b "7.Evokes Awareness" at bounding box center [358, 176] width 47 height 10
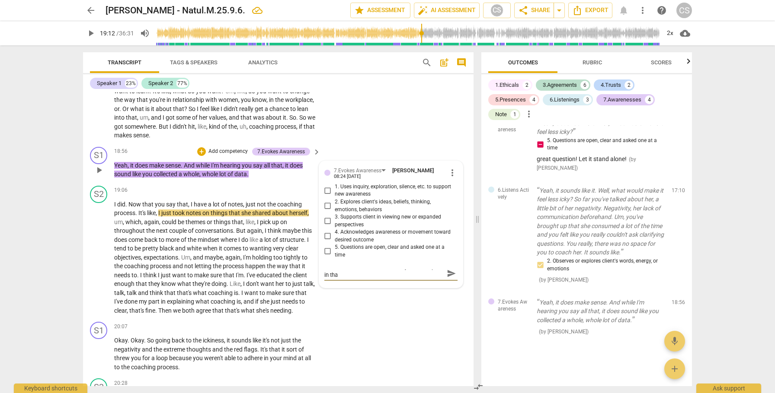
scroll to position [0, 0]
click at [451, 283] on span "send" at bounding box center [452, 278] width 10 height 10
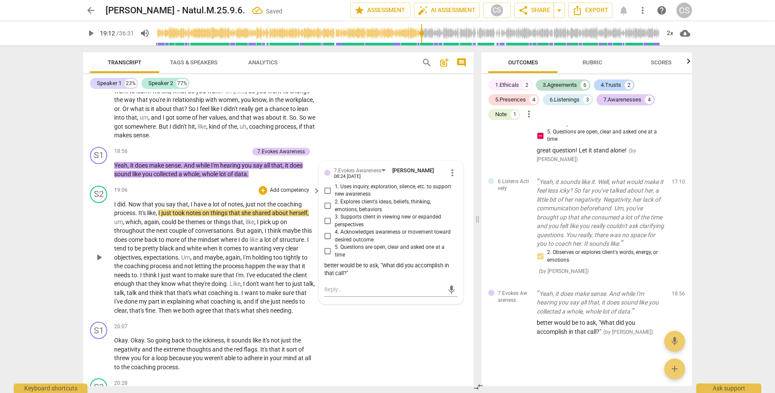
click at [99, 263] on span "play_arrow" at bounding box center [99, 257] width 10 height 10
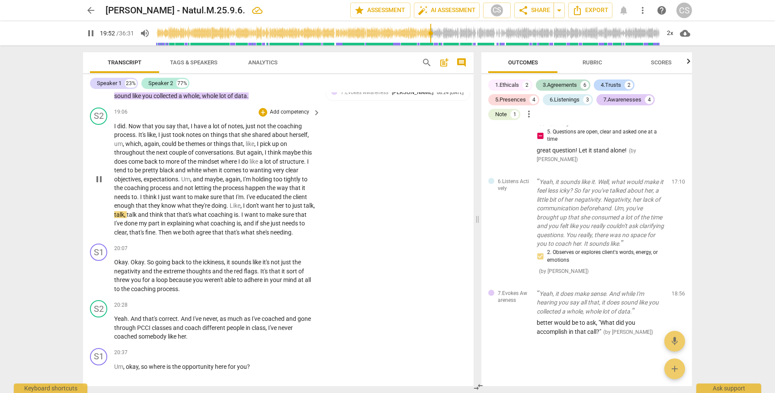
scroll to position [3090, 0]
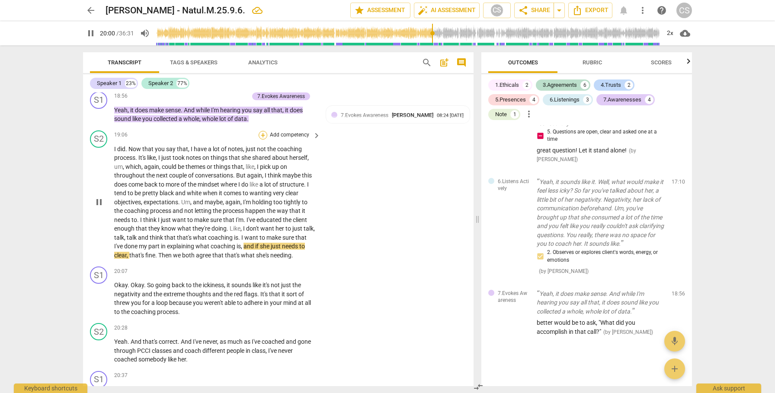
click at [262, 140] on div "+" at bounding box center [262, 135] width 9 height 9
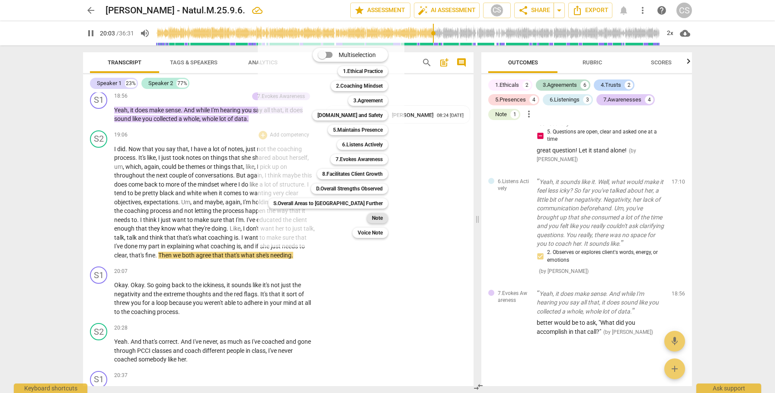
click at [372, 219] on b "Note" at bounding box center [377, 218] width 11 height 10
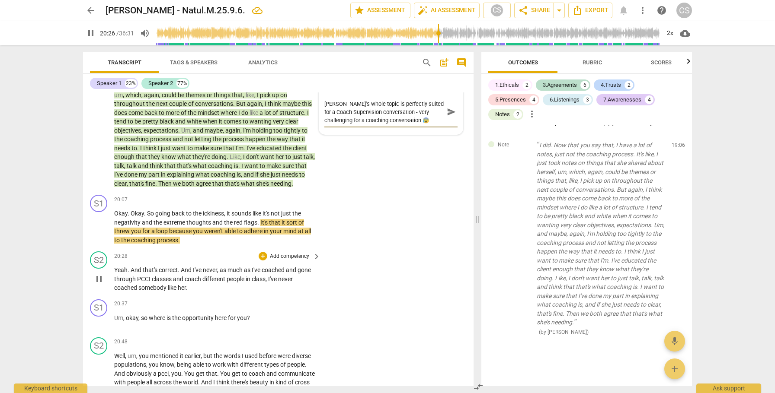
scroll to position [3168, 0]
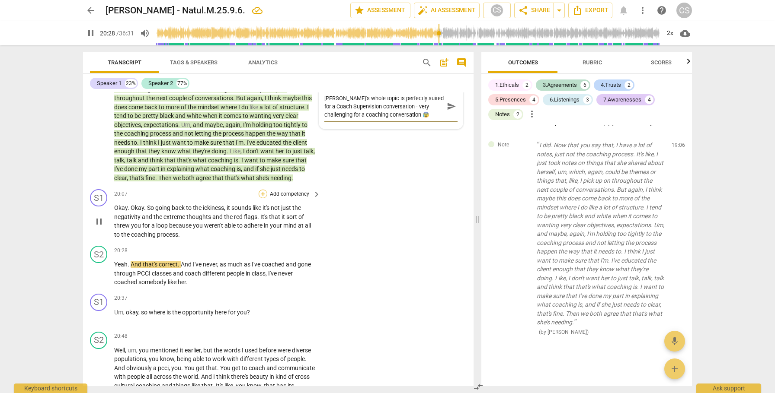
click at [264, 198] on div "+" at bounding box center [262, 194] width 9 height 9
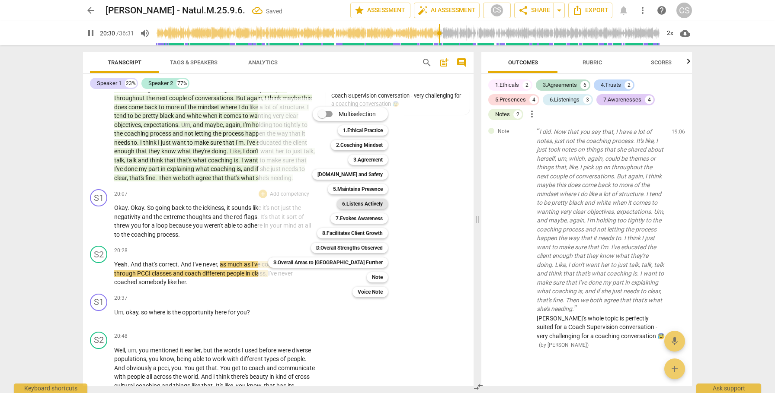
click at [342, 205] on b "6.Listens Actively" at bounding box center [362, 204] width 41 height 10
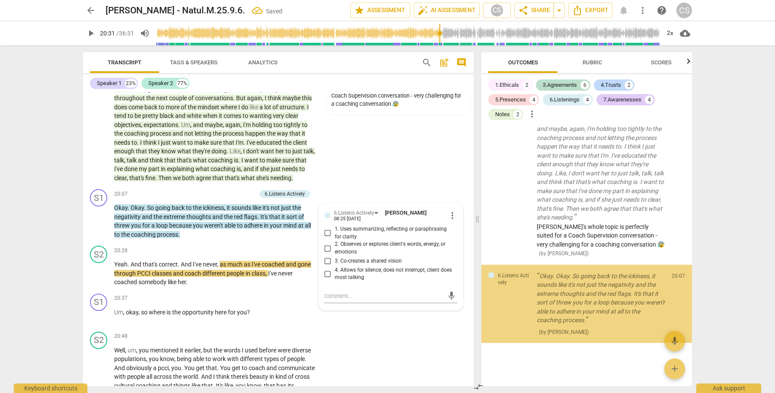
scroll to position [1781, 0]
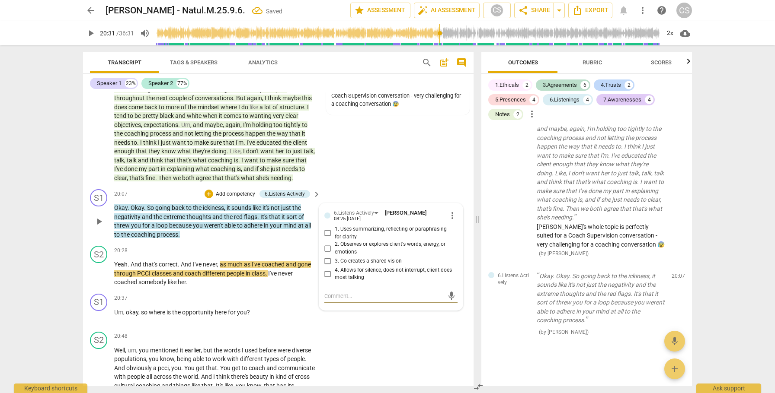
click at [323, 239] on input "1. Uses summarizing, reflecting or paraphrasing for clarity" at bounding box center [328, 233] width 14 height 10
click at [99, 279] on span "play_arrow" at bounding box center [99, 273] width 10 height 10
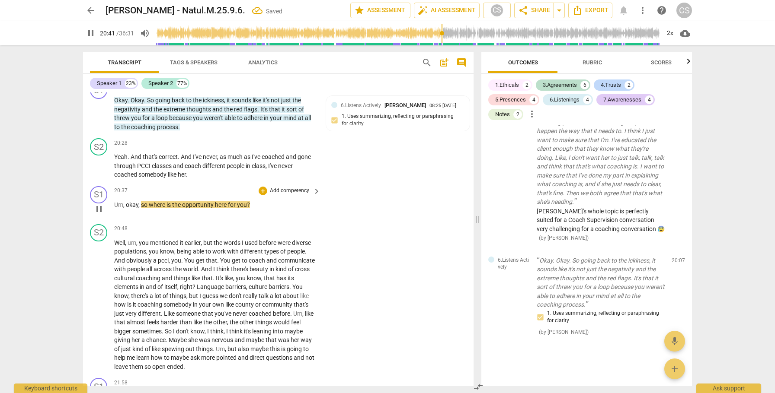
scroll to position [3276, 0]
click at [262, 194] on div "+" at bounding box center [262, 189] width 9 height 9
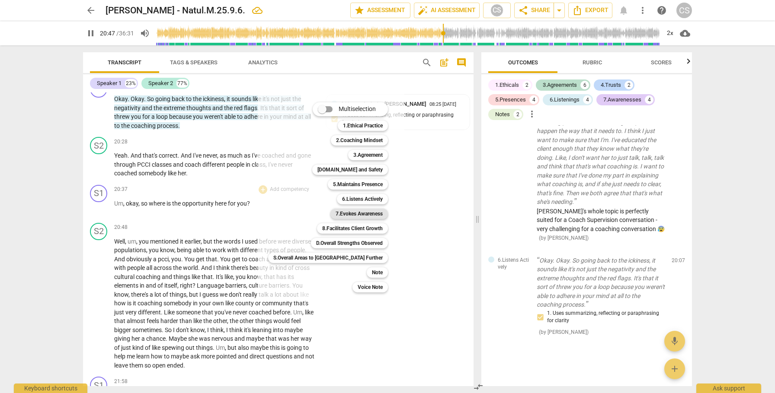
click at [335, 214] on b "7.Evokes Awareness" at bounding box center [358, 214] width 47 height 10
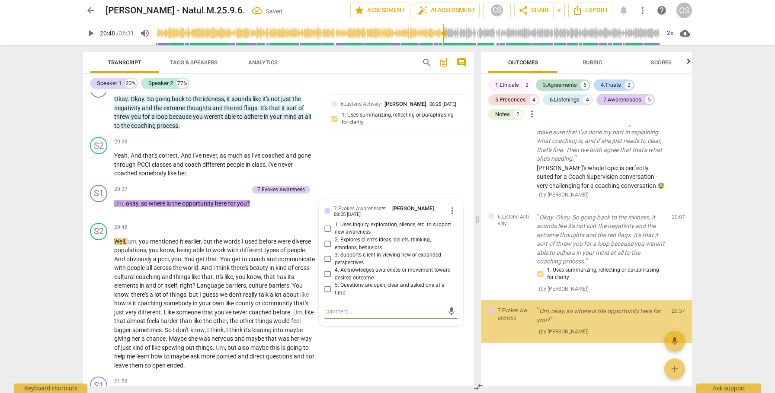
scroll to position [1840, 0]
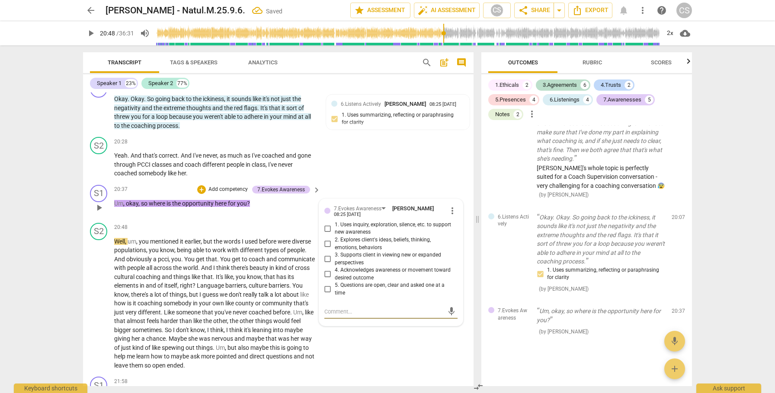
click at [325, 265] on input "3. Supports client in viewing new or expanded perspectives" at bounding box center [328, 259] width 14 height 10
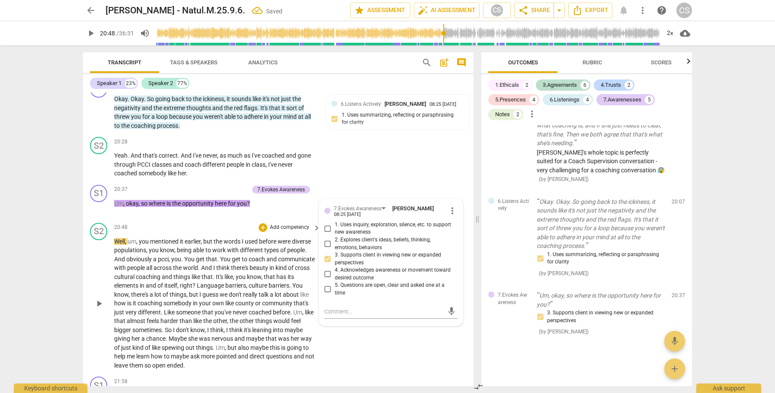
click at [98, 309] on span "play_arrow" at bounding box center [99, 304] width 10 height 10
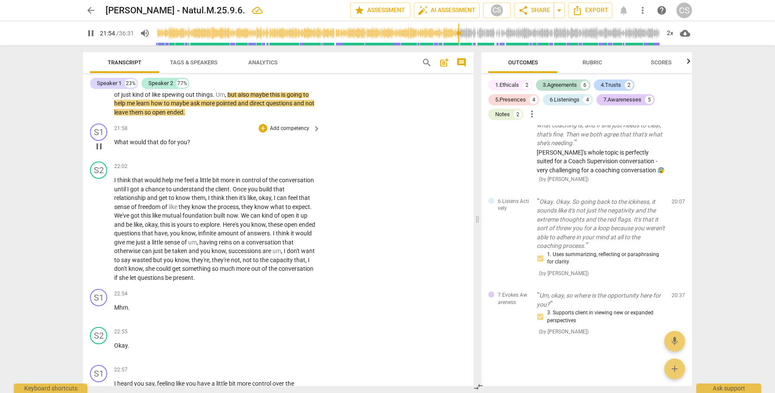
scroll to position [3532, 0]
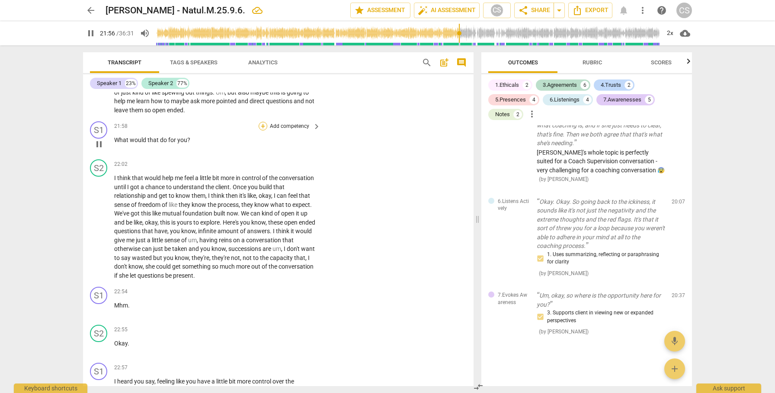
click at [262, 131] on div "+" at bounding box center [262, 126] width 9 height 9
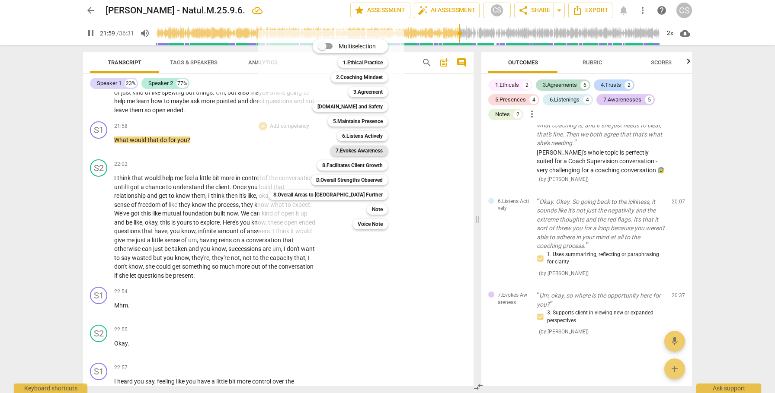
click at [335, 150] on b "7.Evokes Awareness" at bounding box center [358, 151] width 47 height 10
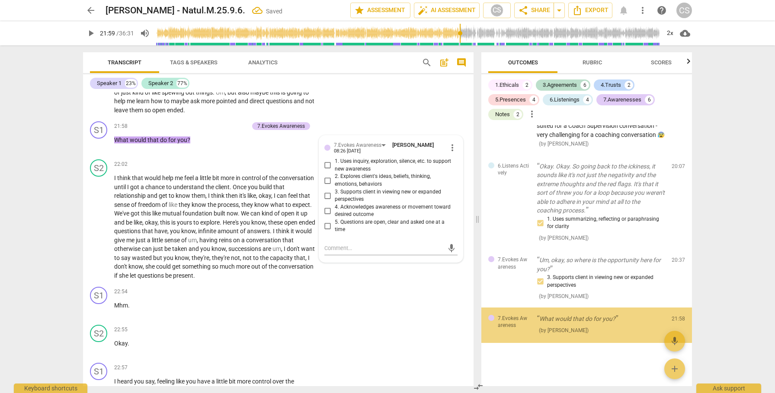
scroll to position [1892, 0]
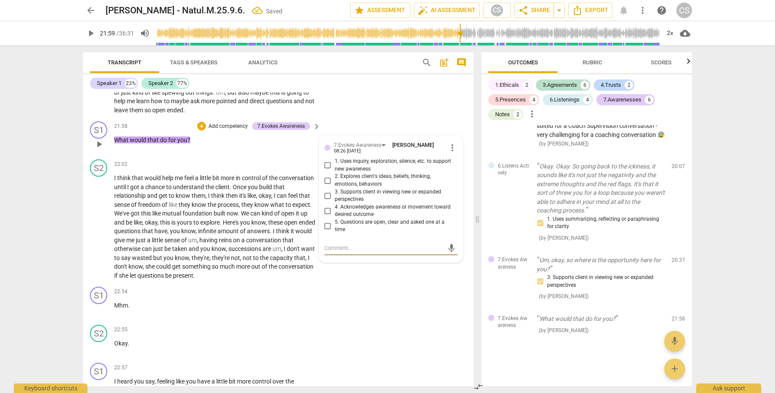
click at [327, 201] on input "3. Supports client in viewing new or expanded perspectives" at bounding box center [328, 196] width 14 height 10
click at [201, 131] on div "+" at bounding box center [201, 126] width 9 height 9
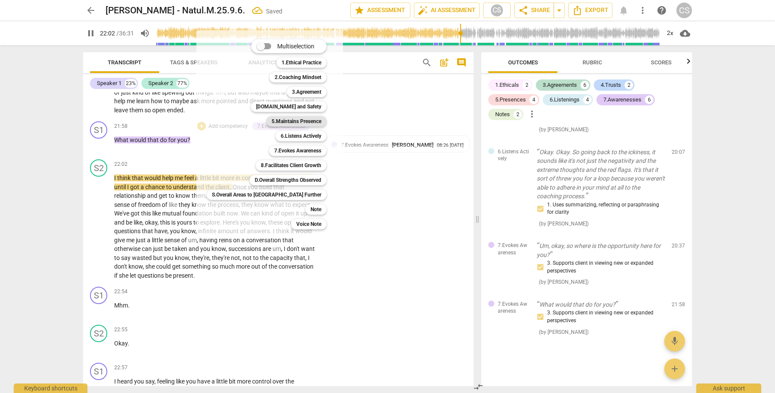
click at [271, 122] on b "5.Maintains Presence" at bounding box center [296, 121] width 50 height 10
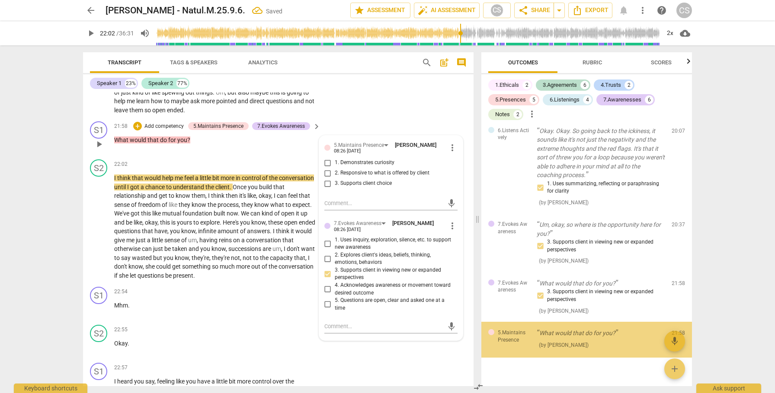
scroll to position [1941, 0]
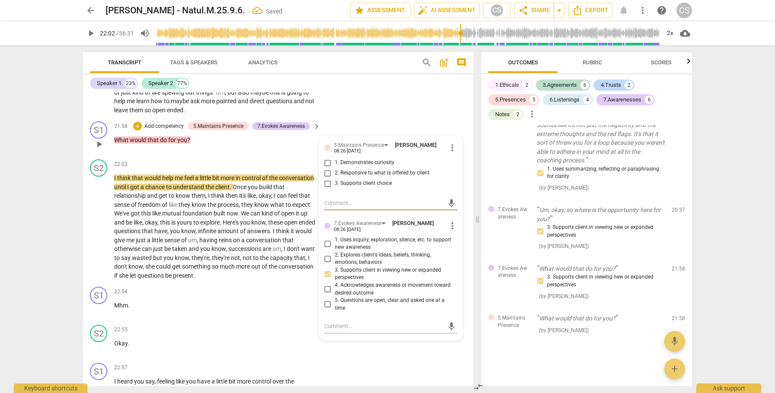
click at [326, 179] on input "2. Responsive to what is offered by client" at bounding box center [328, 173] width 14 height 10
click at [98, 233] on span "play_arrow" at bounding box center [99, 227] width 10 height 10
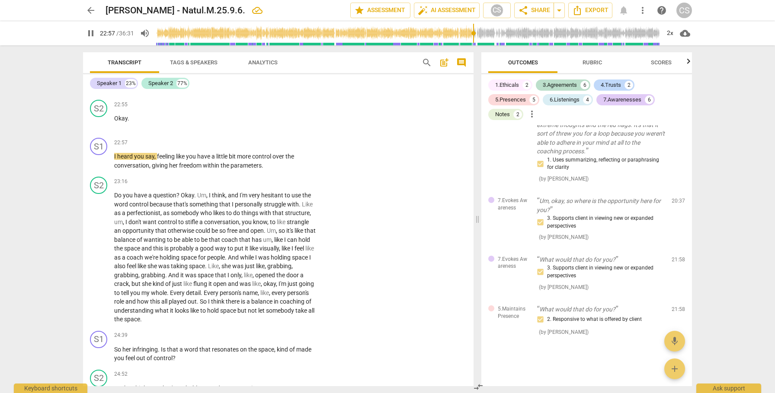
scroll to position [3760, 0]
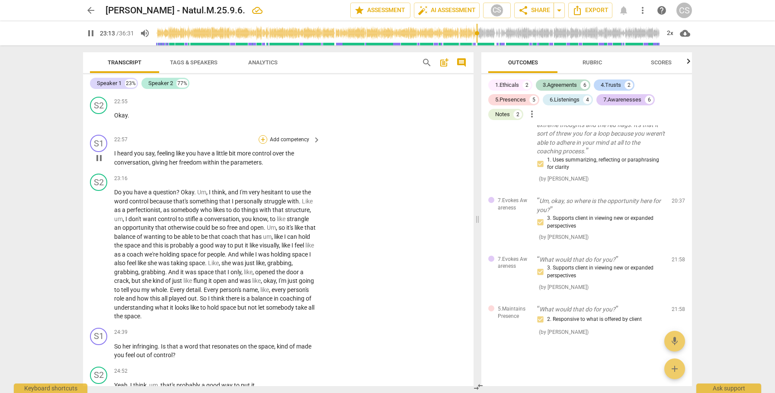
click at [262, 144] on div "+" at bounding box center [262, 139] width 9 height 9
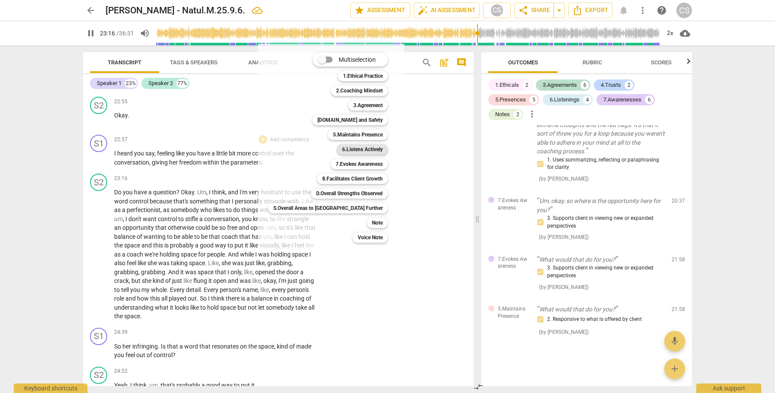
click at [342, 151] on b "6.Listens Actively" at bounding box center [362, 149] width 41 height 10
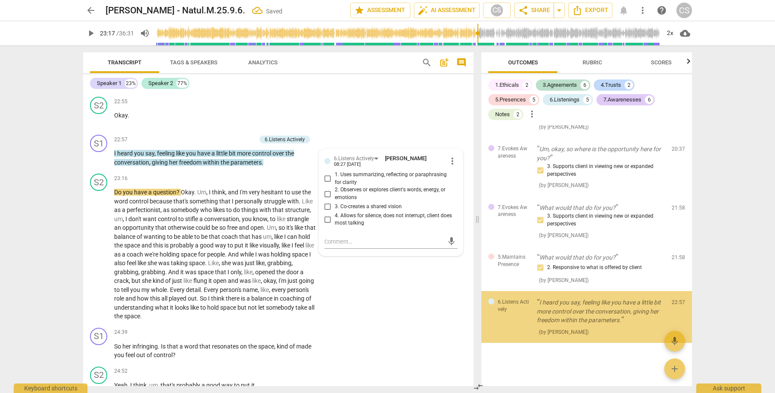
scroll to position [2002, 0]
click at [325, 184] on input "1. Uses summarizing, reflecting or paraphrasing for clarity" at bounding box center [328, 179] width 14 height 10
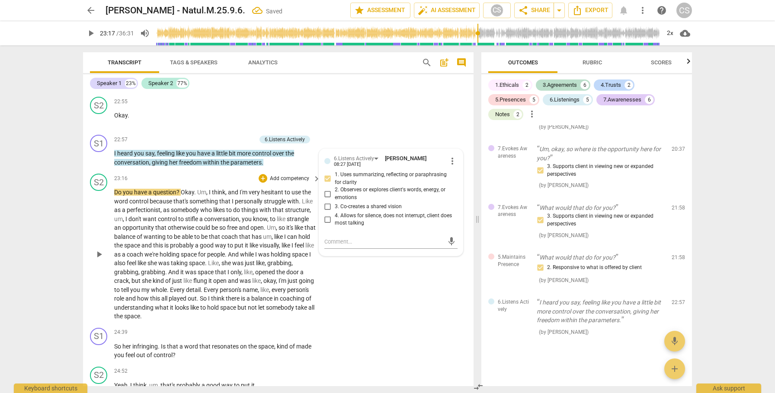
click at [99, 260] on span "play_arrow" at bounding box center [99, 254] width 10 height 10
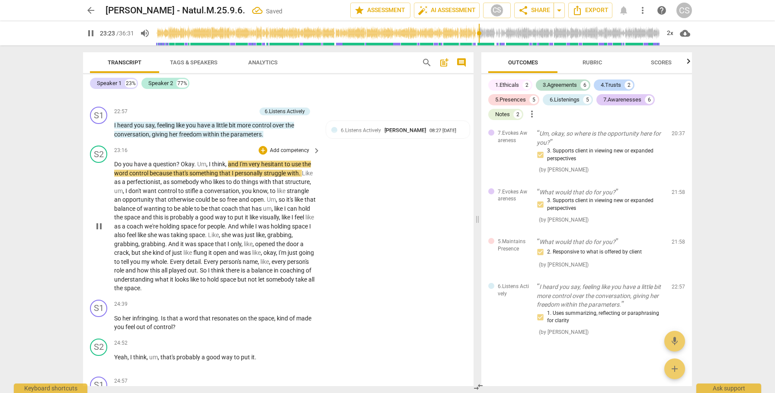
scroll to position [3789, 0]
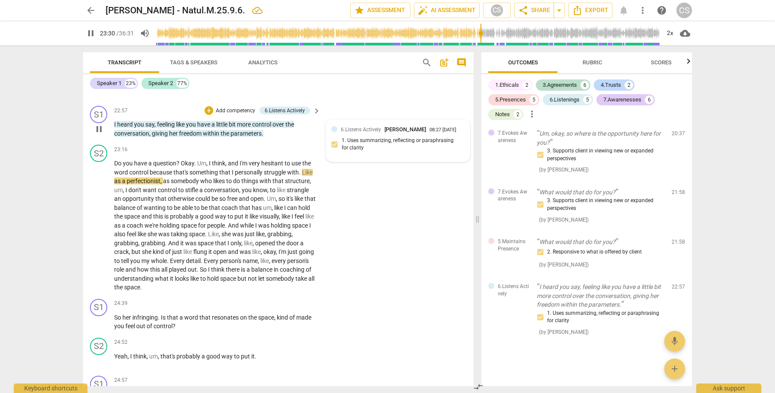
click at [433, 156] on div "6.Listens Actively Cindy Schmelzenbach 08:27 09-11-2025 1. Uses summarizing, re…" at bounding box center [397, 140] width 133 height 31
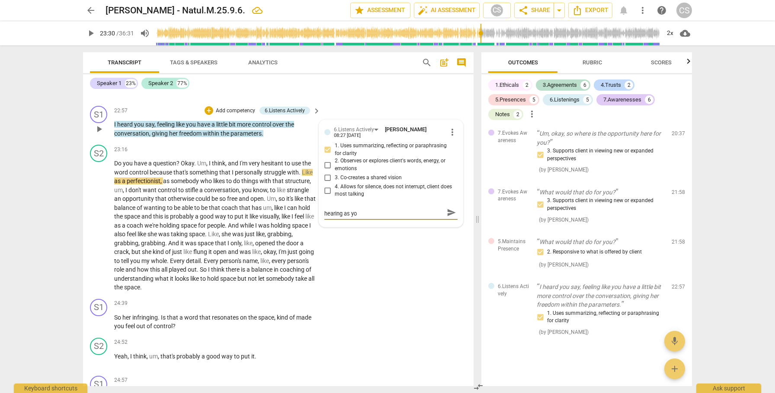
scroll to position [0, 0]
click at [447, 222] on span "send" at bounding box center [452, 217] width 10 height 10
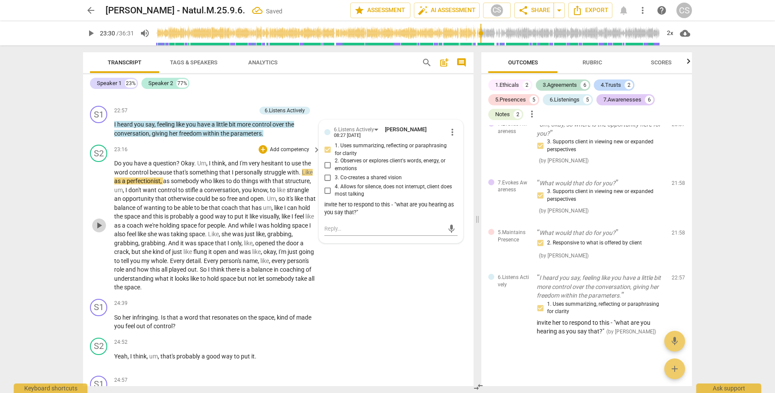
click at [103, 231] on span "play_arrow" at bounding box center [99, 225] width 10 height 10
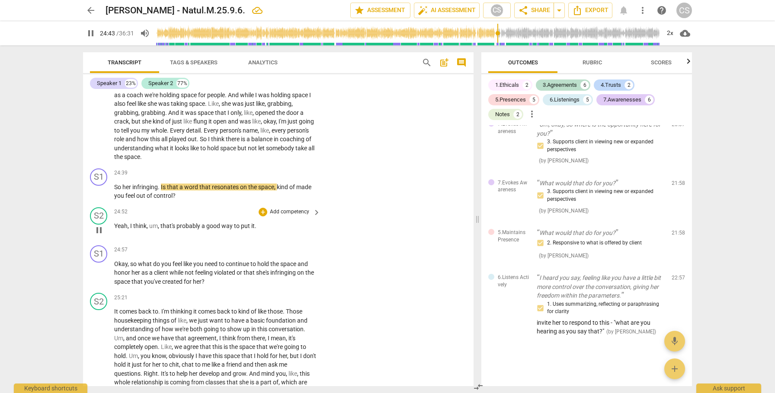
scroll to position [3921, 0]
click at [317, 188] on div "24:39 + Add competency keyboard_arrow_right So her infringing . Is that a word …" at bounding box center [217, 184] width 207 height 32
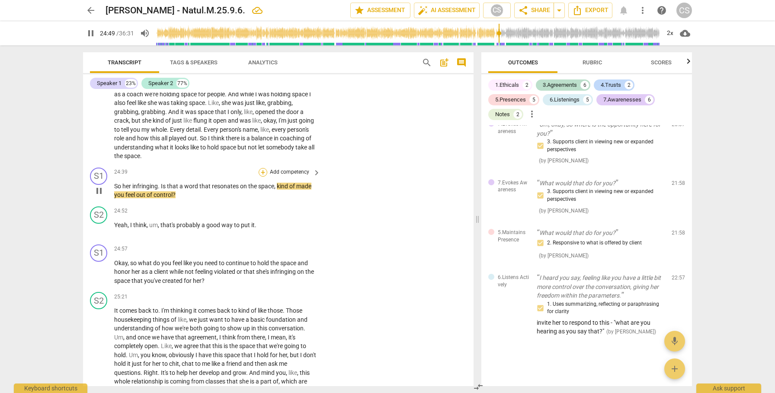
click at [261, 177] on div "+" at bounding box center [262, 172] width 9 height 9
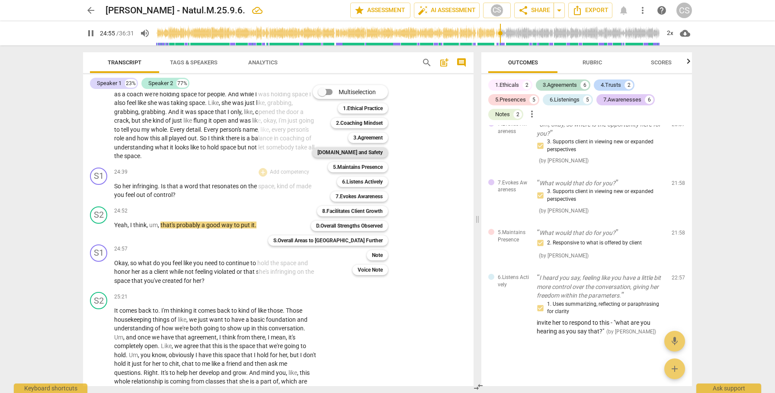
click at [327, 153] on b "[DOMAIN_NAME] and Safety" at bounding box center [349, 152] width 65 height 10
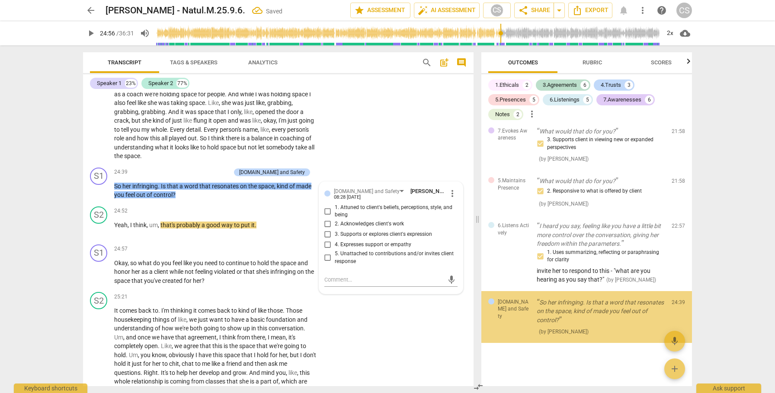
scroll to position [2087, 0]
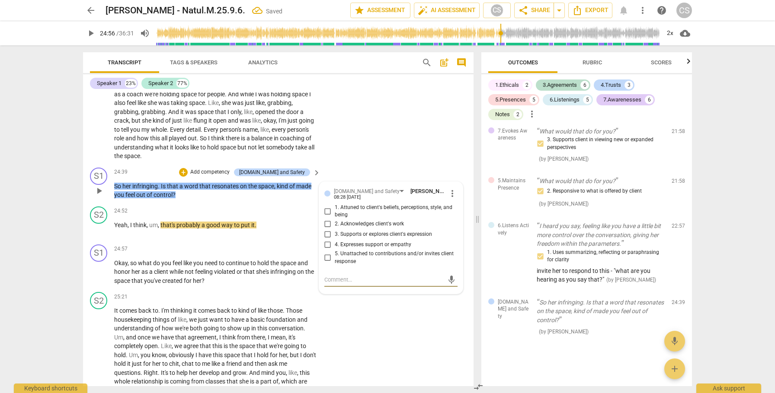
click at [327, 263] on input "5. Unattached to contributions and/or invites client response" at bounding box center [328, 258] width 14 height 10
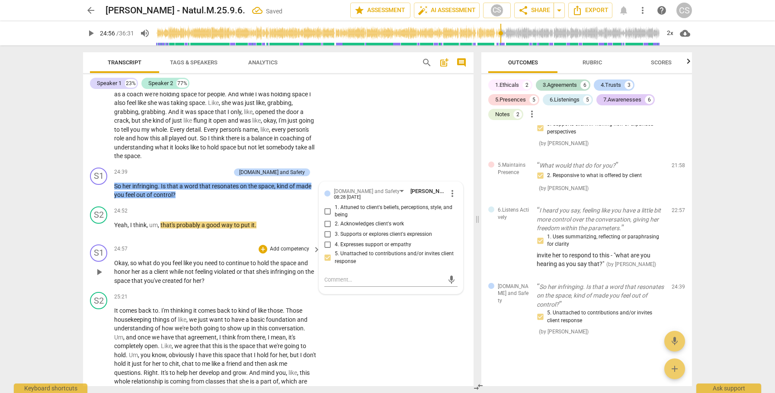
click at [100, 278] on span "play_arrow" at bounding box center [99, 272] width 10 height 10
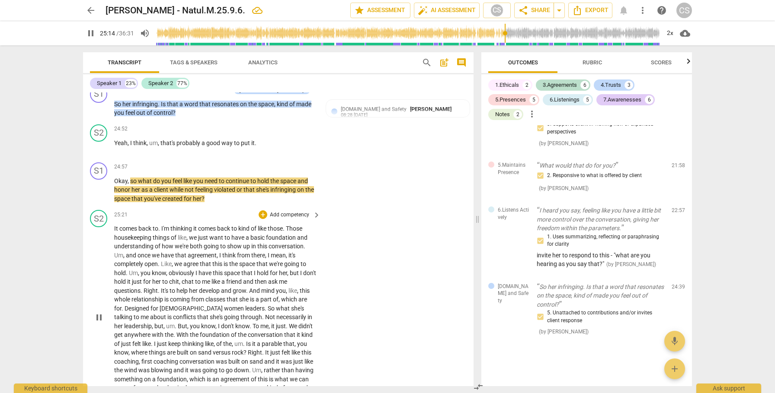
scroll to position [4002, 0]
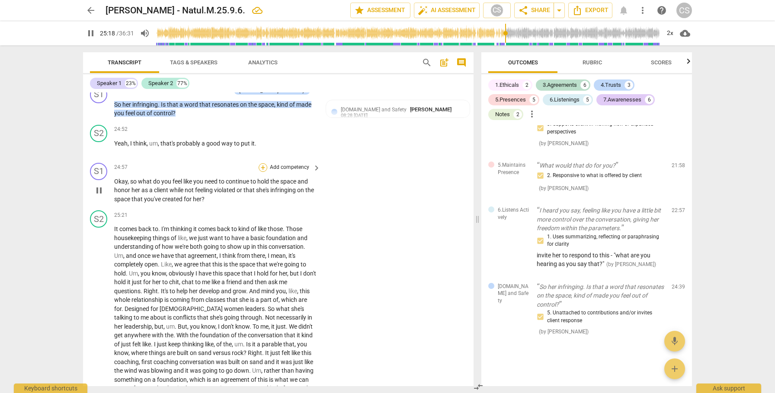
click at [262, 172] on div "+" at bounding box center [262, 167] width 9 height 9
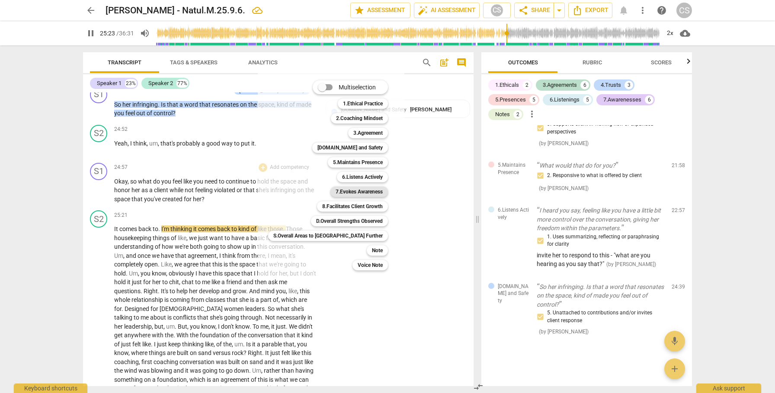
click at [335, 191] on b "7.Evokes Awareness" at bounding box center [358, 192] width 47 height 10
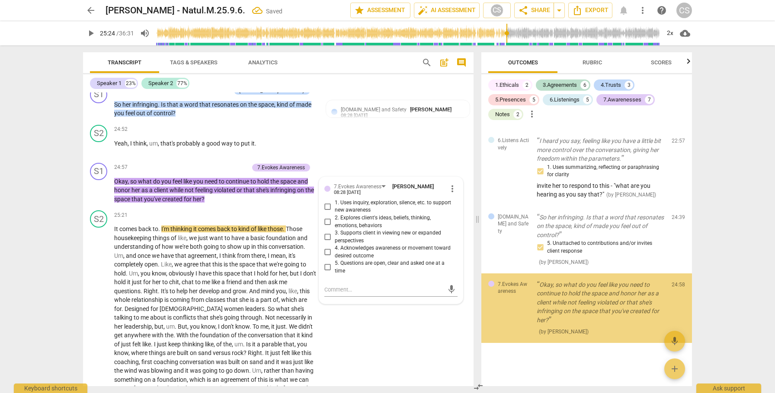
scroll to position [2172, 0]
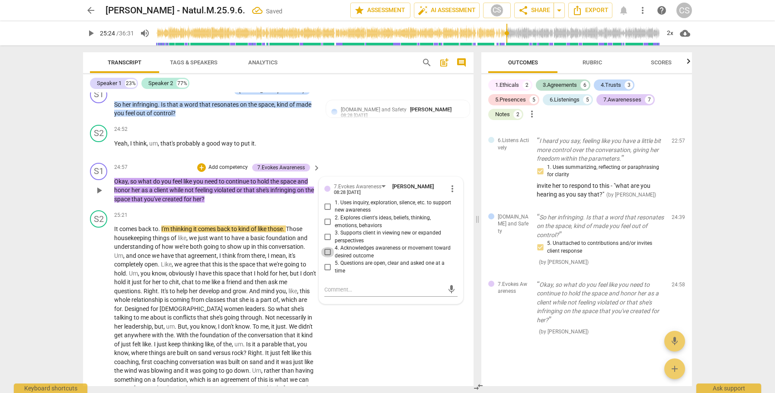
click at [327, 258] on input "4. Acknowledges awareness or movement toward desired outcome" at bounding box center [328, 252] width 14 height 10
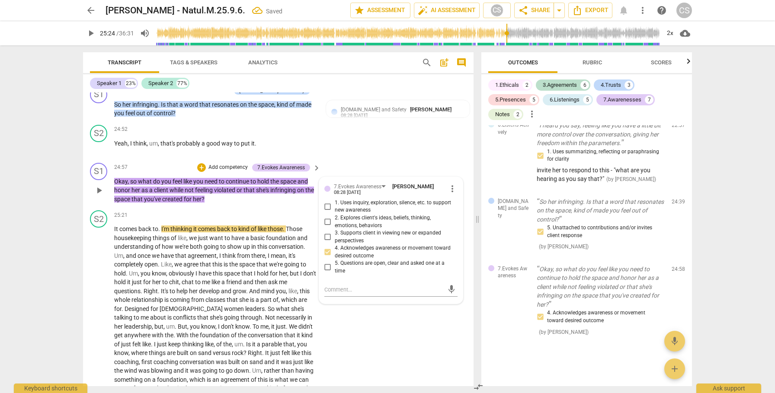
click at [328, 242] on input "3. Supports client in viewing new or expanded perspectives" at bounding box center [328, 237] width 14 height 10
click at [99, 323] on span "play_arrow" at bounding box center [99, 318] width 10 height 10
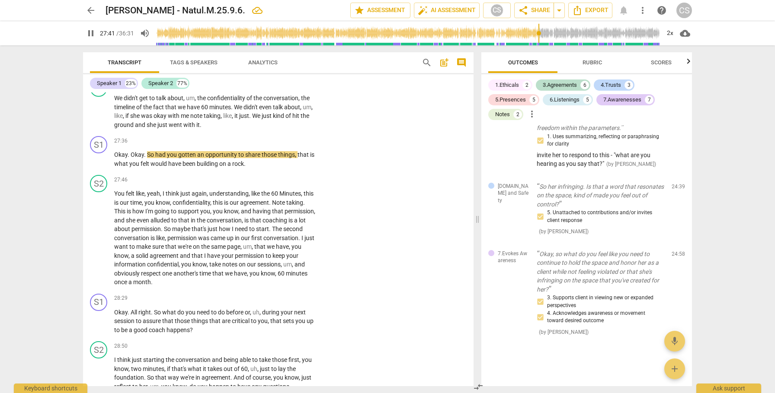
scroll to position [4469, 0]
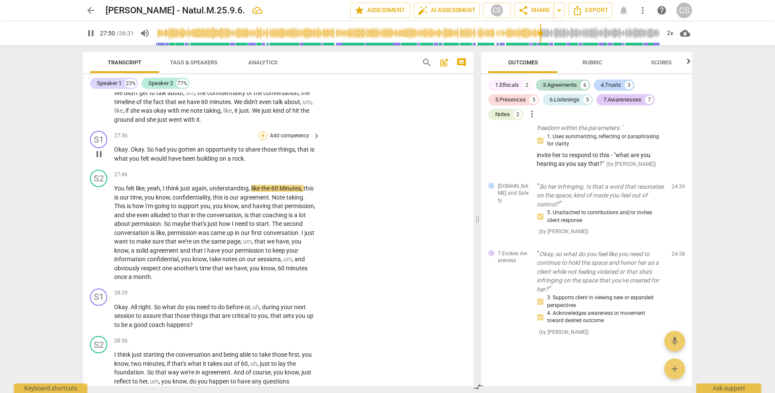
click at [262, 140] on div "+" at bounding box center [262, 135] width 9 height 9
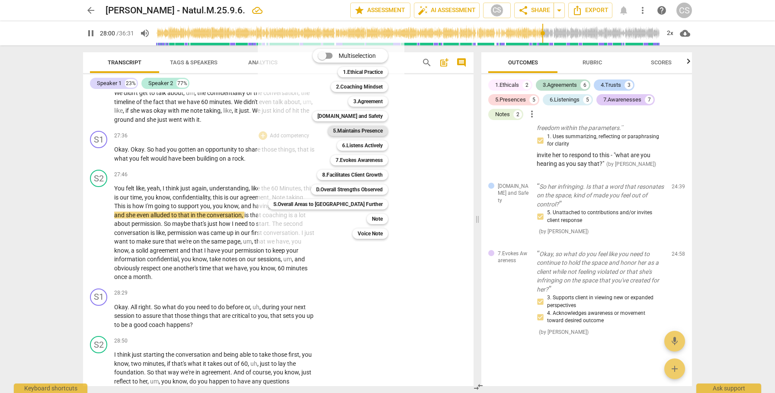
click at [342, 130] on b "5.Maintains Presence" at bounding box center [358, 131] width 50 height 10
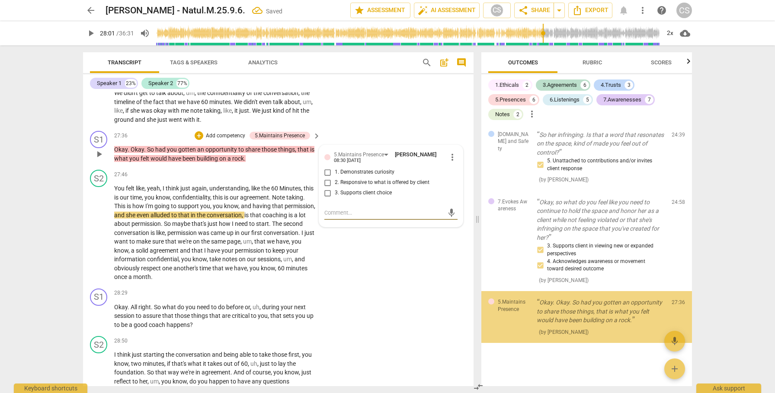
scroll to position [2255, 0]
click at [327, 188] on input "2. Responsive to what is offered by client" at bounding box center [328, 183] width 14 height 10
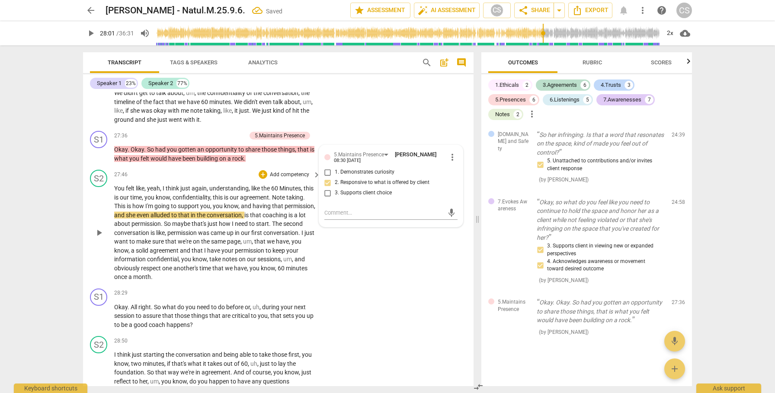
click at [101, 238] on span "play_arrow" at bounding box center [99, 233] width 10 height 10
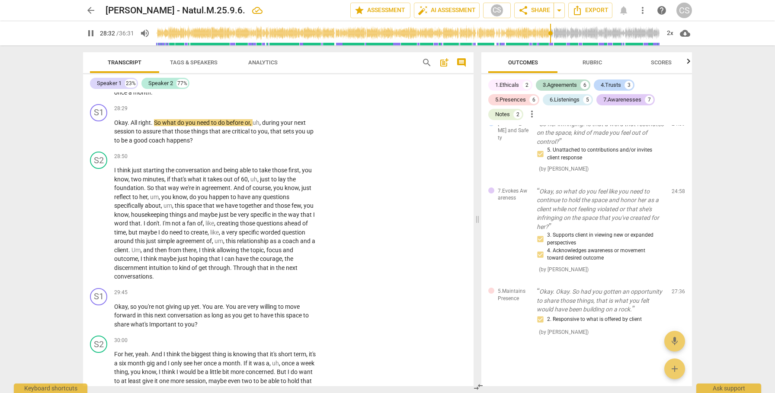
scroll to position [4649, 0]
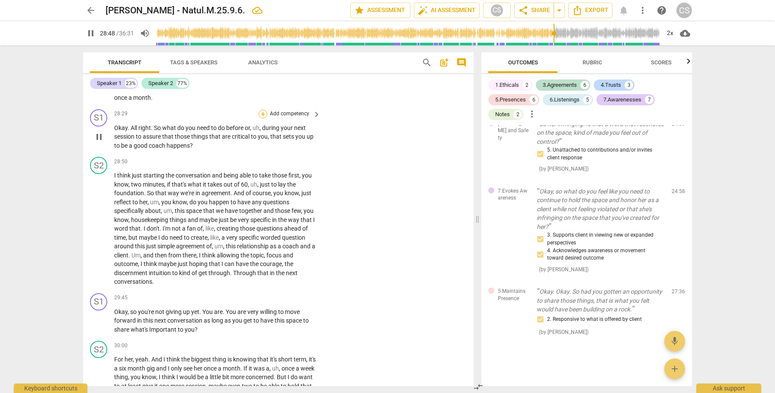
click at [262, 118] on div "+" at bounding box center [262, 114] width 9 height 9
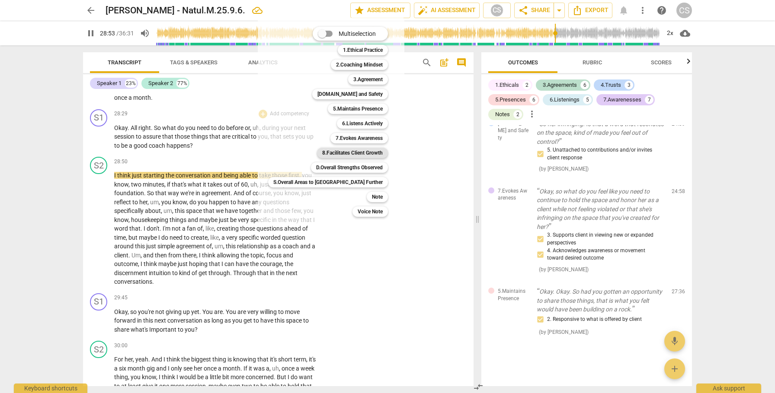
click at [322, 153] on b "8.Facilitates Client Growth" at bounding box center [352, 153] width 61 height 10
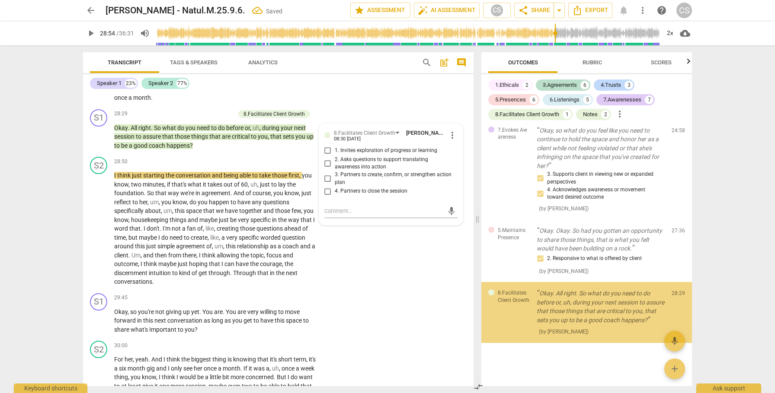
scroll to position [2336, 0]
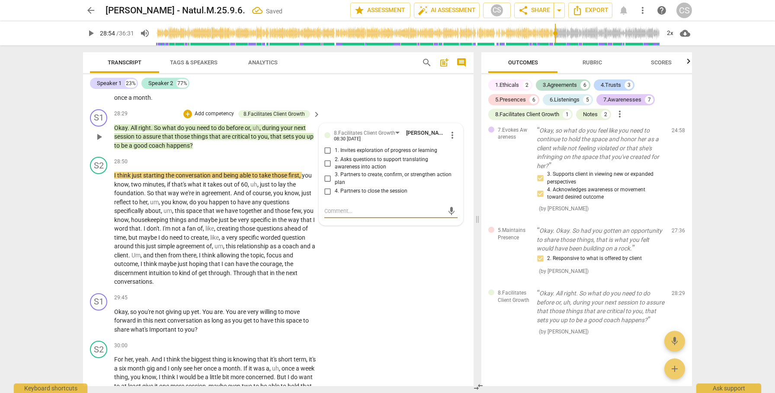
click at [325, 169] on input "2. Asks questions to support translating awareness into action" at bounding box center [328, 163] width 14 height 10
click at [99, 234] on span "play_arrow" at bounding box center [99, 229] width 10 height 10
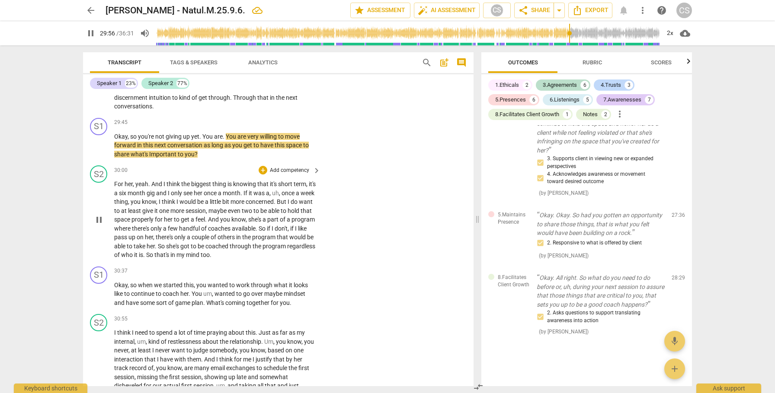
scroll to position [4821, 0]
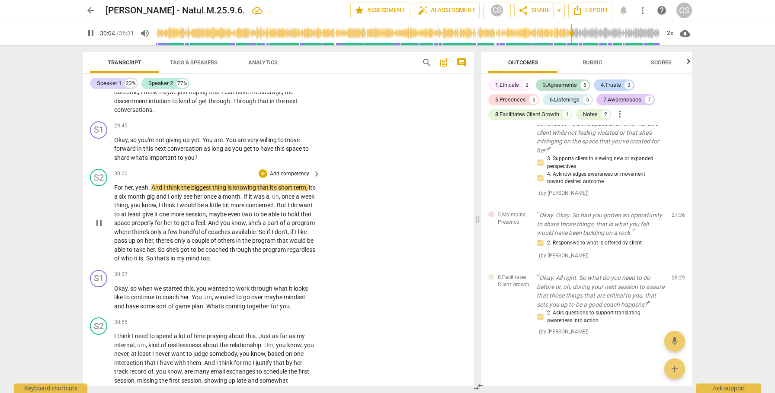
click at [115, 191] on span "For" at bounding box center [119, 187] width 10 height 7
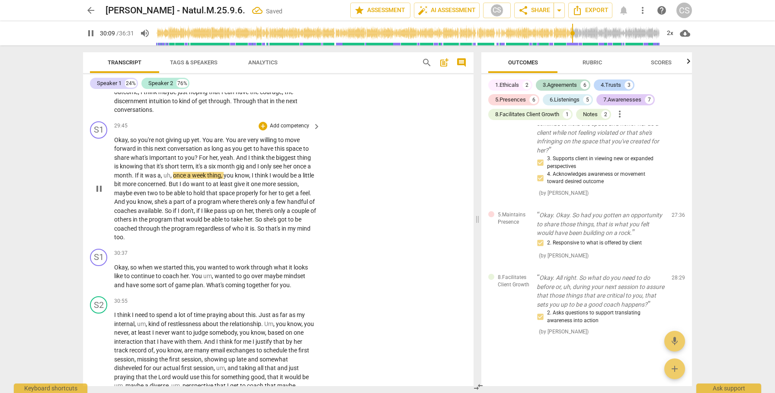
click at [220, 161] on span "yeah" at bounding box center [226, 157] width 13 height 7
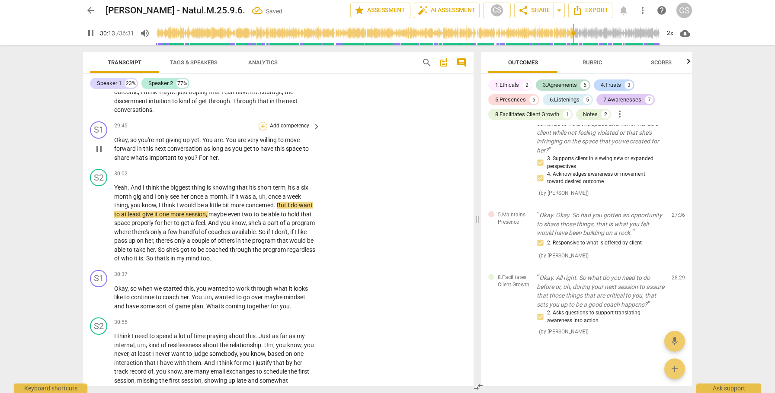
click at [265, 131] on div "+" at bounding box center [262, 126] width 9 height 9
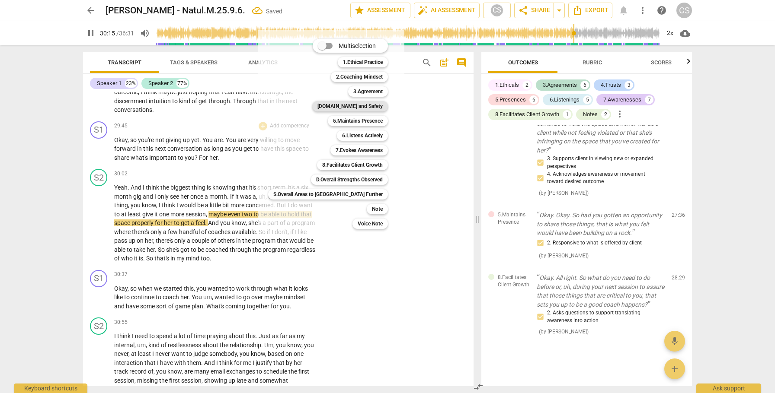
click at [325, 108] on b "[DOMAIN_NAME] and Safety" at bounding box center [349, 106] width 65 height 10
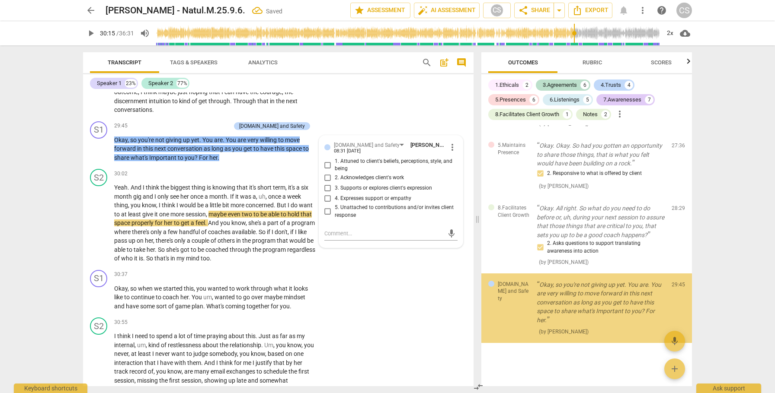
scroll to position [2421, 0]
click at [325, 170] on input "1. Attuned to client's beliefs, perceptions, style, and being" at bounding box center [328, 165] width 14 height 10
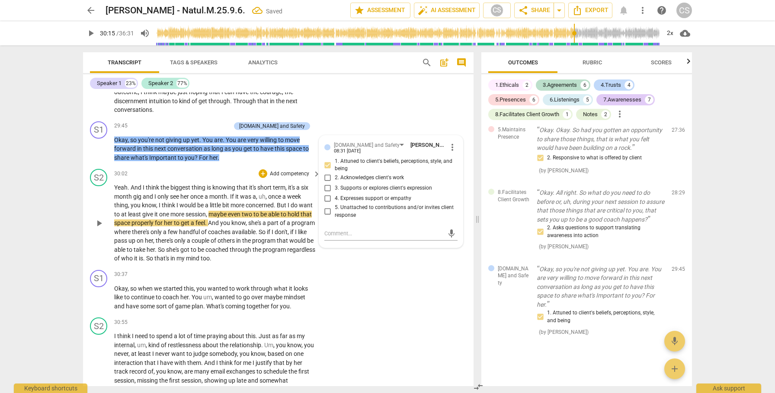
click at [98, 229] on span "play_arrow" at bounding box center [99, 223] width 10 height 10
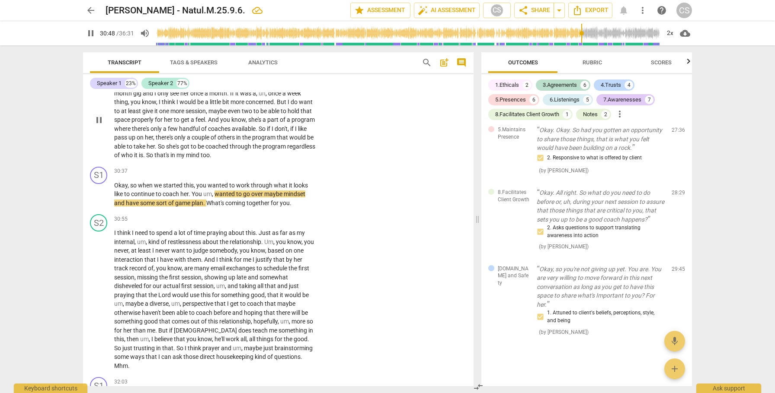
scroll to position [4929, 0]
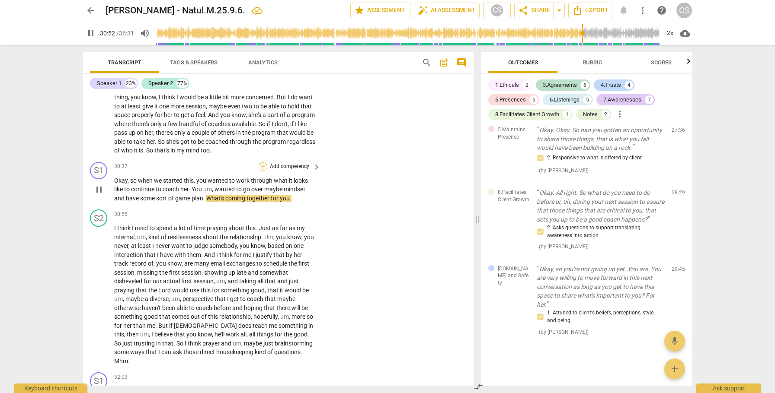
click at [262, 171] on div "+" at bounding box center [262, 167] width 9 height 9
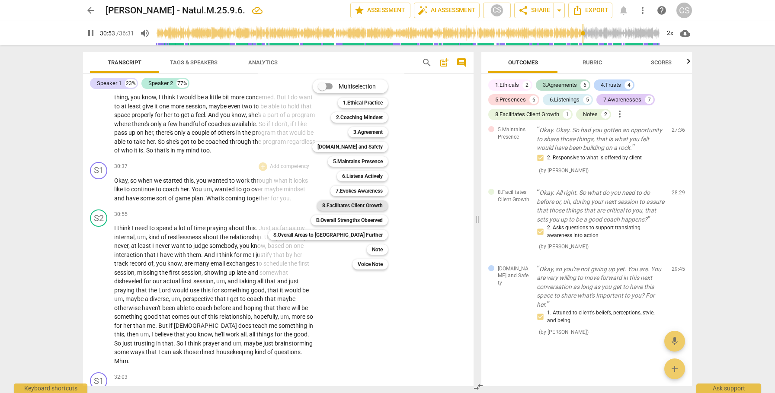
click at [325, 204] on b "8.Facilitates Client Growth" at bounding box center [352, 206] width 61 height 10
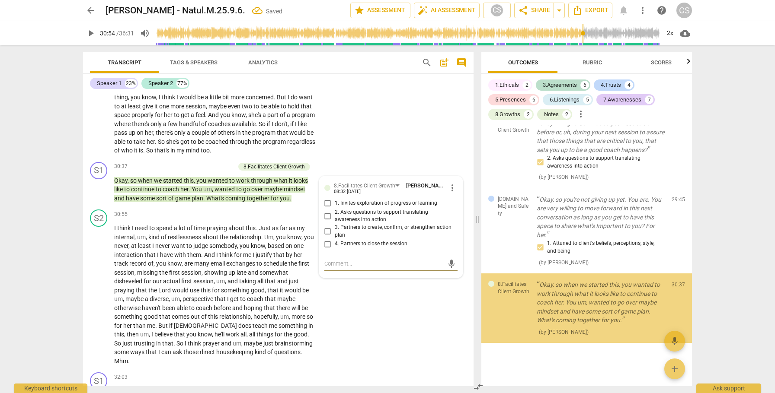
scroll to position [2506, 0]
click at [327, 209] on input "1. Invites exploration of progress or learning" at bounding box center [328, 203] width 14 height 10
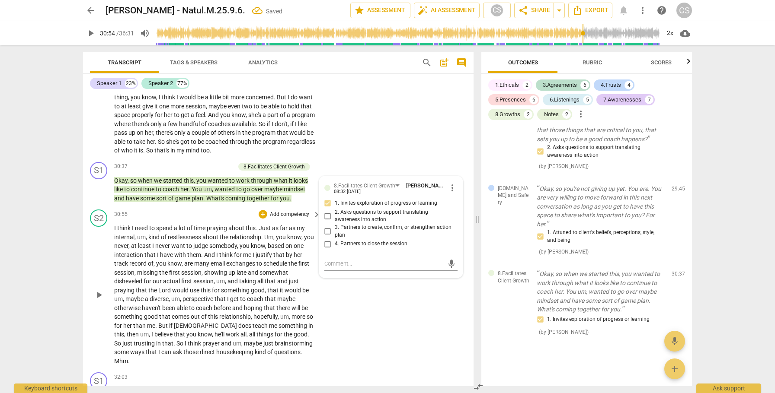
click at [98, 299] on span "play_arrow" at bounding box center [99, 295] width 10 height 10
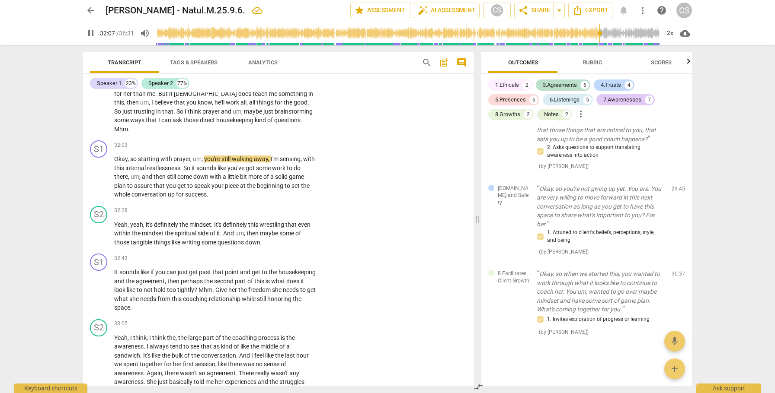
scroll to position [5162, 0]
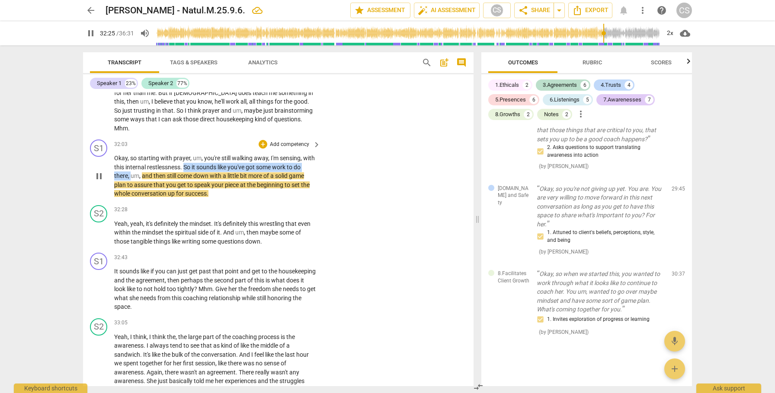
drag, startPoint x: 198, startPoint y: 166, endPoint x: 139, endPoint y: 176, distance: 59.7
click at [139, 176] on p "Okay , so starting with prayer , um , you're still walking away , I'm sensing ,…" at bounding box center [215, 176] width 202 height 45
click at [146, 165] on div "+" at bounding box center [146, 164] width 9 height 9
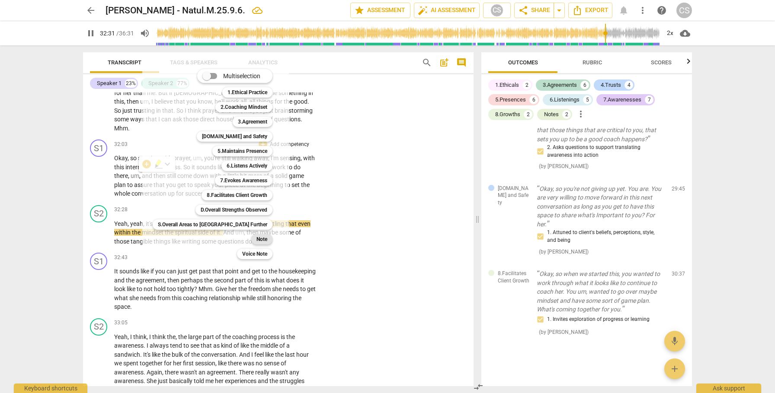
click at [256, 239] on b "Note" at bounding box center [261, 239] width 11 height 10
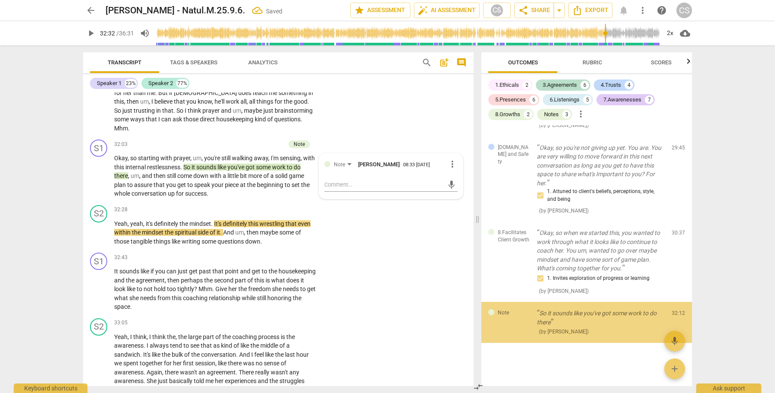
scroll to position [2558, 0]
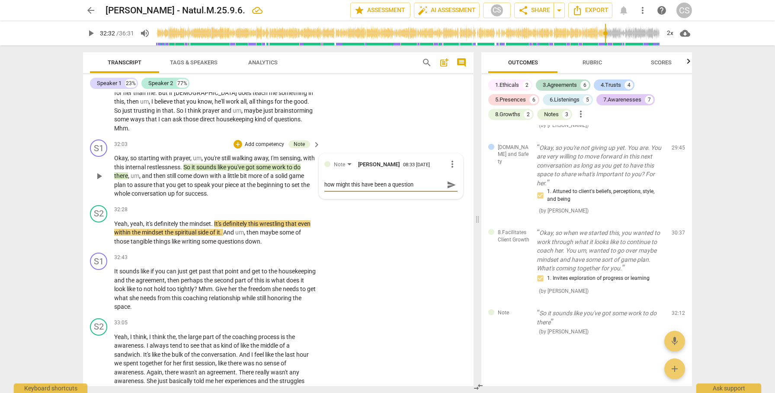
click at [448, 187] on span "send" at bounding box center [452, 185] width 10 height 10
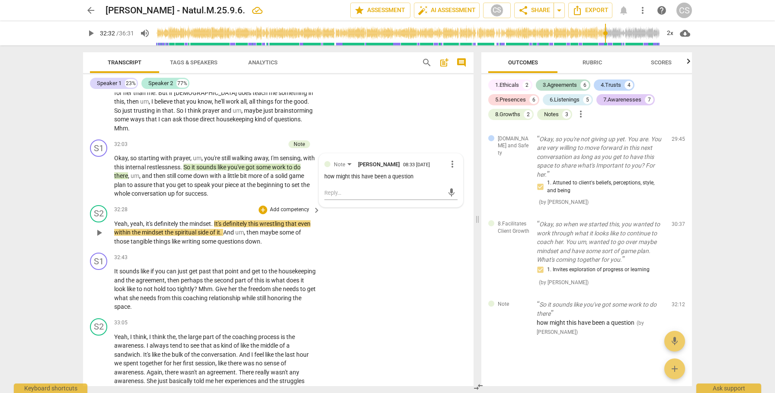
click at [99, 234] on span "play_arrow" at bounding box center [99, 233] width 10 height 10
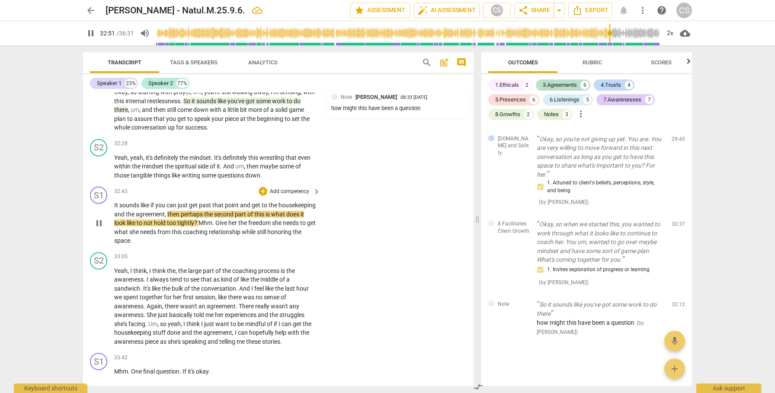
scroll to position [5231, 0]
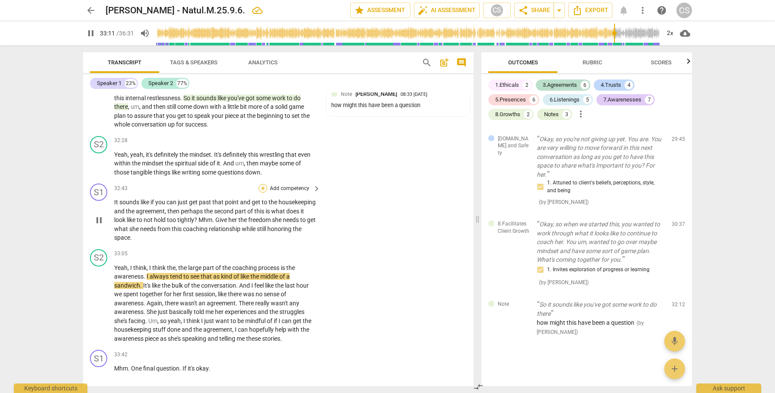
click at [262, 188] on div "+" at bounding box center [262, 188] width 9 height 9
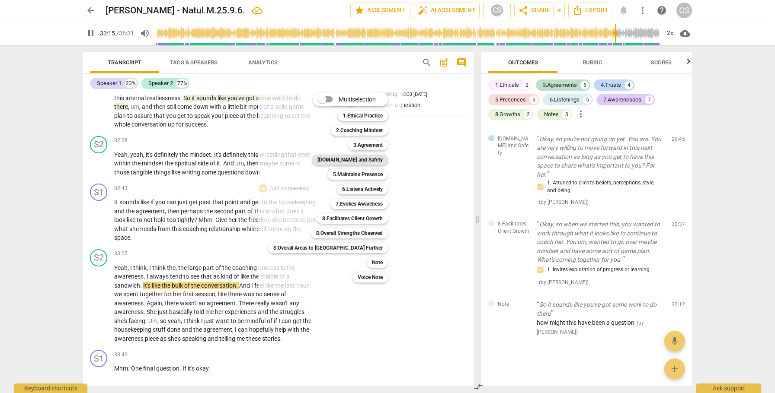
click at [337, 162] on b "[DOMAIN_NAME] and Safety" at bounding box center [349, 160] width 65 height 10
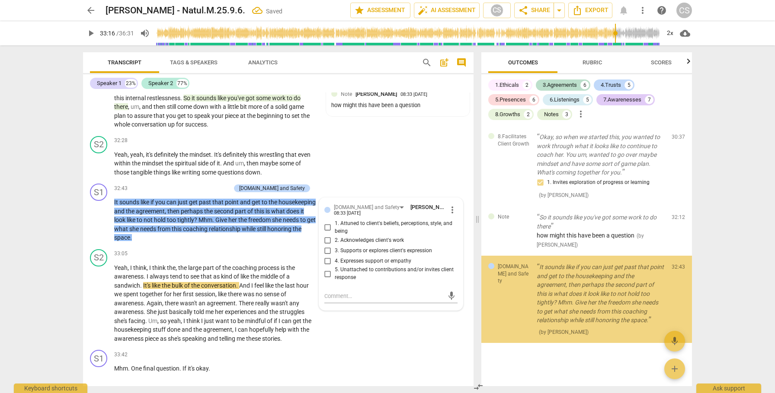
scroll to position [2654, 0]
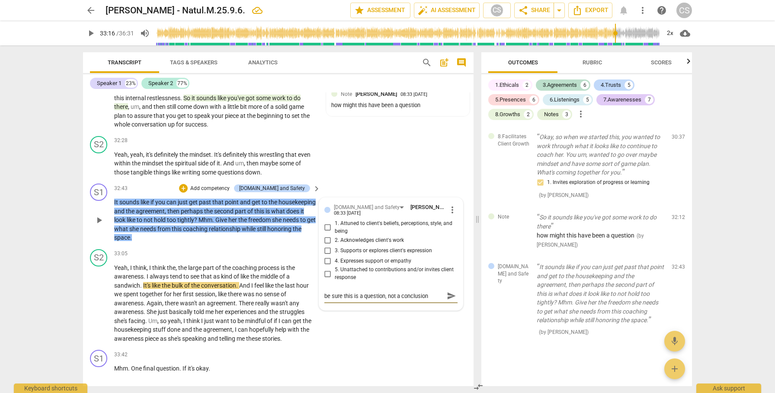
click at [447, 294] on span "send" at bounding box center [452, 296] width 10 height 10
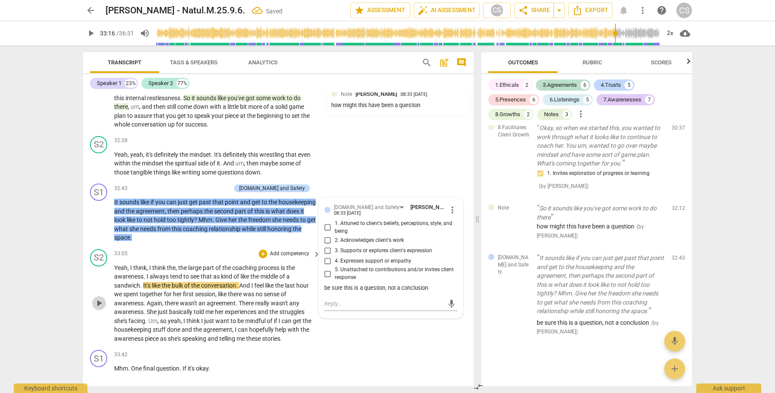
click at [98, 301] on span "play_arrow" at bounding box center [99, 303] width 10 height 10
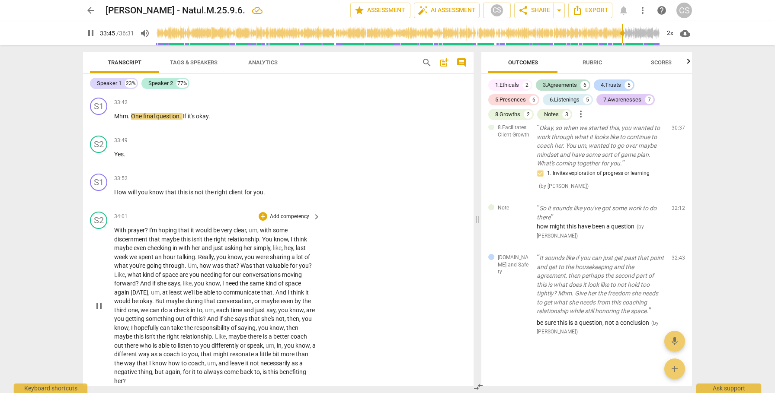
scroll to position [5484, 0]
click at [261, 176] on div "+" at bounding box center [262, 177] width 9 height 9
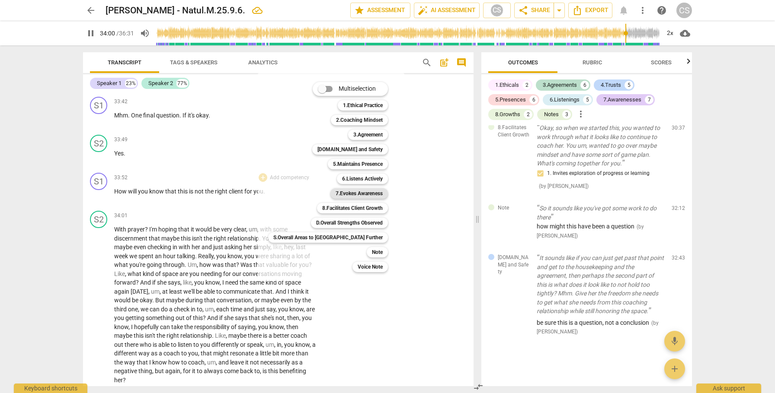
click at [335, 192] on b "7.Evokes Awareness" at bounding box center [358, 193] width 47 height 10
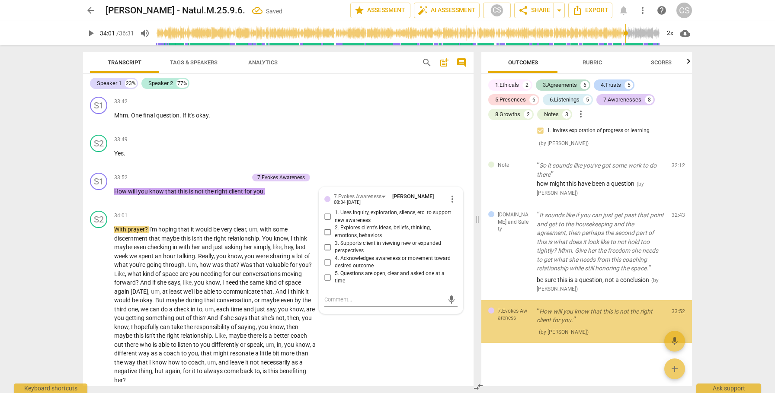
scroll to position [2706, 0]
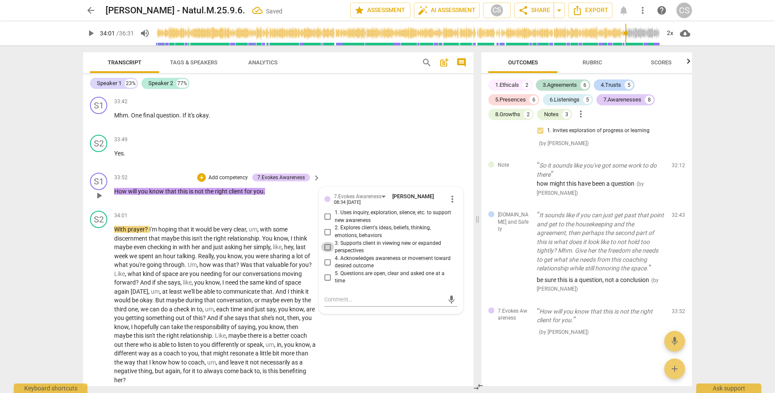
click at [326, 245] on input "3. Supports client in viewing new or expanded perspectives" at bounding box center [328, 247] width 14 height 10
click at [347, 299] on textarea at bounding box center [383, 300] width 119 height 8
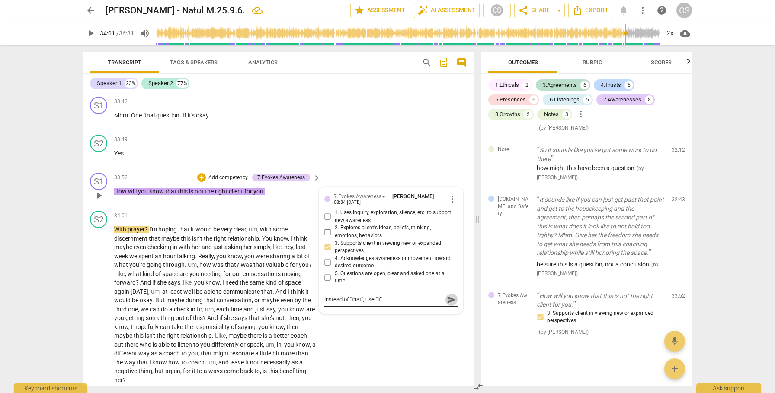
click at [452, 297] on span "send" at bounding box center [452, 300] width 10 height 10
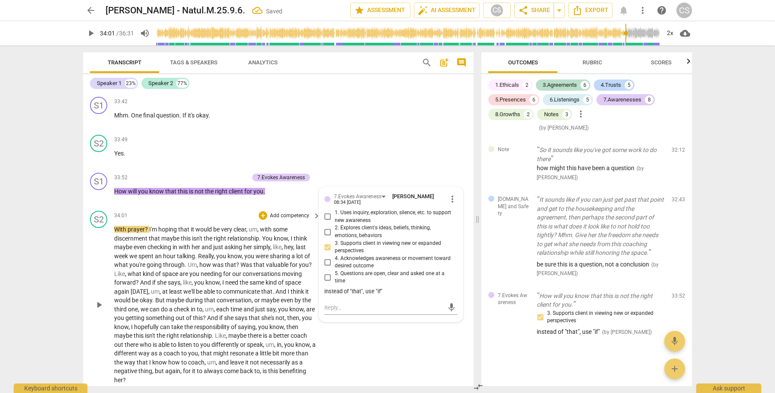
click at [97, 305] on span "play_arrow" at bounding box center [99, 305] width 10 height 10
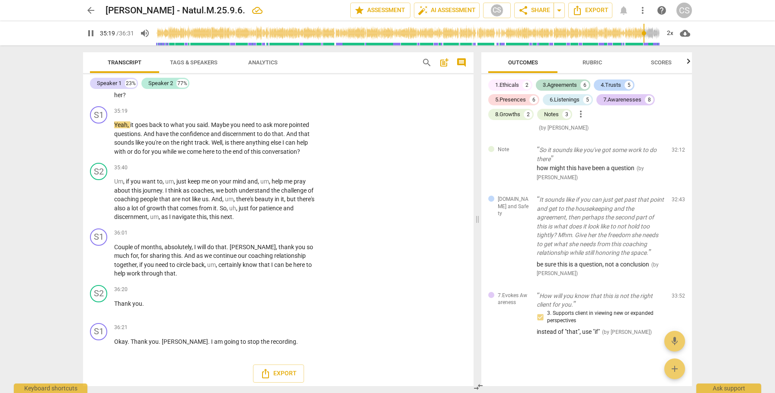
scroll to position [5772, 0]
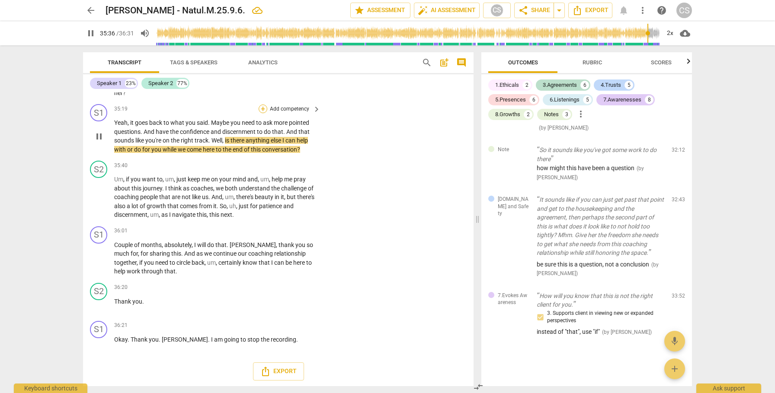
click at [261, 107] on div "+" at bounding box center [262, 109] width 9 height 9
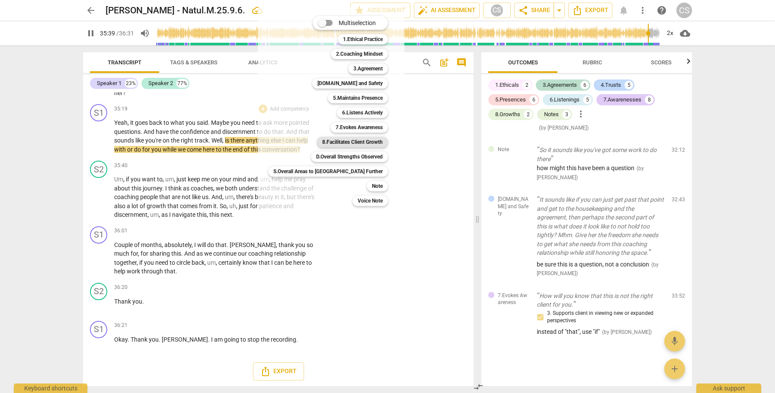
click at [333, 142] on b "8.Facilitates Client Growth" at bounding box center [352, 142] width 61 height 10
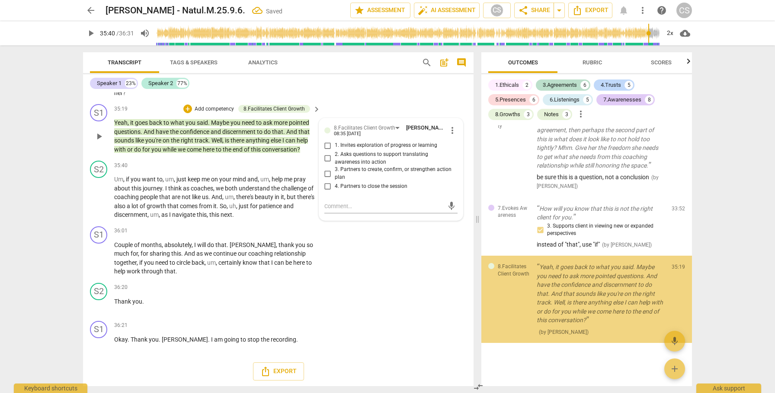
scroll to position [2817, 0]
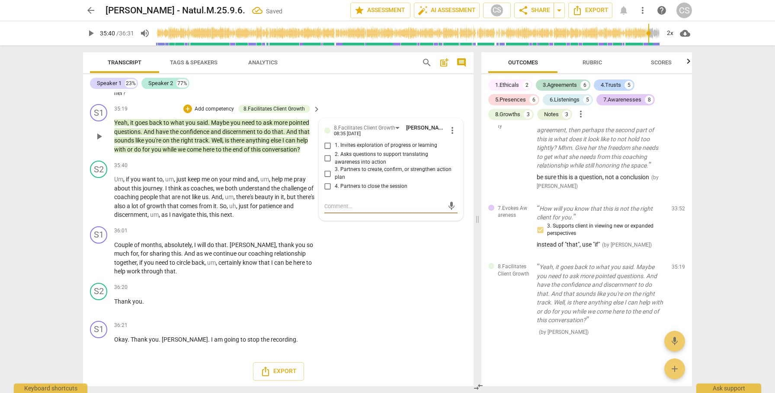
click at [327, 185] on input "4. Partners to close the session" at bounding box center [328, 187] width 14 height 10
click at [96, 196] on span "play_arrow" at bounding box center [99, 197] width 10 height 10
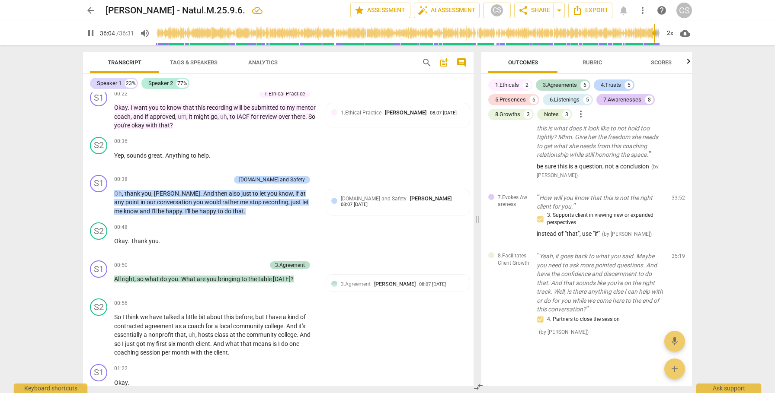
scroll to position [0, 0]
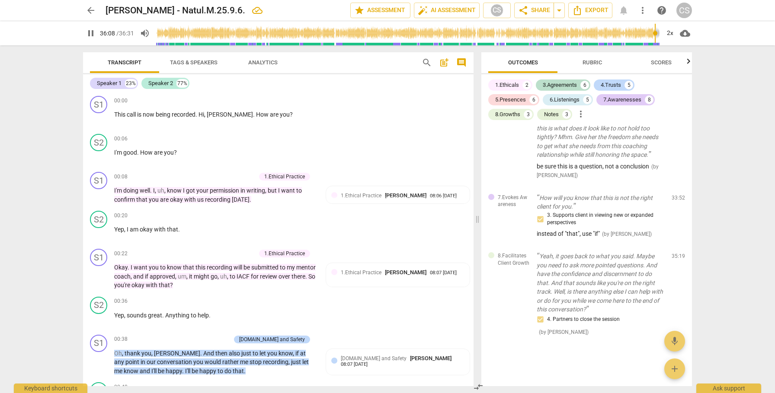
click at [443, 61] on span "post_add" at bounding box center [444, 62] width 10 height 10
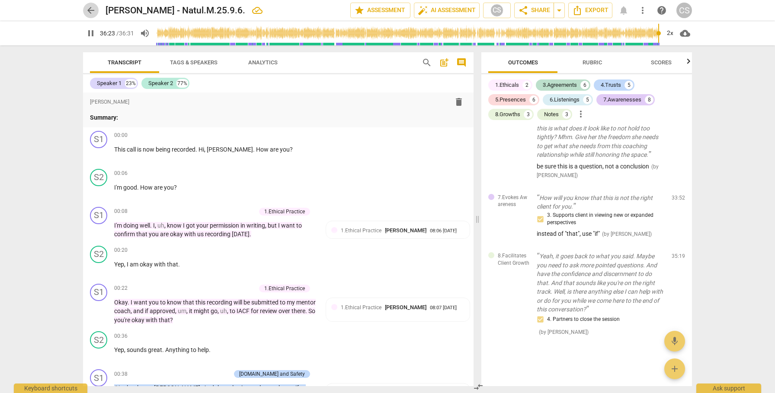
click at [91, 10] on span "arrow_back" at bounding box center [91, 10] width 10 height 10
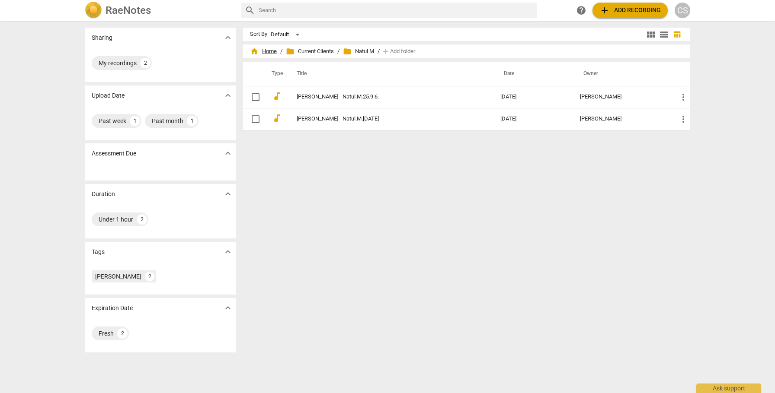
click at [262, 49] on span "home Home" at bounding box center [263, 51] width 27 height 9
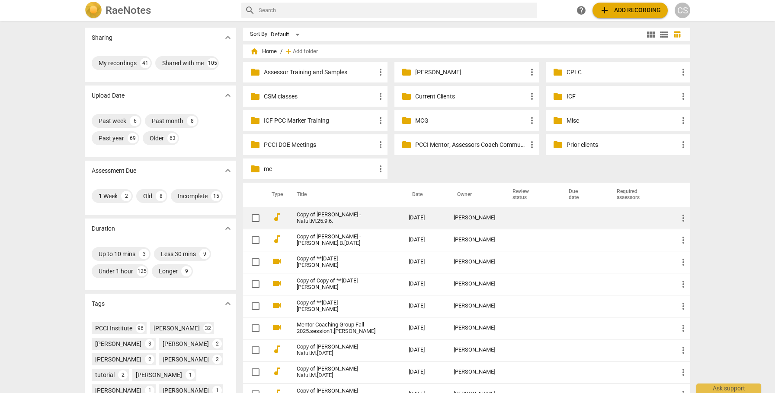
click at [493, 214] on td "[PERSON_NAME]" at bounding box center [474, 218] width 55 height 22
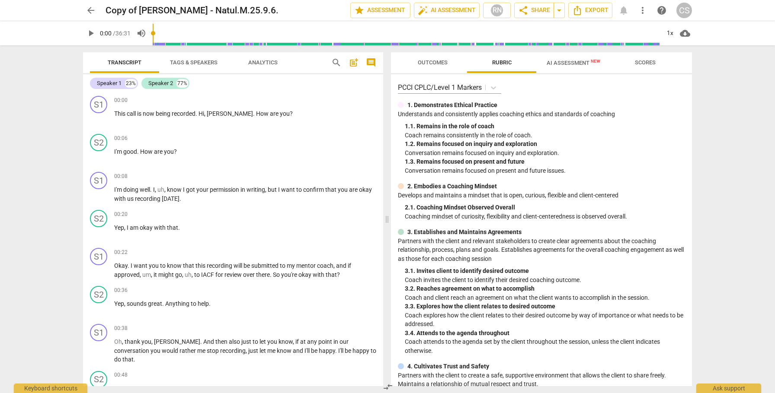
click at [565, 62] on span "AI Assessment New" at bounding box center [573, 63] width 54 height 6
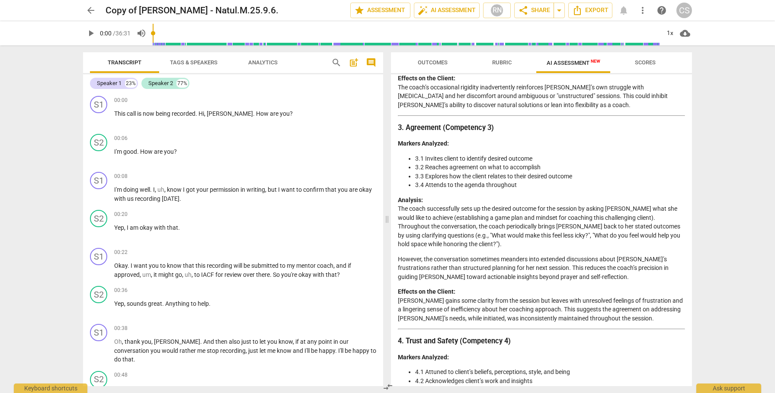
scroll to position [417, 0]
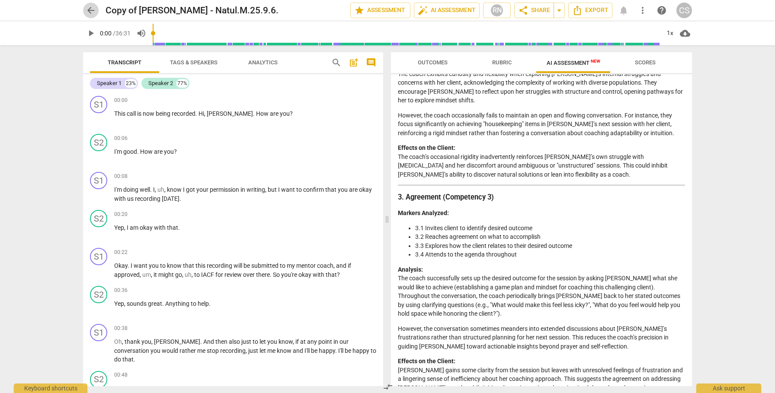
click at [93, 11] on span "arrow_back" at bounding box center [91, 10] width 10 height 10
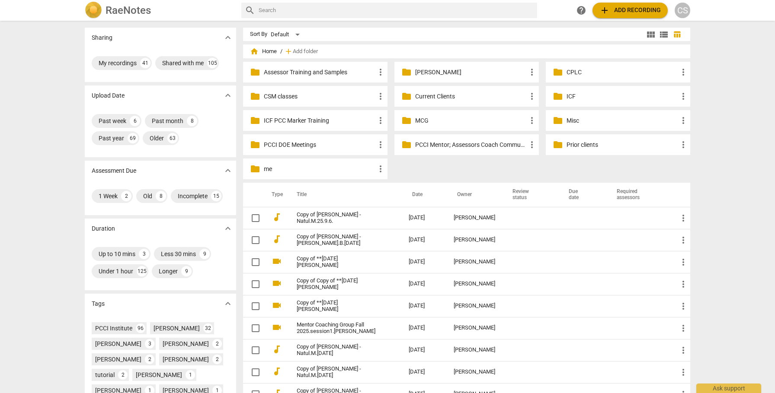
click at [443, 96] on p "Current Clients" at bounding box center [471, 96] width 112 height 9
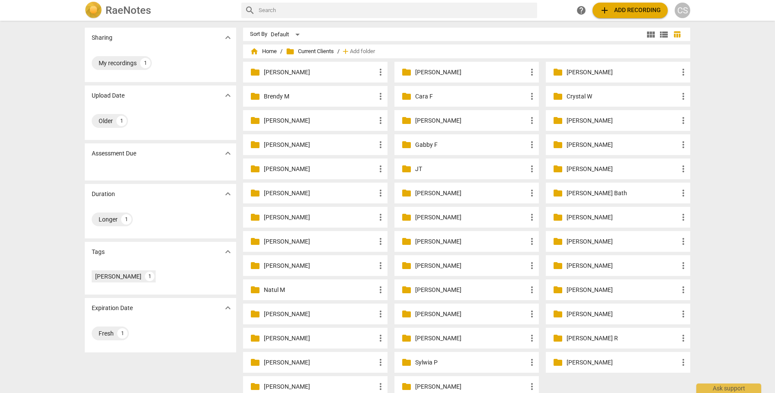
click at [280, 288] on p "Natul M" at bounding box center [320, 290] width 112 height 9
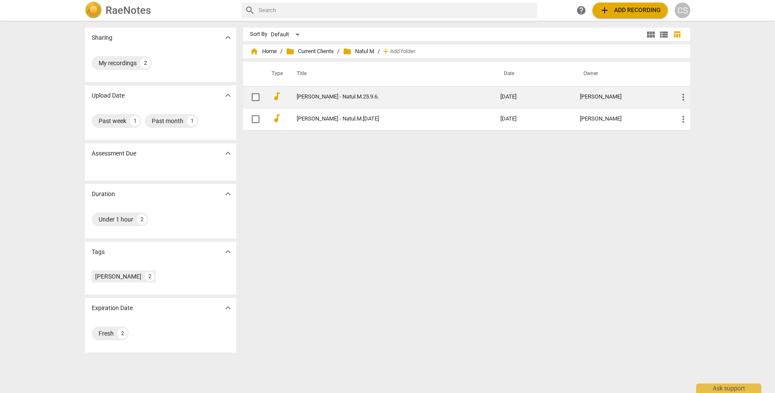
click at [396, 94] on link "[PERSON_NAME] - Natul.M.25.9.6." at bounding box center [383, 97] width 172 height 6
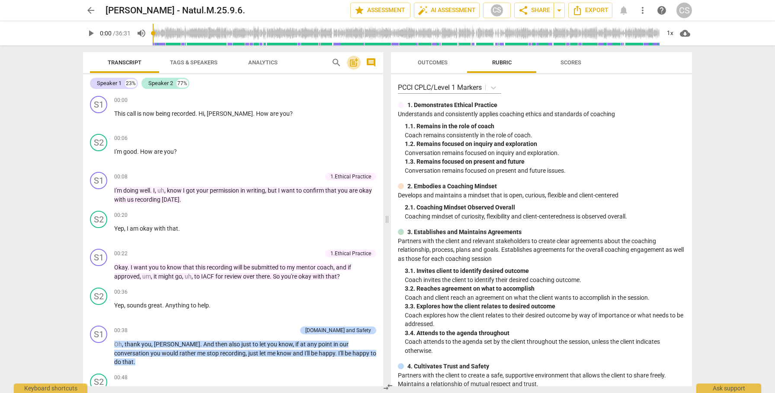
click at [356, 65] on span "post_add" at bounding box center [353, 62] width 10 height 10
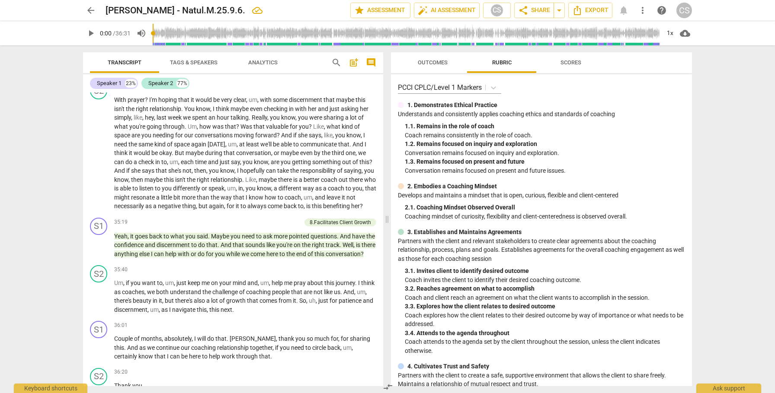
scroll to position [4814, 0]
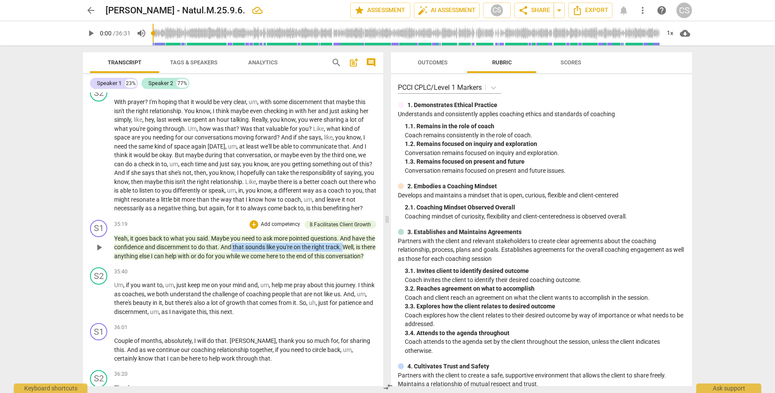
drag, startPoint x: 242, startPoint y: 283, endPoint x: 352, endPoint y: 284, distance: 110.2
click at [352, 261] on p "Yeah , it goes back to what you said . Maybe you need to ask more pointed quest…" at bounding box center [245, 247] width 262 height 27
click at [372, 270] on icon "button" at bounding box center [372, 271] width 5 height 6
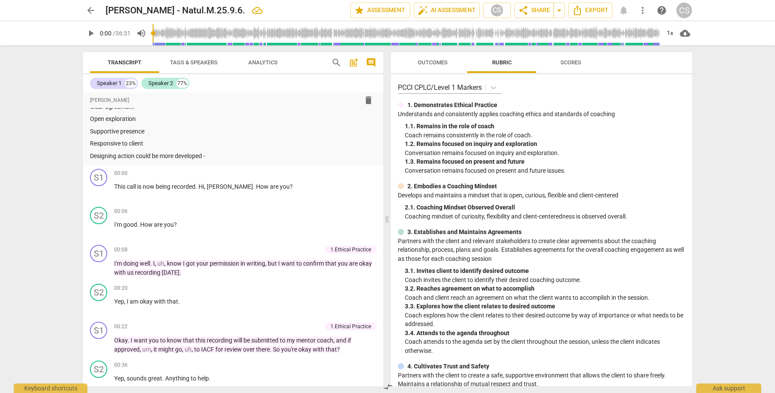
scroll to position [0, 0]
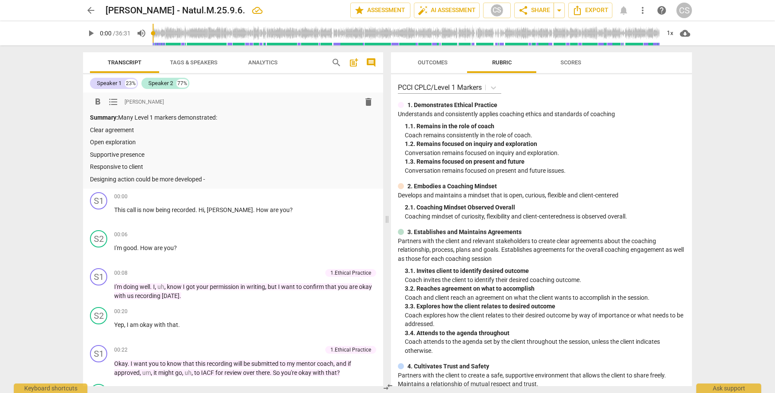
click at [211, 179] on p "Designing action could be more developed -" at bounding box center [233, 179] width 286 height 9
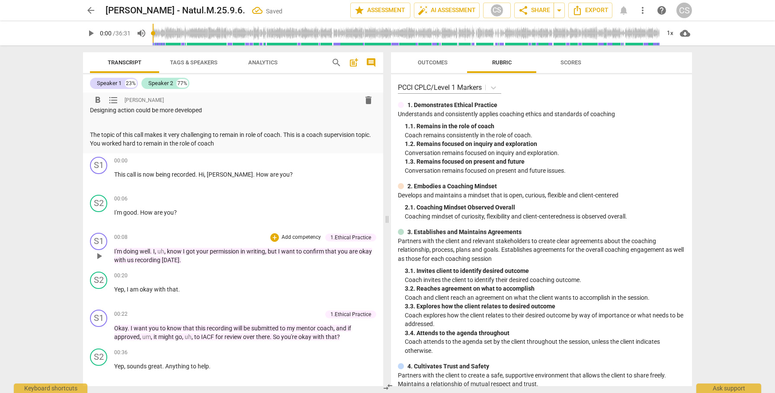
scroll to position [70, 0]
click at [441, 61] on span "Outcomes" at bounding box center [433, 62] width 30 height 6
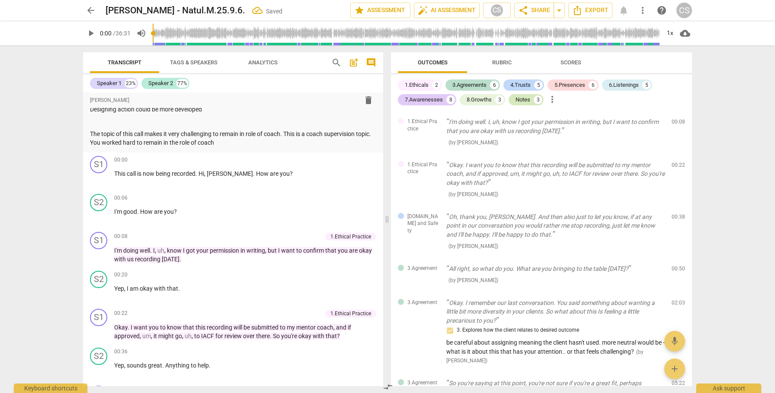
click at [523, 98] on div "Notes" at bounding box center [522, 100] width 15 height 9
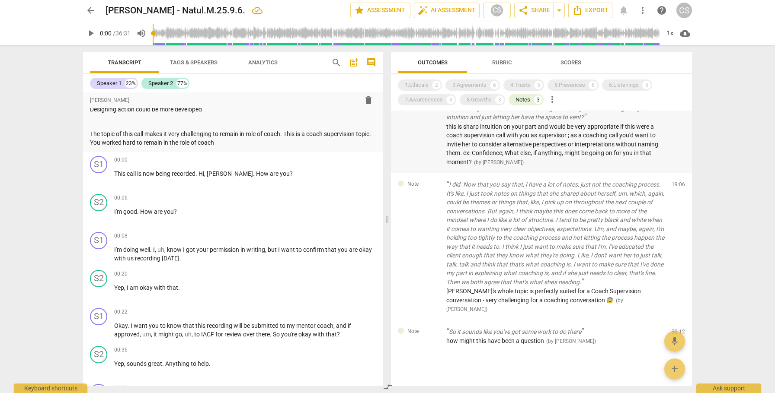
scroll to position [0, 0]
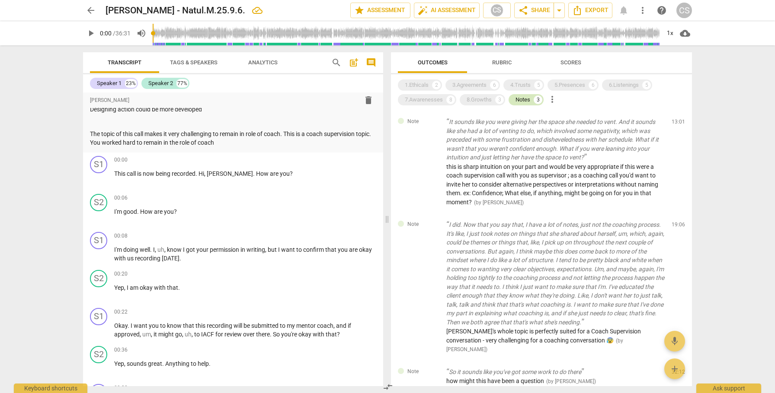
click at [523, 100] on div "Notes" at bounding box center [522, 100] width 15 height 9
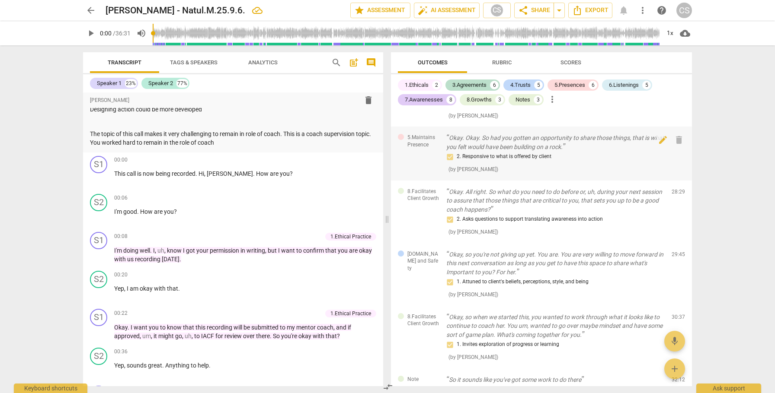
scroll to position [1838, 0]
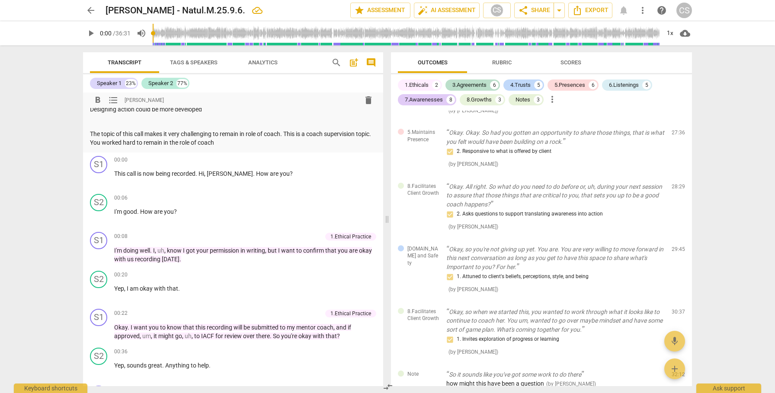
click at [237, 144] on p "The topic of this call makes it very challenging to remain in role of coach. Th…" at bounding box center [233, 139] width 286 height 18
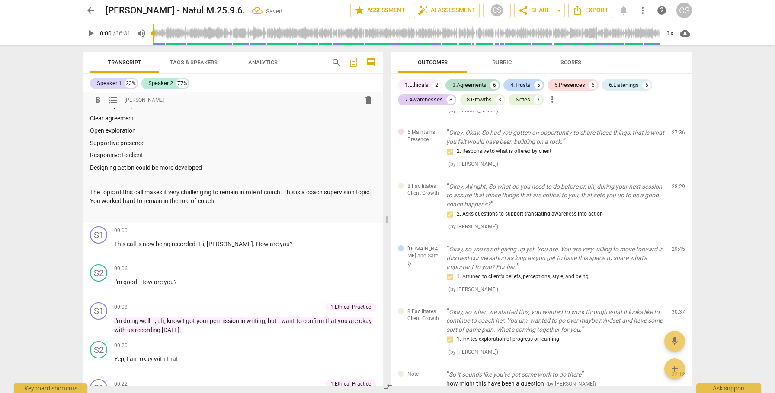
scroll to position [12, 0]
click at [237, 202] on p "The topic of this call makes it very challenging to remain in role of coach. Th…" at bounding box center [233, 197] width 286 height 18
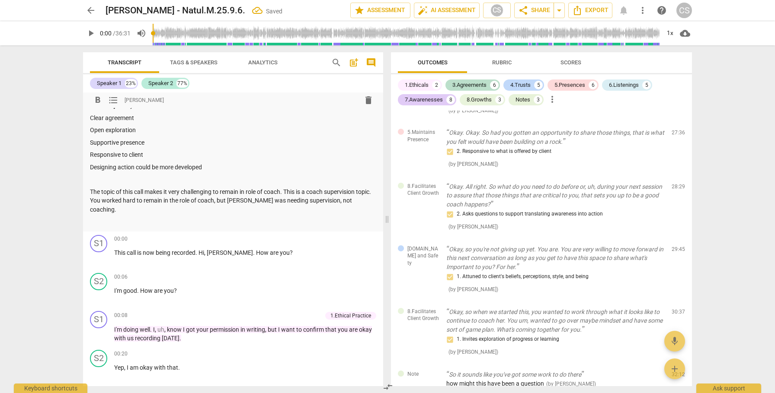
scroll to position [0, 0]
